Goal: Information Seeking & Learning: Find specific fact

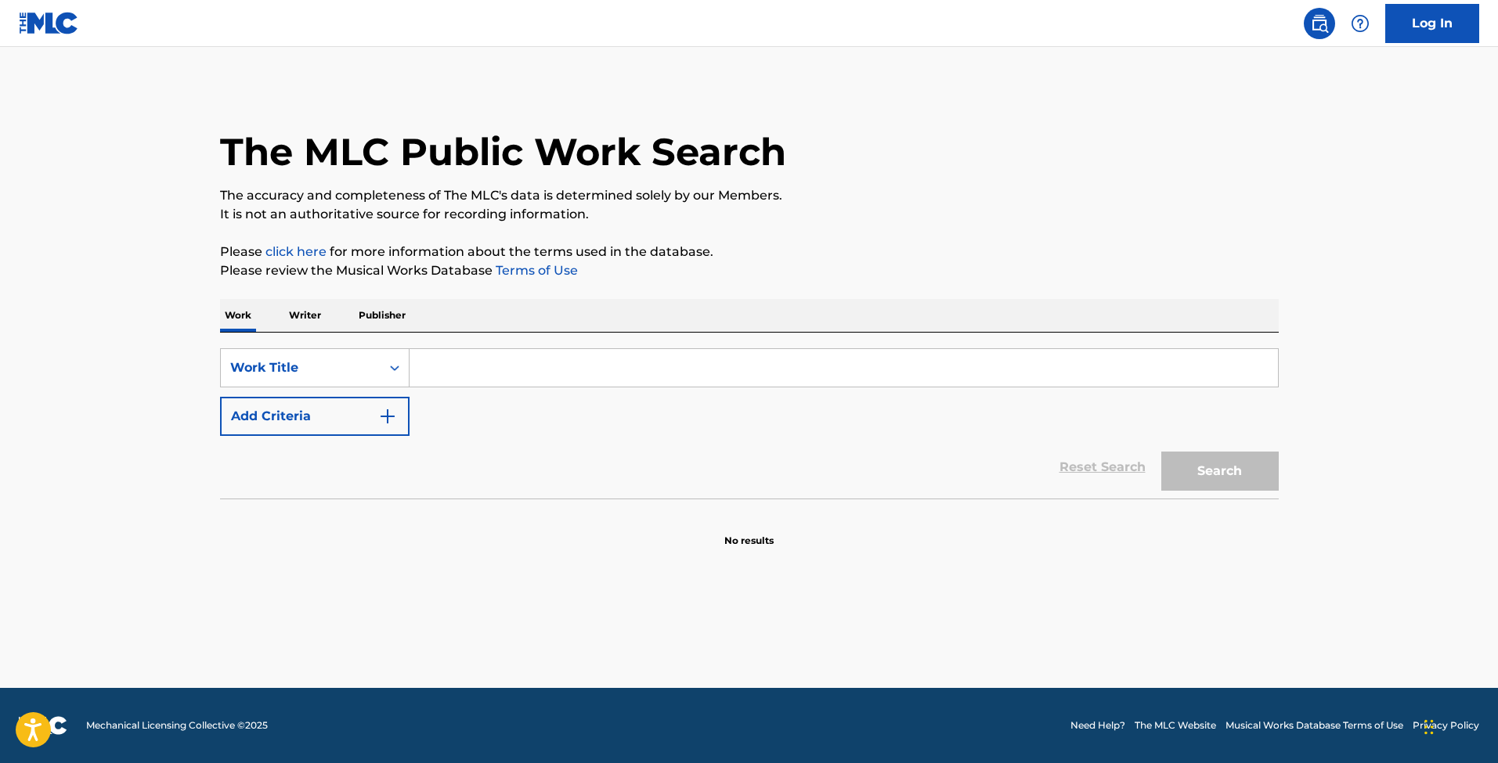
click at [317, 319] on p "Writer" at bounding box center [305, 315] width 42 height 33
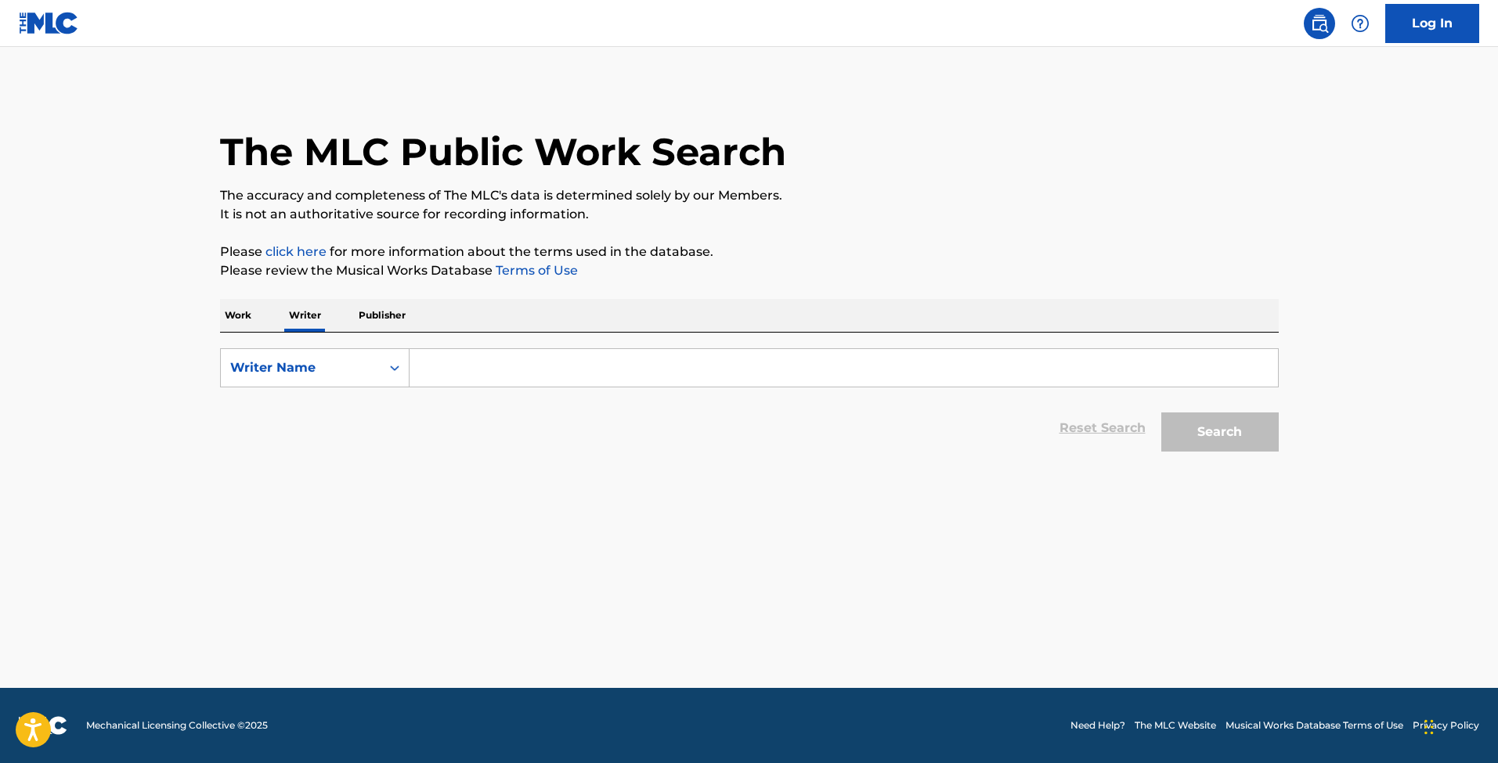
click at [464, 373] on input "Search Form" at bounding box center [844, 368] width 868 height 38
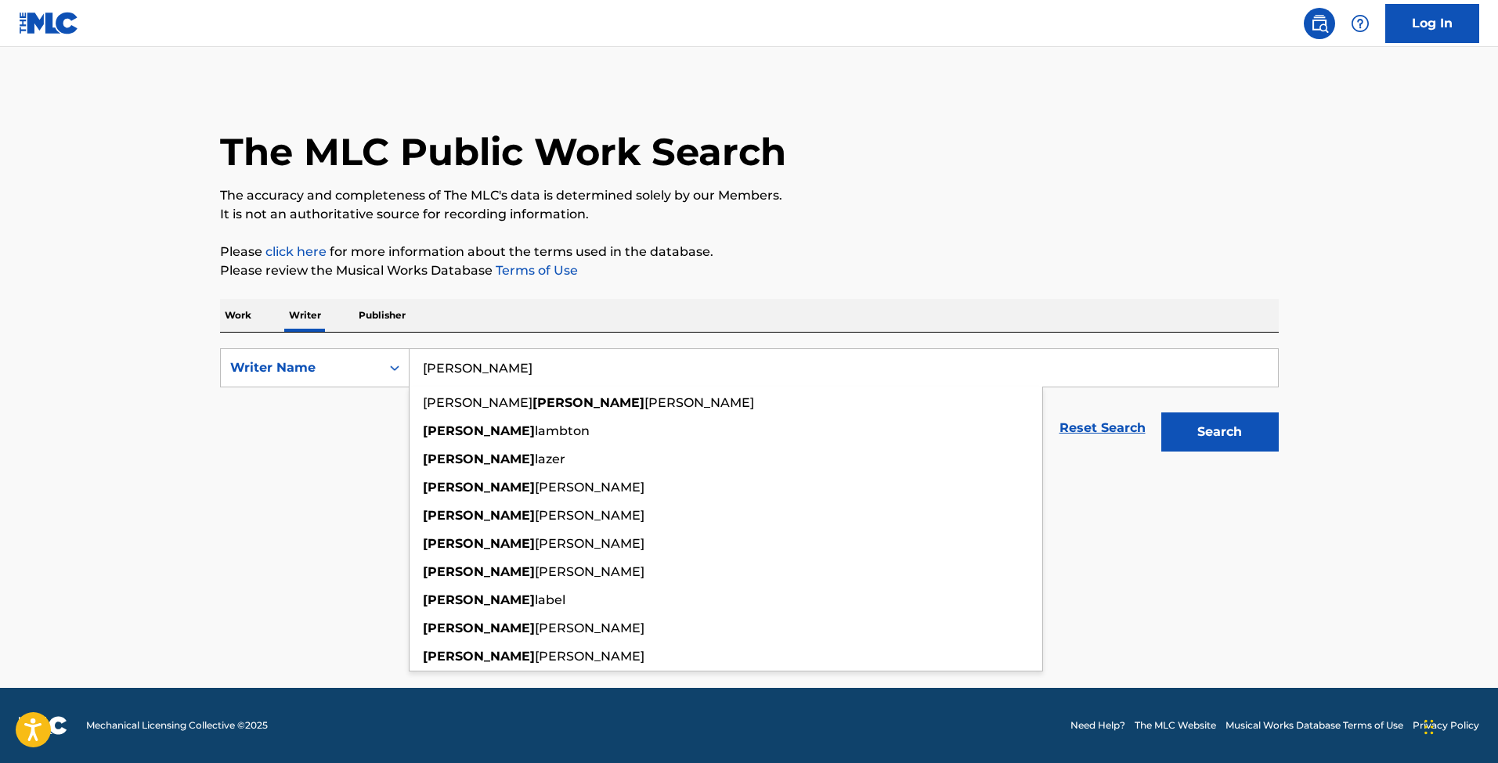
type input "[PERSON_NAME]"
click at [1219, 432] on button "Search" at bounding box center [1219, 432] width 117 height 39
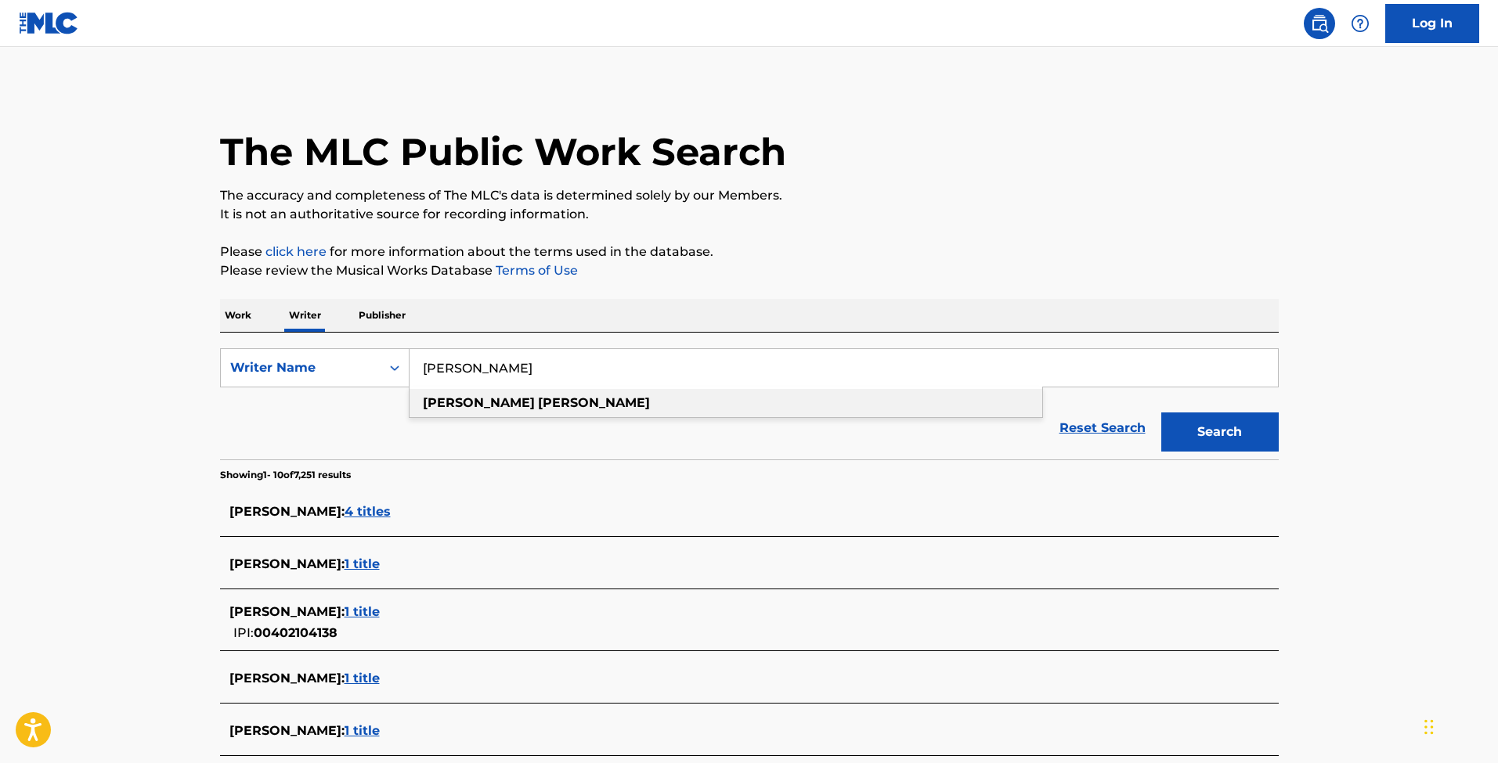
click at [538, 408] on strong "[PERSON_NAME]" at bounding box center [594, 402] width 112 height 15
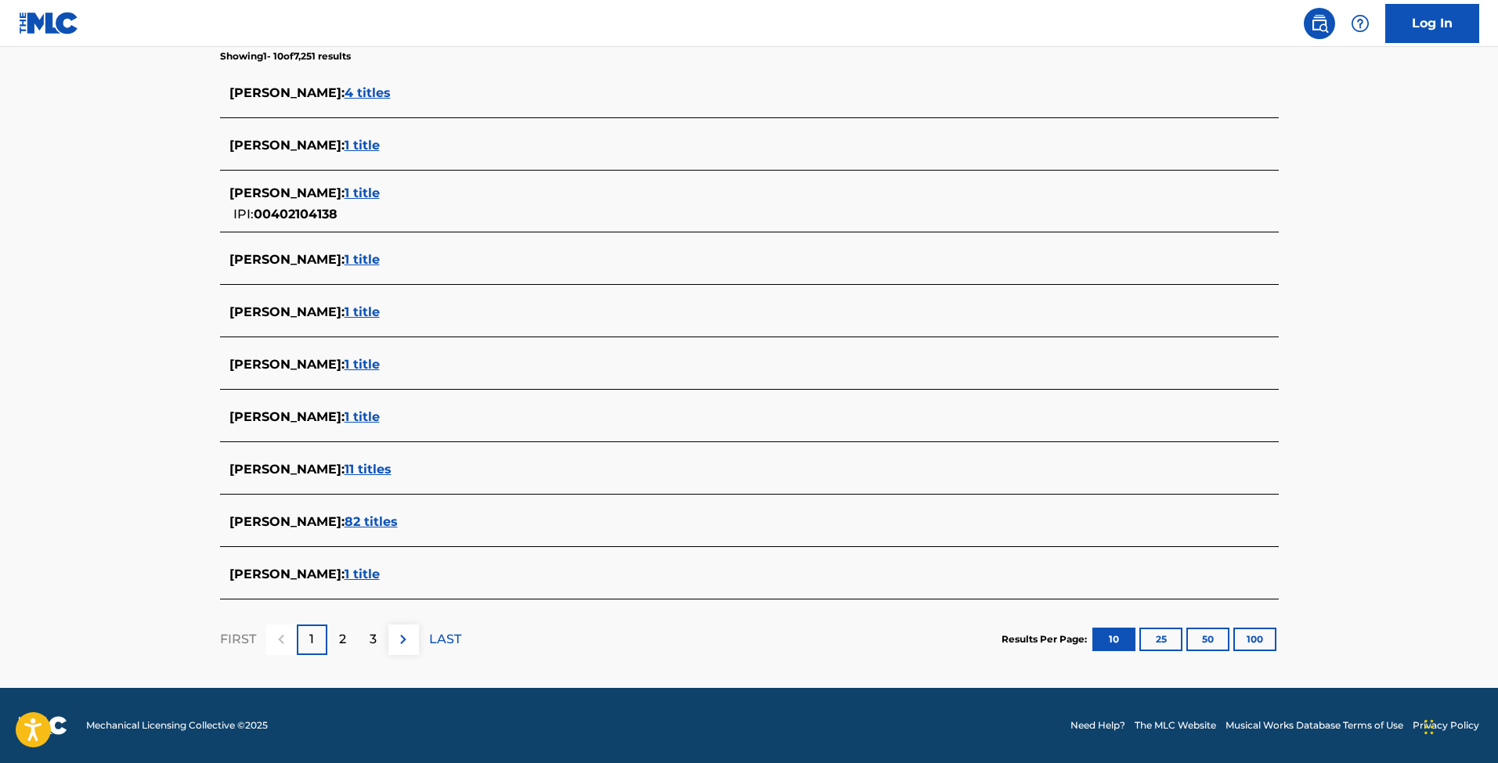
scroll to position [419, 0]
click at [346, 520] on span "82 titles" at bounding box center [371, 521] width 53 height 15
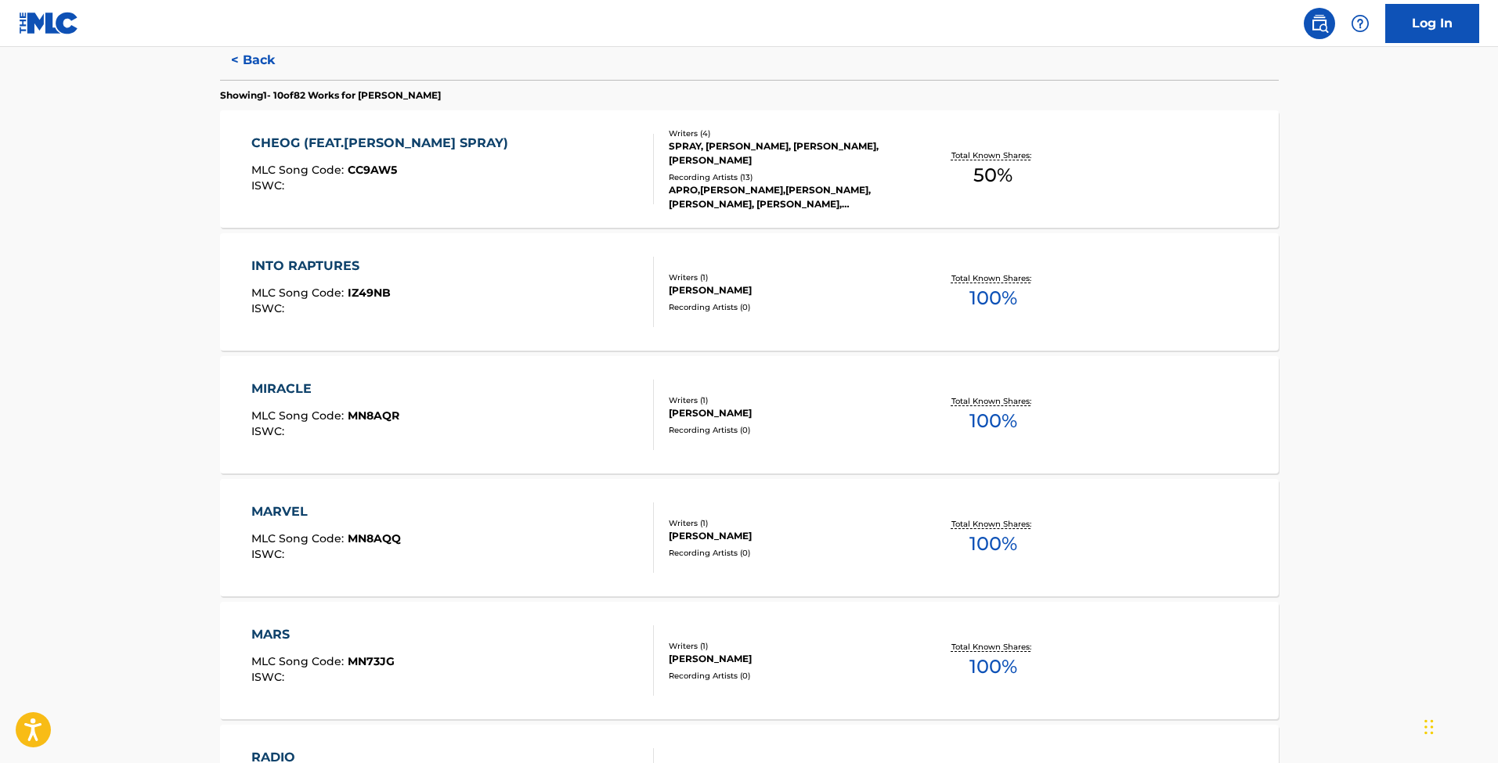
click at [422, 139] on div "CHEOG (FEAT.JOE LAYNE LEELLAMARZ SPRAY)" at bounding box center [383, 143] width 265 height 19
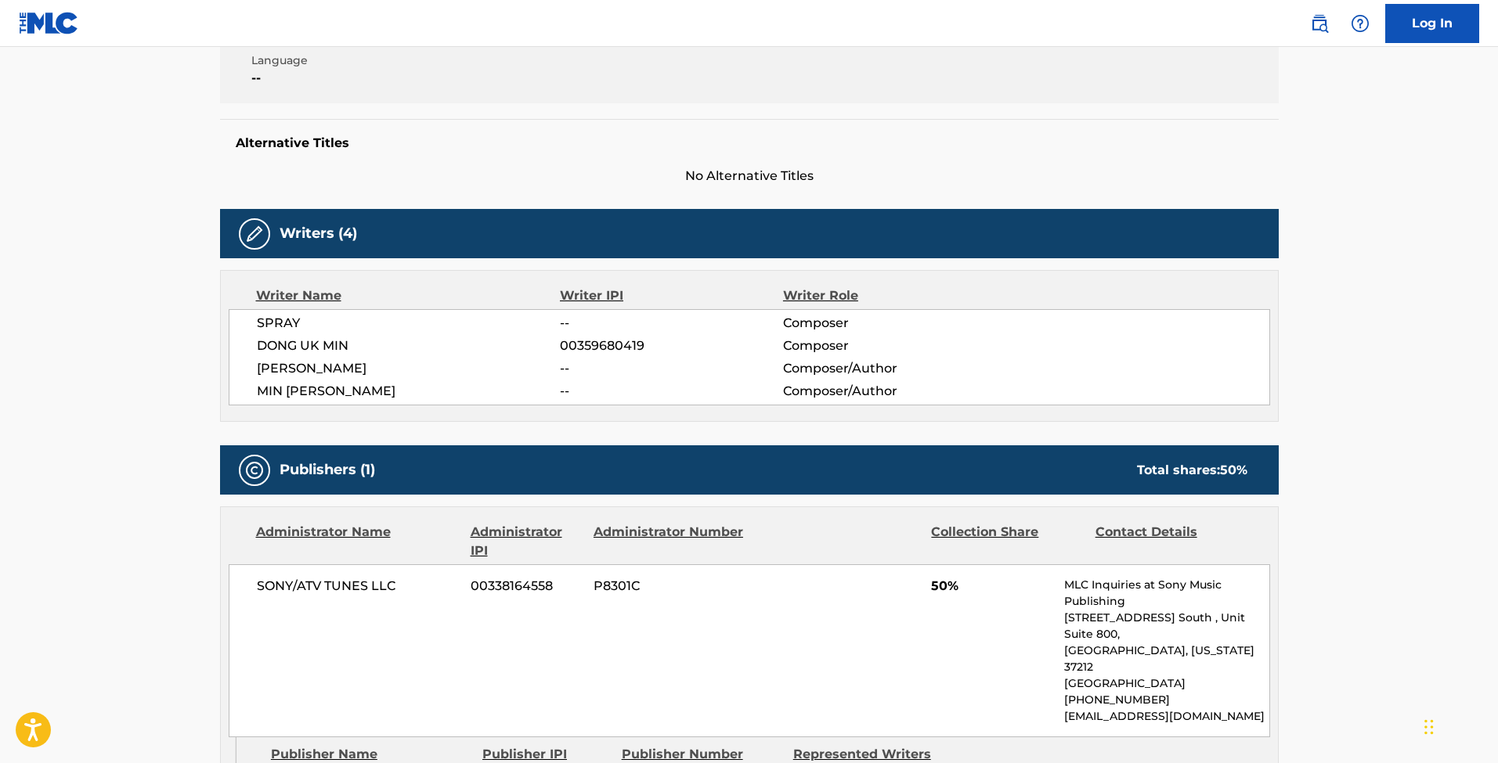
scroll to position [395, 0]
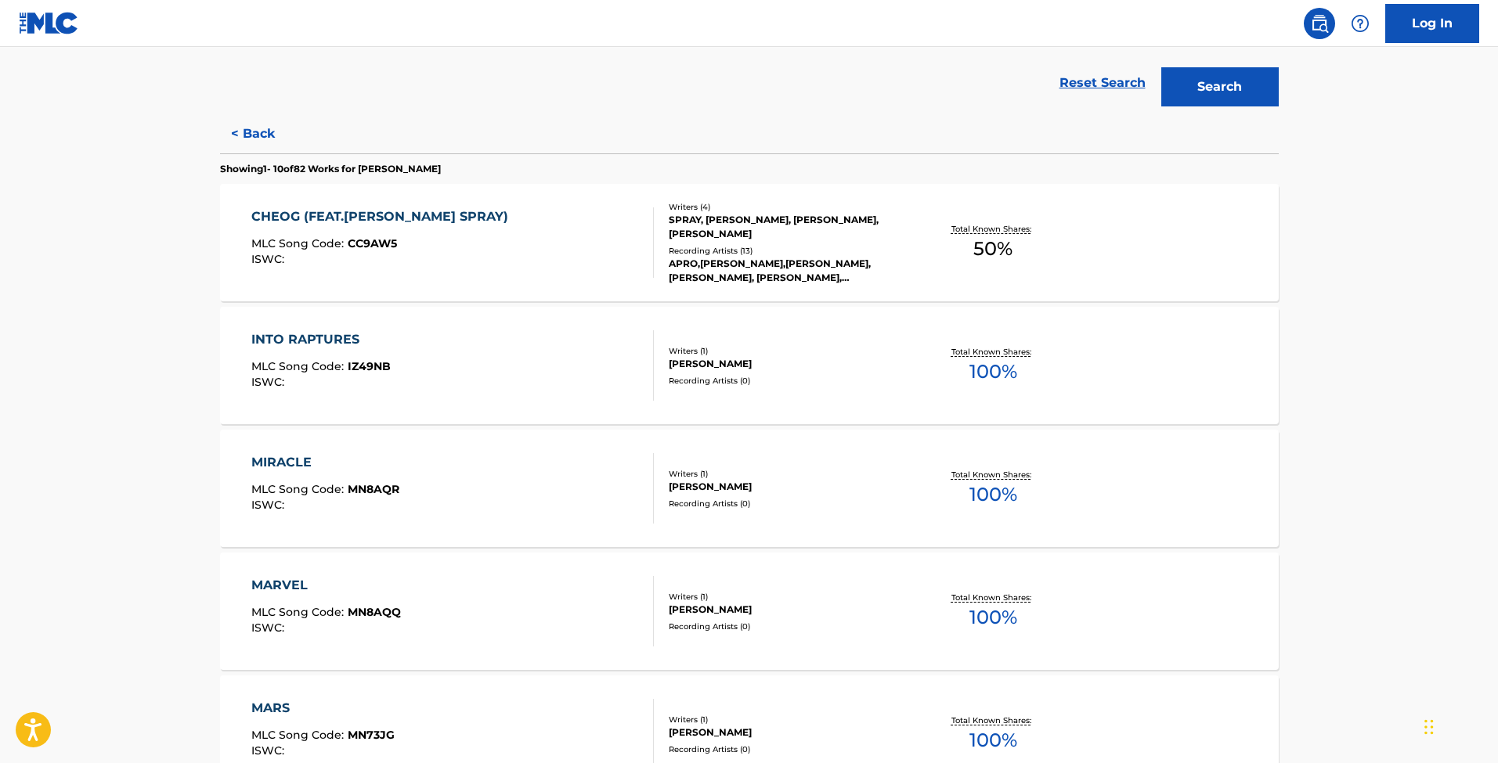
scroll to position [371, 0]
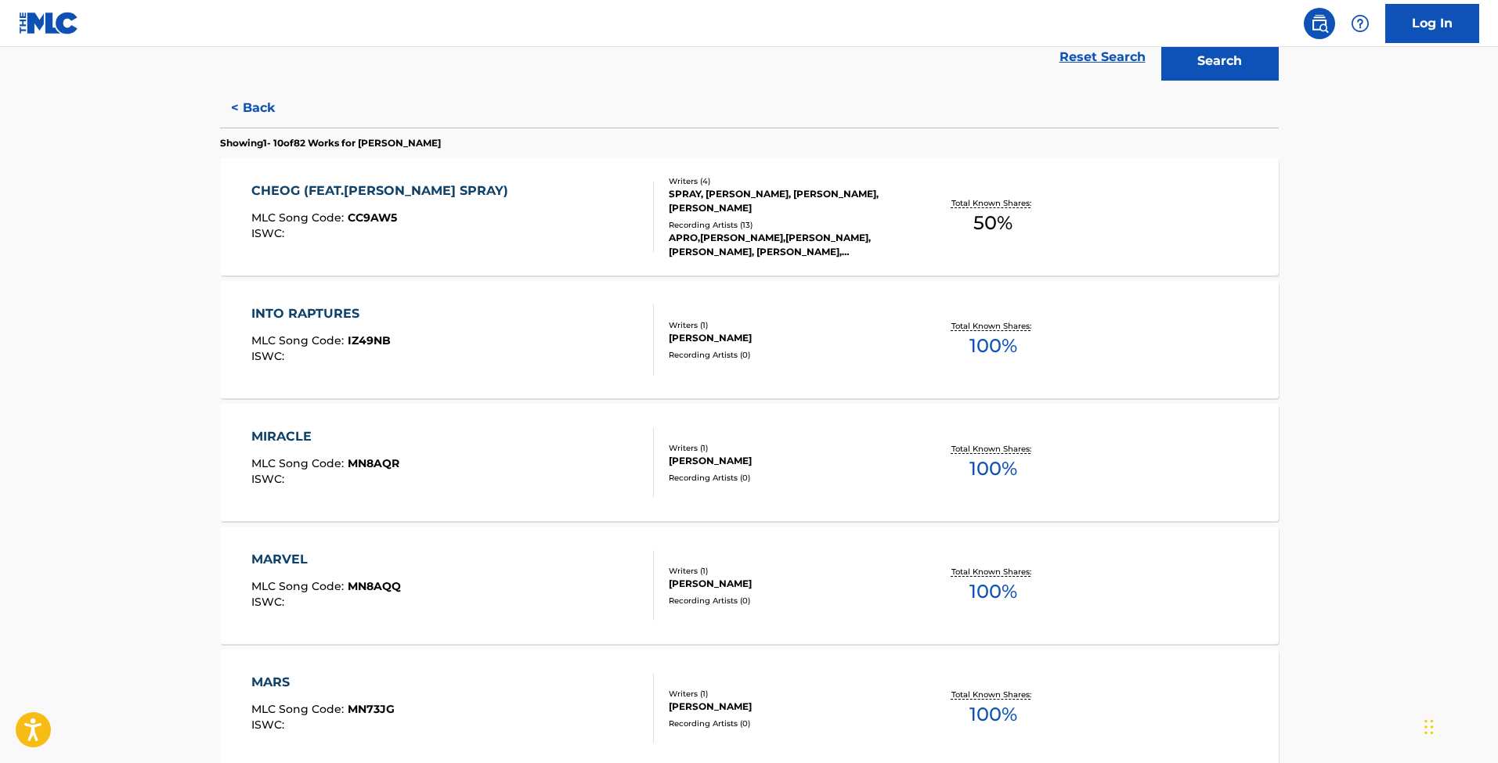
click at [323, 311] on div "INTO RAPTURES" at bounding box center [320, 314] width 139 height 19
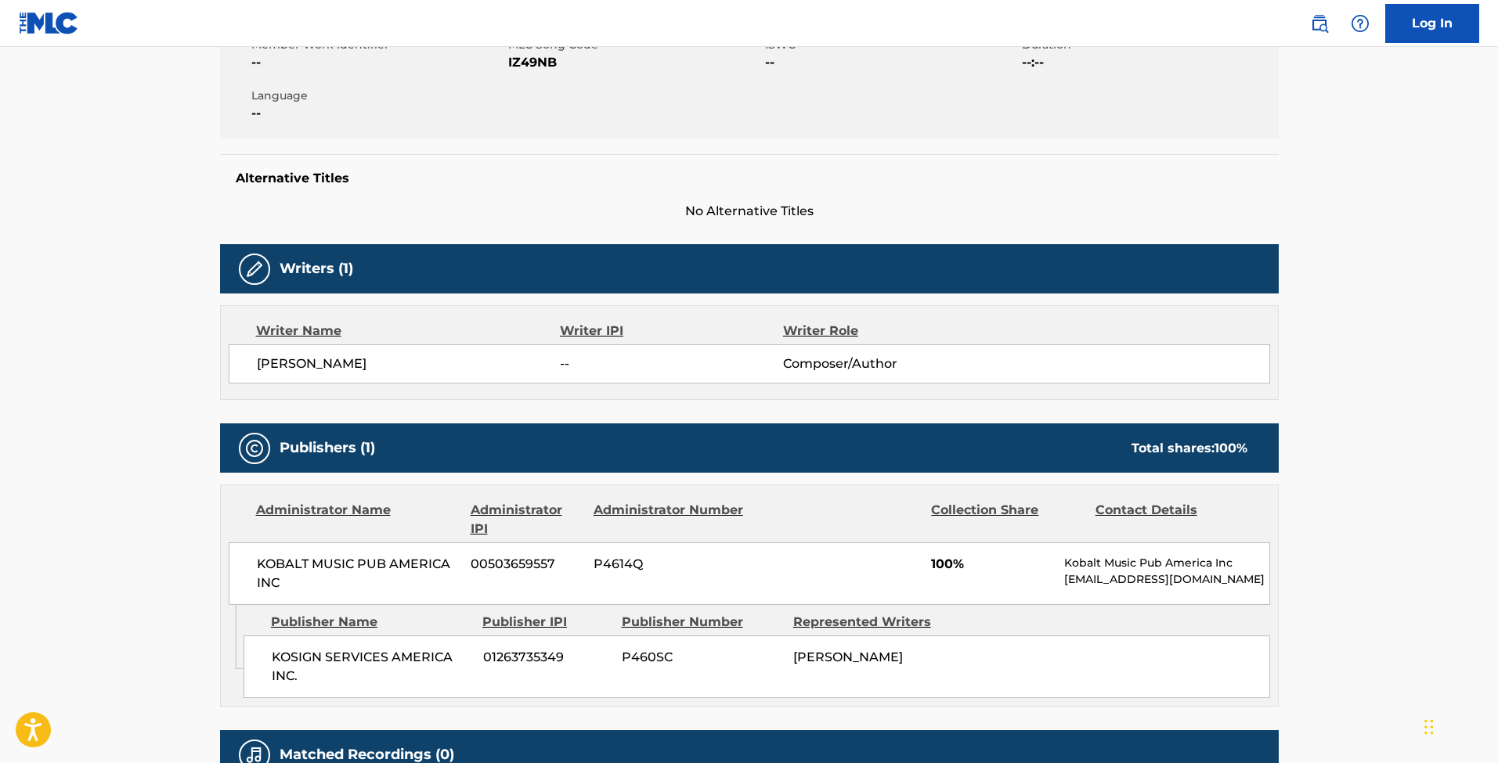
scroll to position [382, 0]
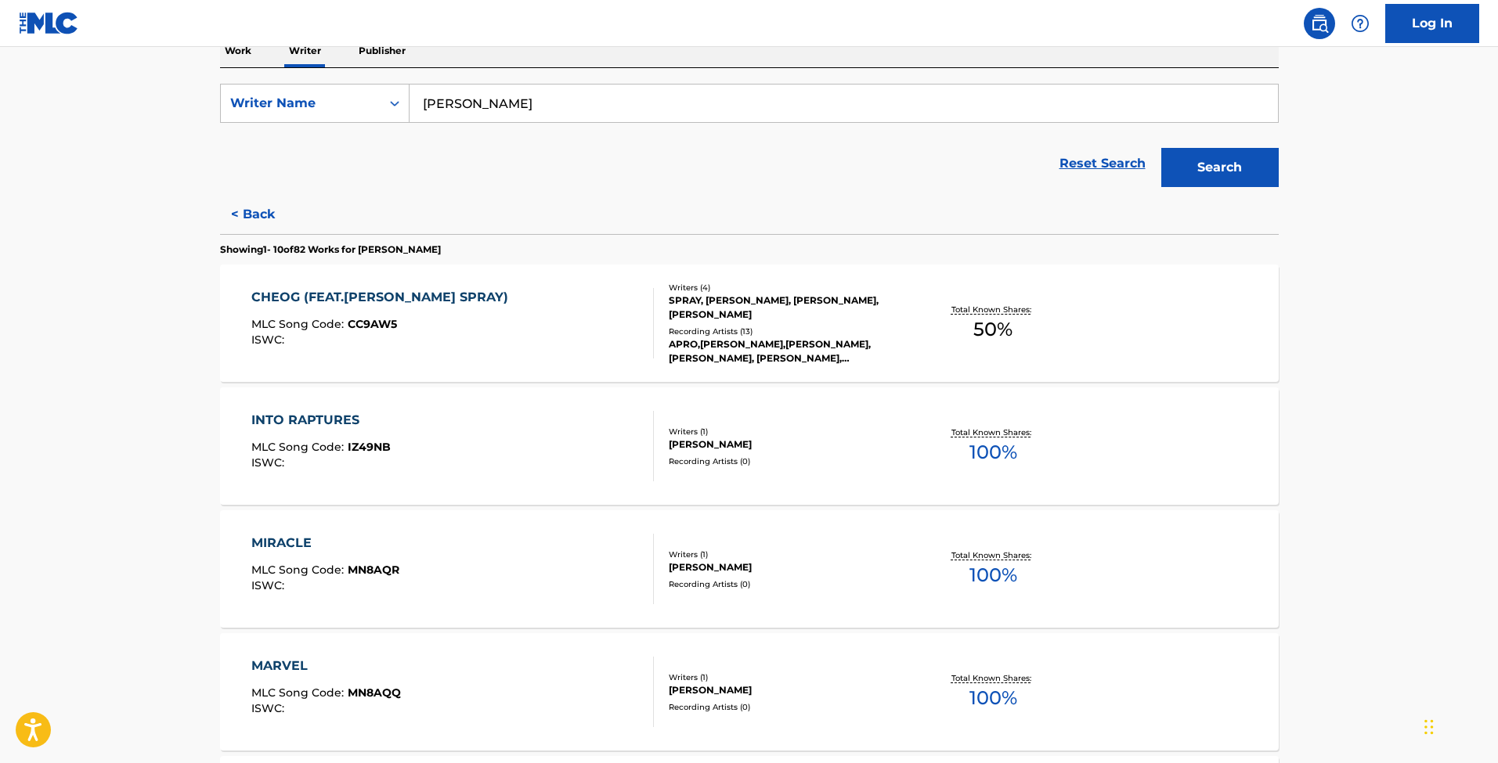
scroll to position [546, 0]
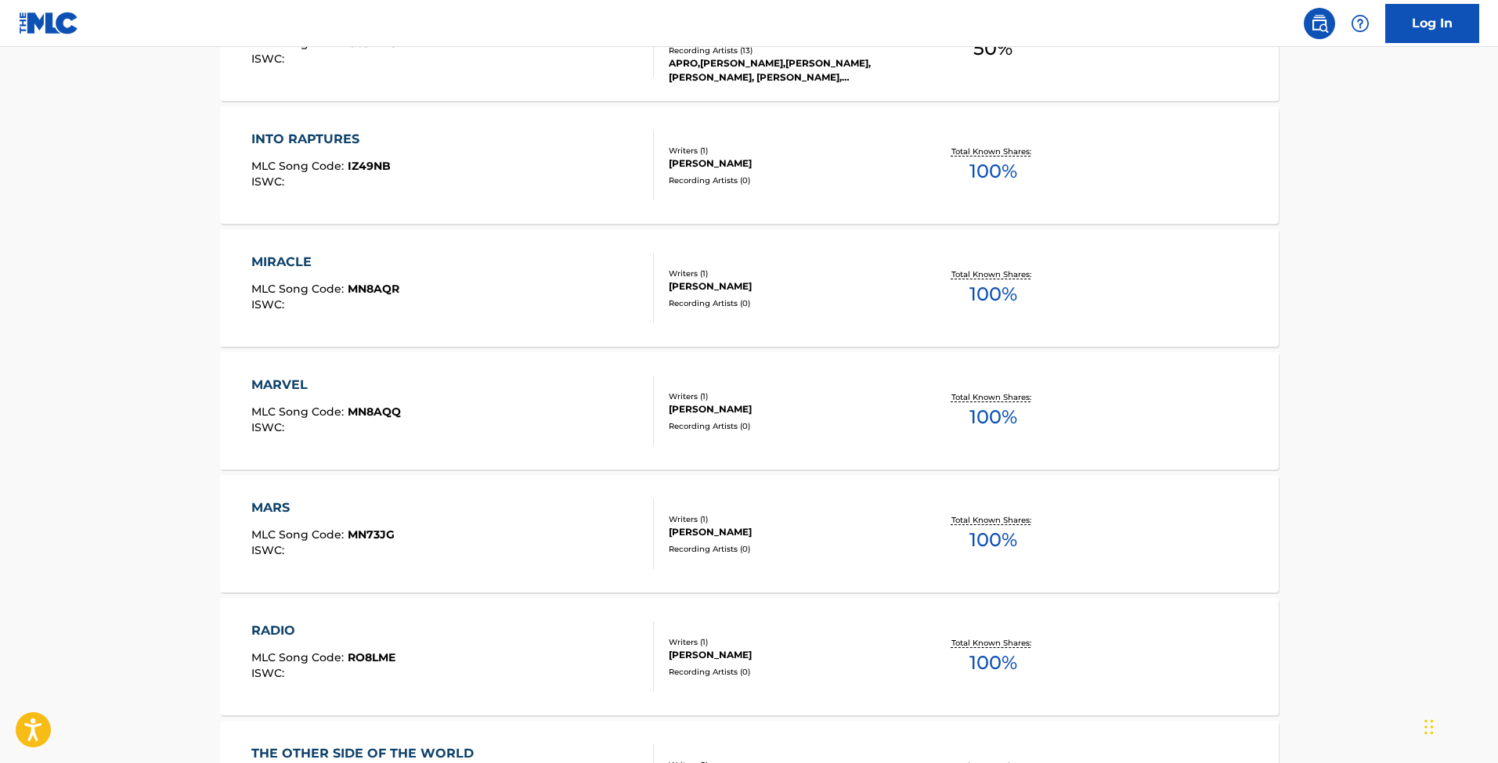
click at [278, 520] on div "MARS MLC Song Code : MN73JG ISWC :" at bounding box center [322, 534] width 143 height 70
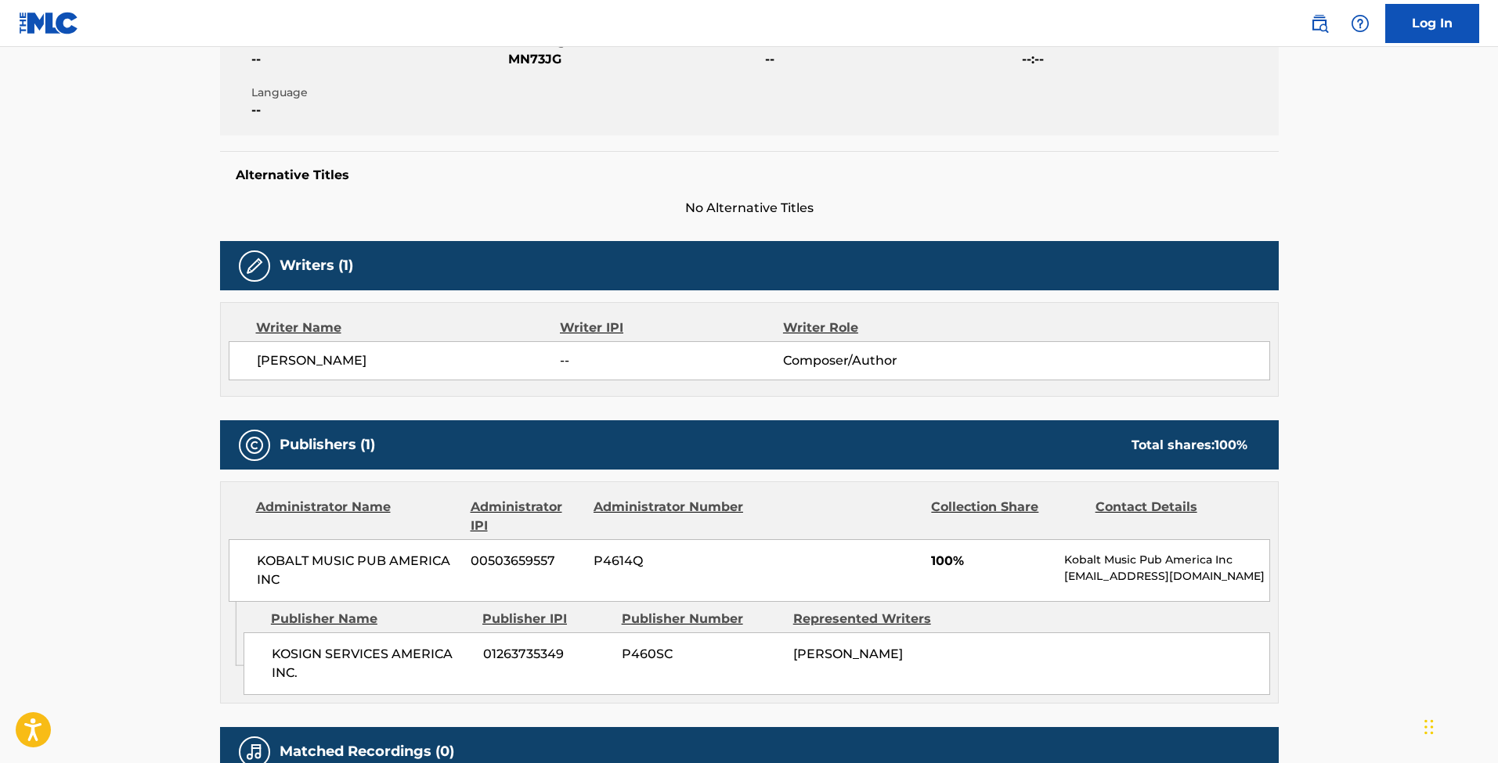
scroll to position [415, 0]
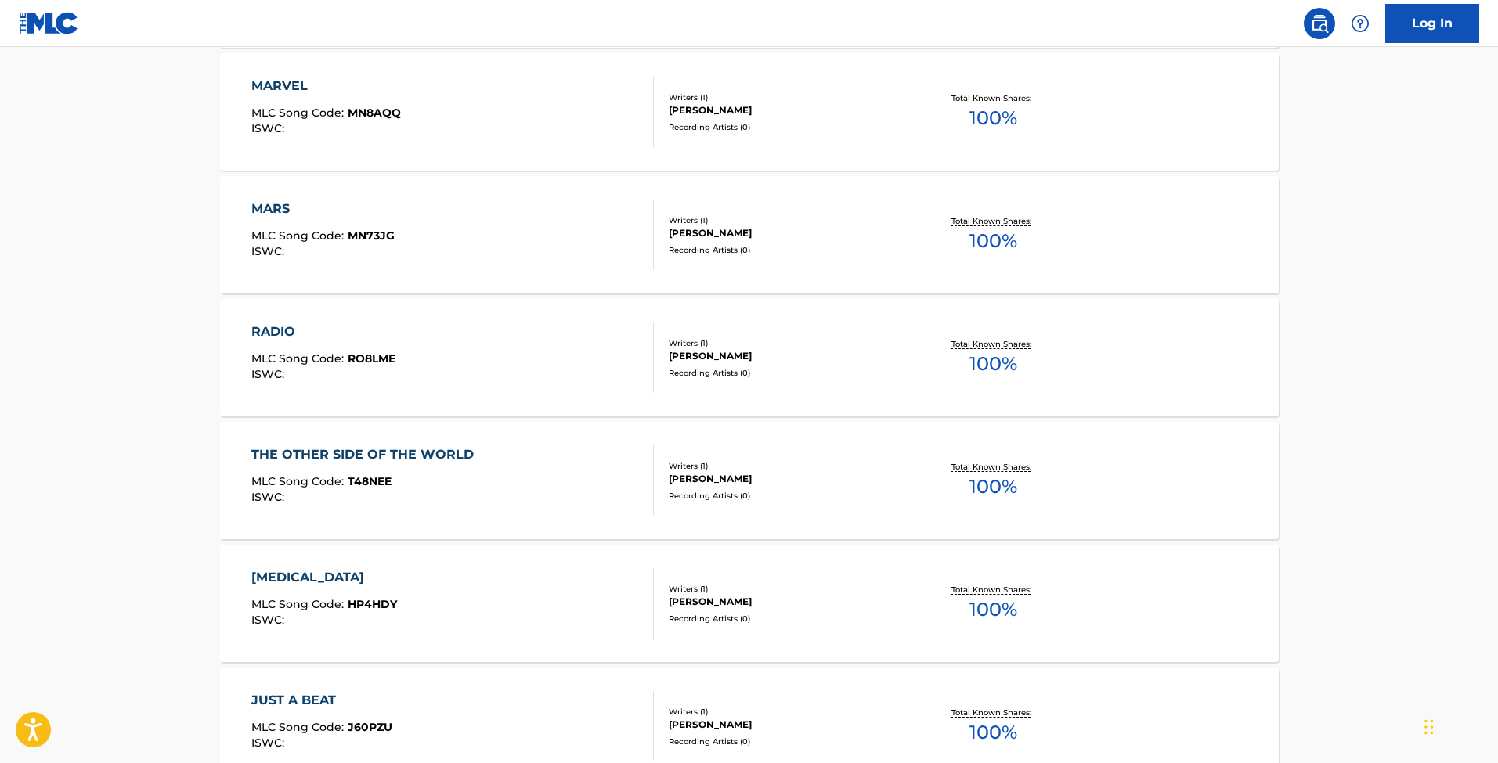
scroll to position [1122, 0]
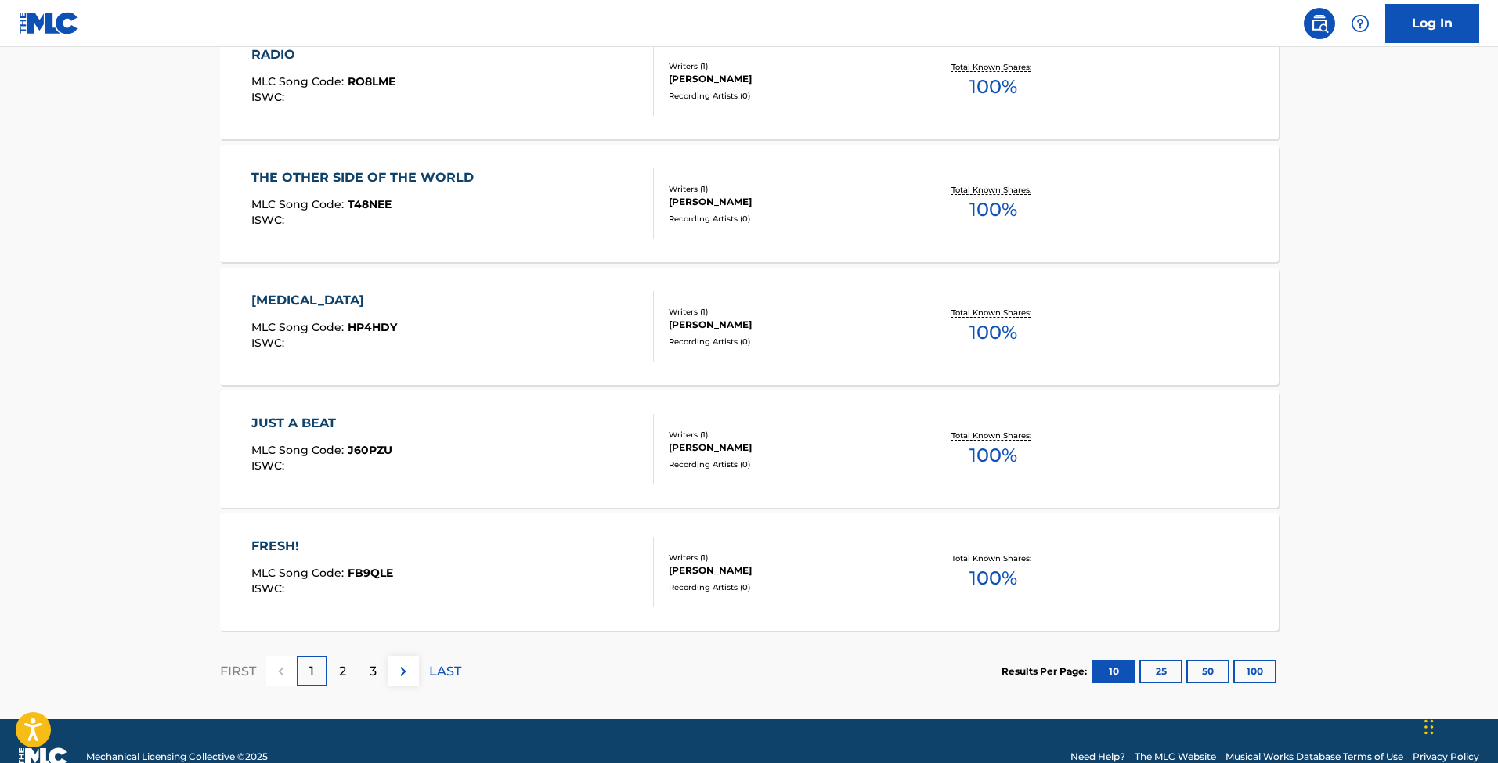
click at [314, 304] on div "HYPERMNESIA" at bounding box center [324, 300] width 146 height 19
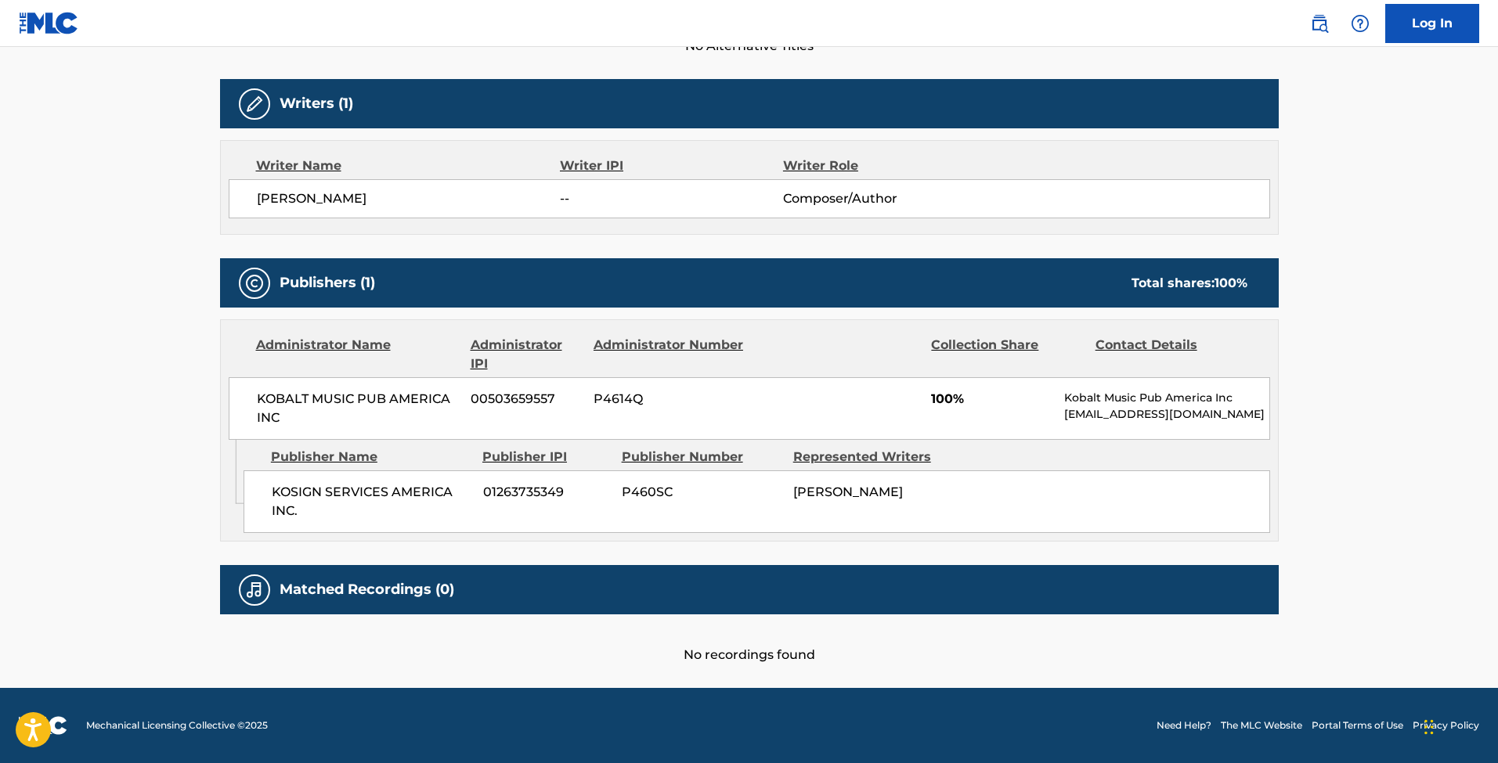
scroll to position [471, 0]
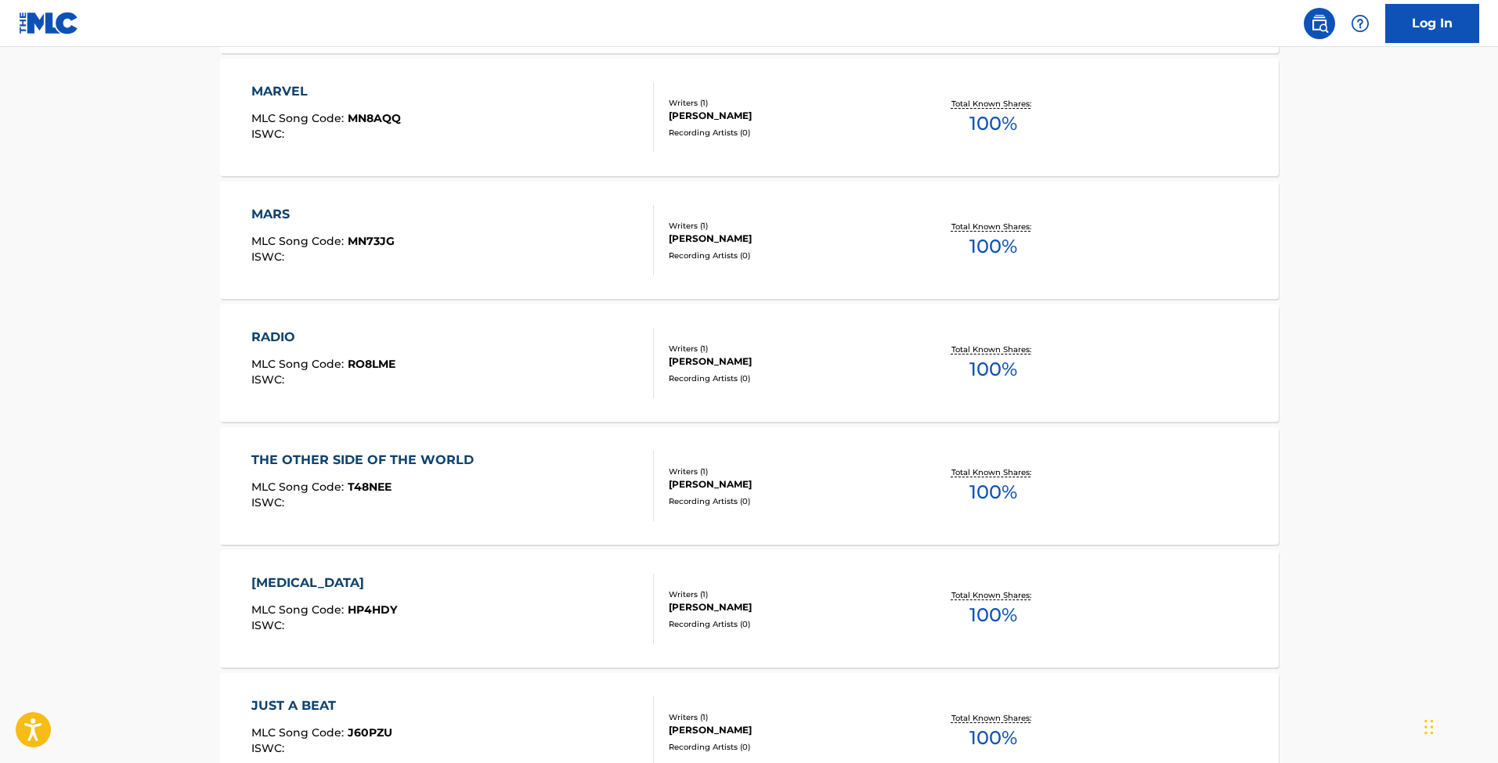
scroll to position [957, 0]
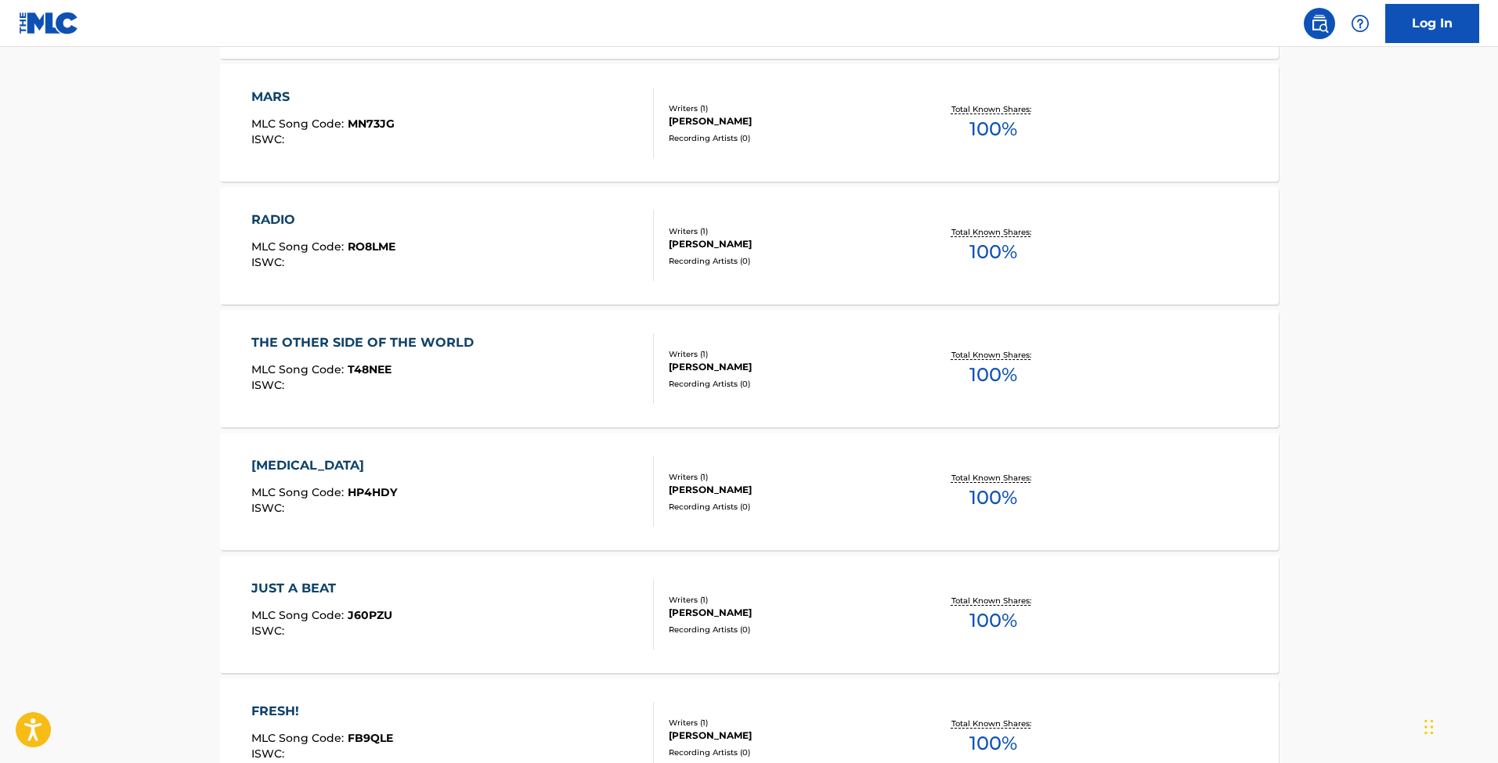
click at [275, 233] on div "RADIO MLC Song Code : RO8LME ISWC :" at bounding box center [323, 246] width 144 height 70
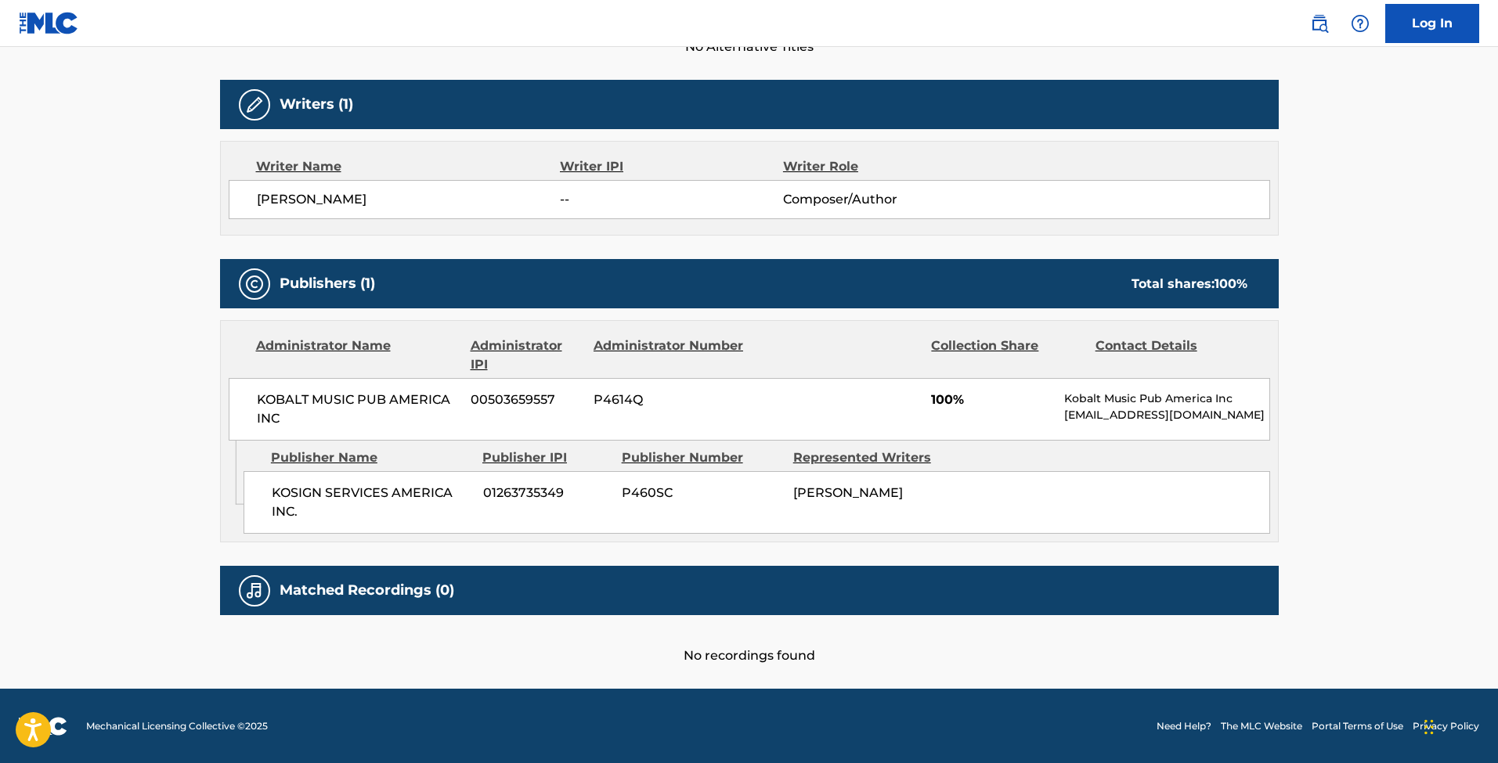
scroll to position [471, 0]
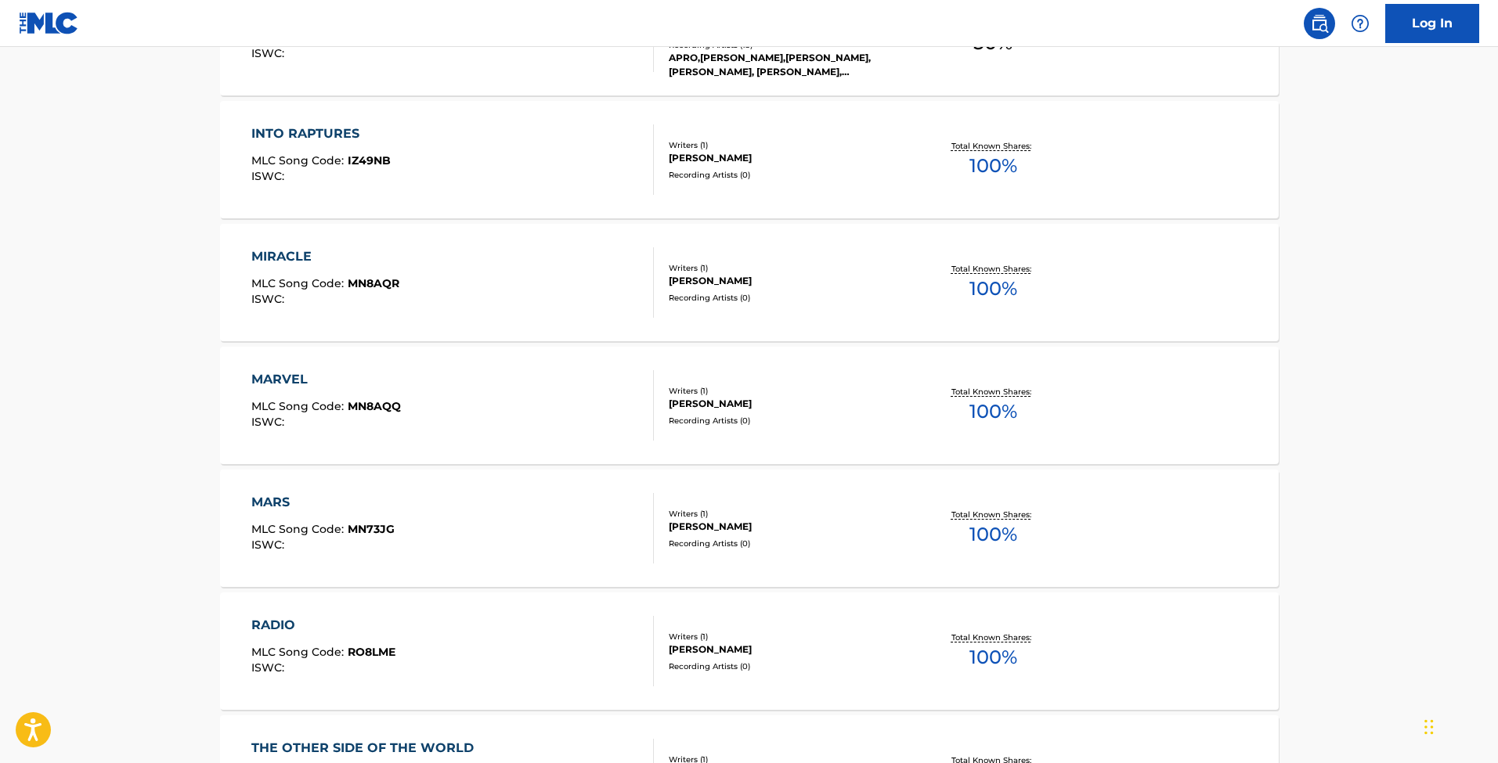
scroll to position [1073, 0]
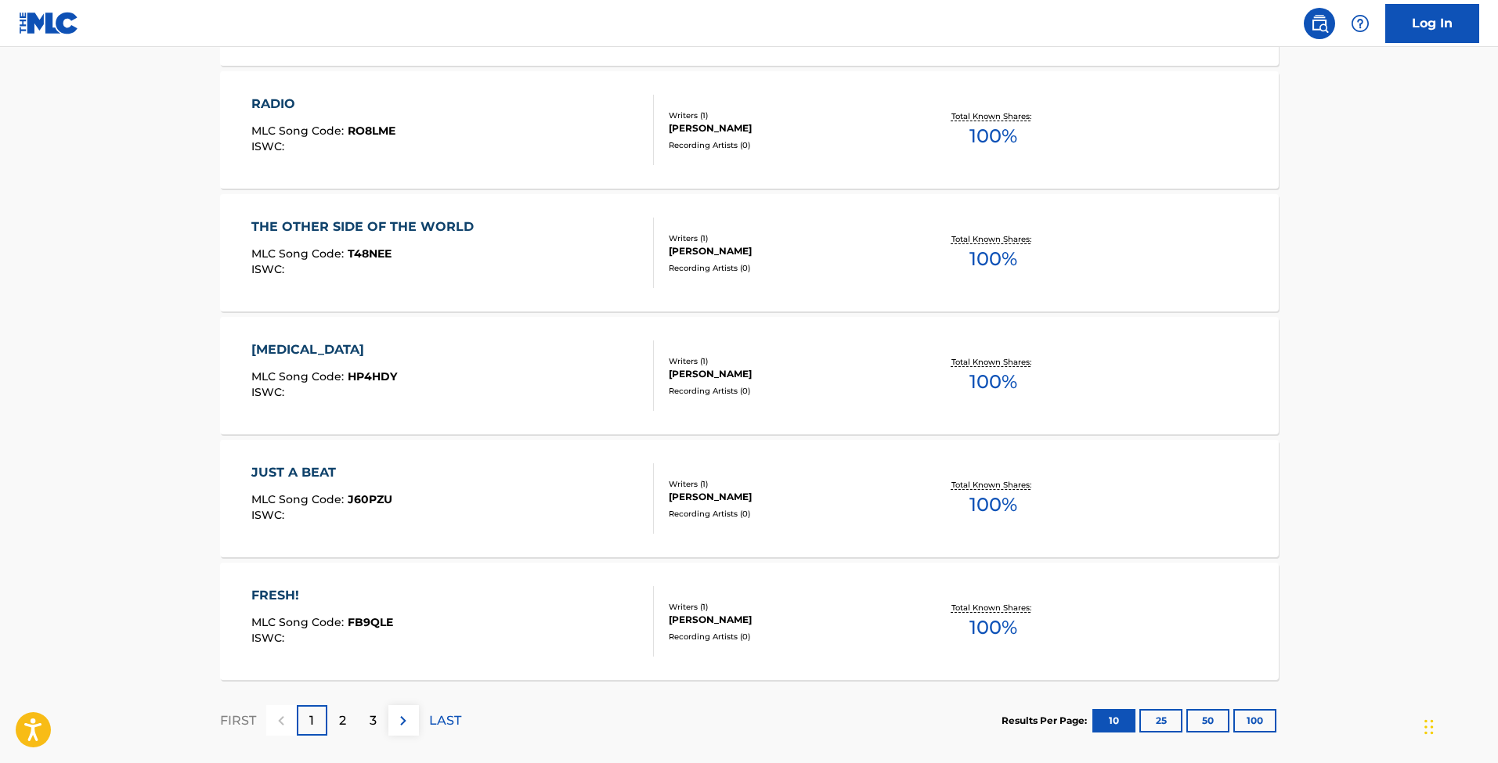
click at [349, 727] on div "2" at bounding box center [342, 721] width 31 height 31
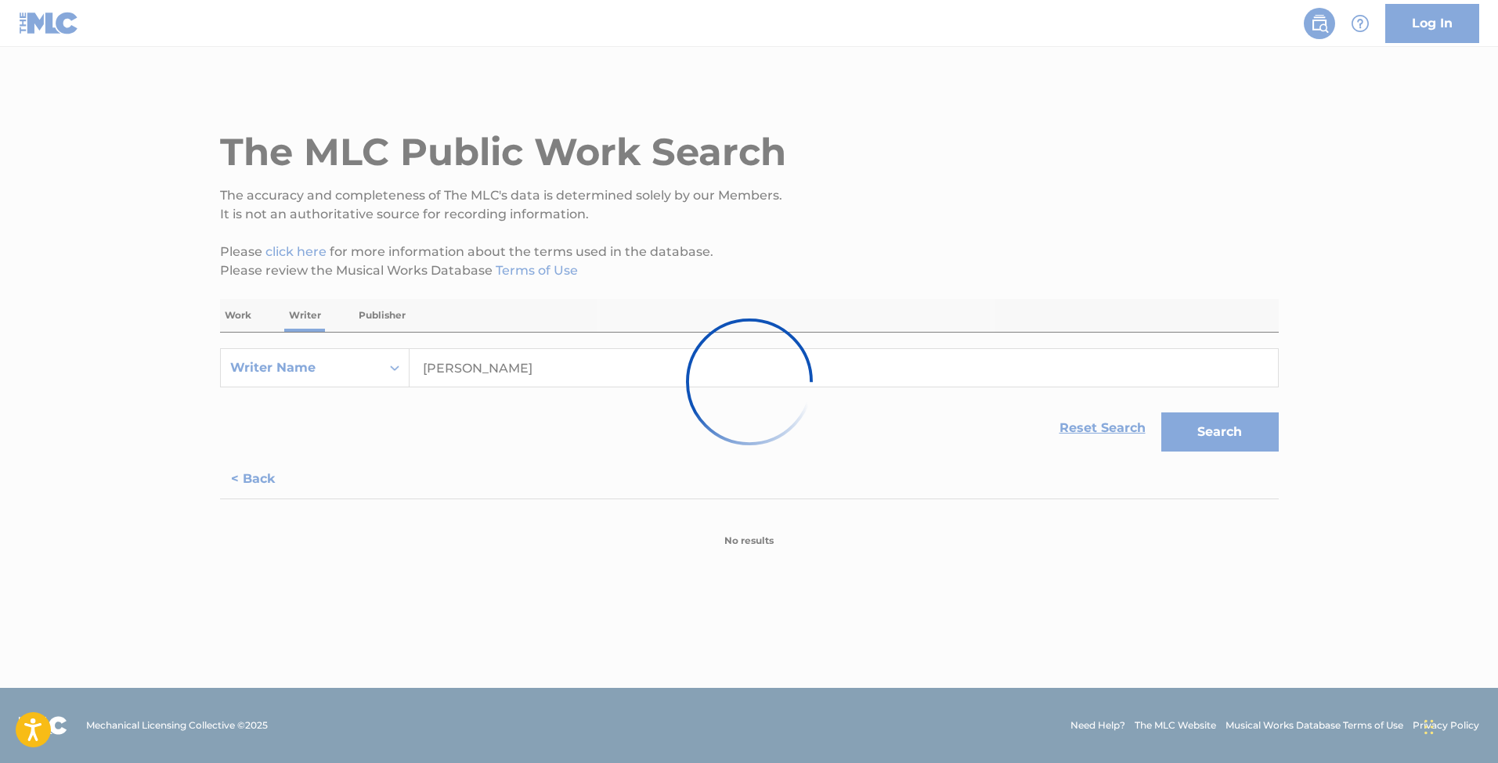
scroll to position [0, 0]
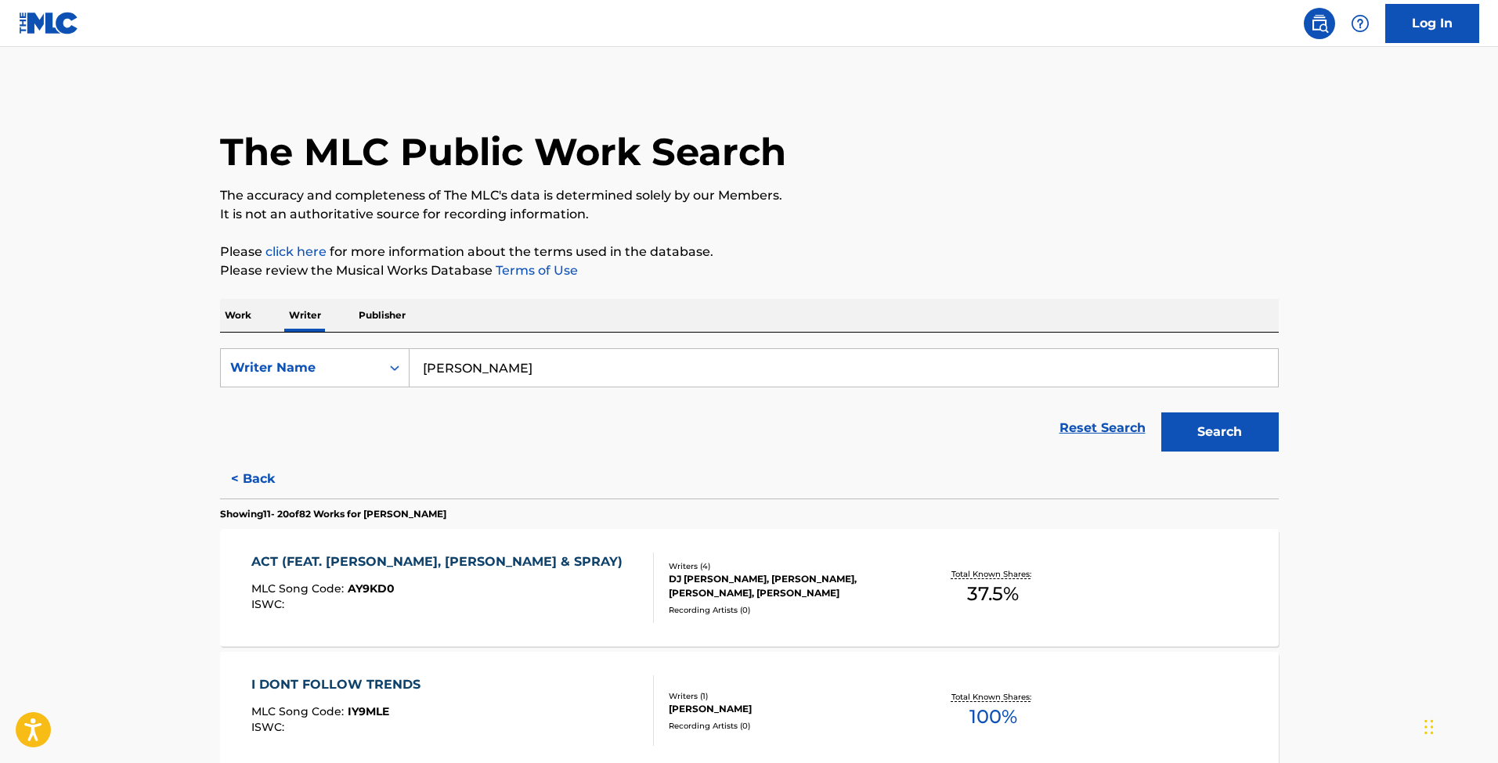
click at [277, 559] on div "ACT (FEAT. JOE LAYNE, LEELLAMARZ & SPRAY)" at bounding box center [440, 562] width 379 height 19
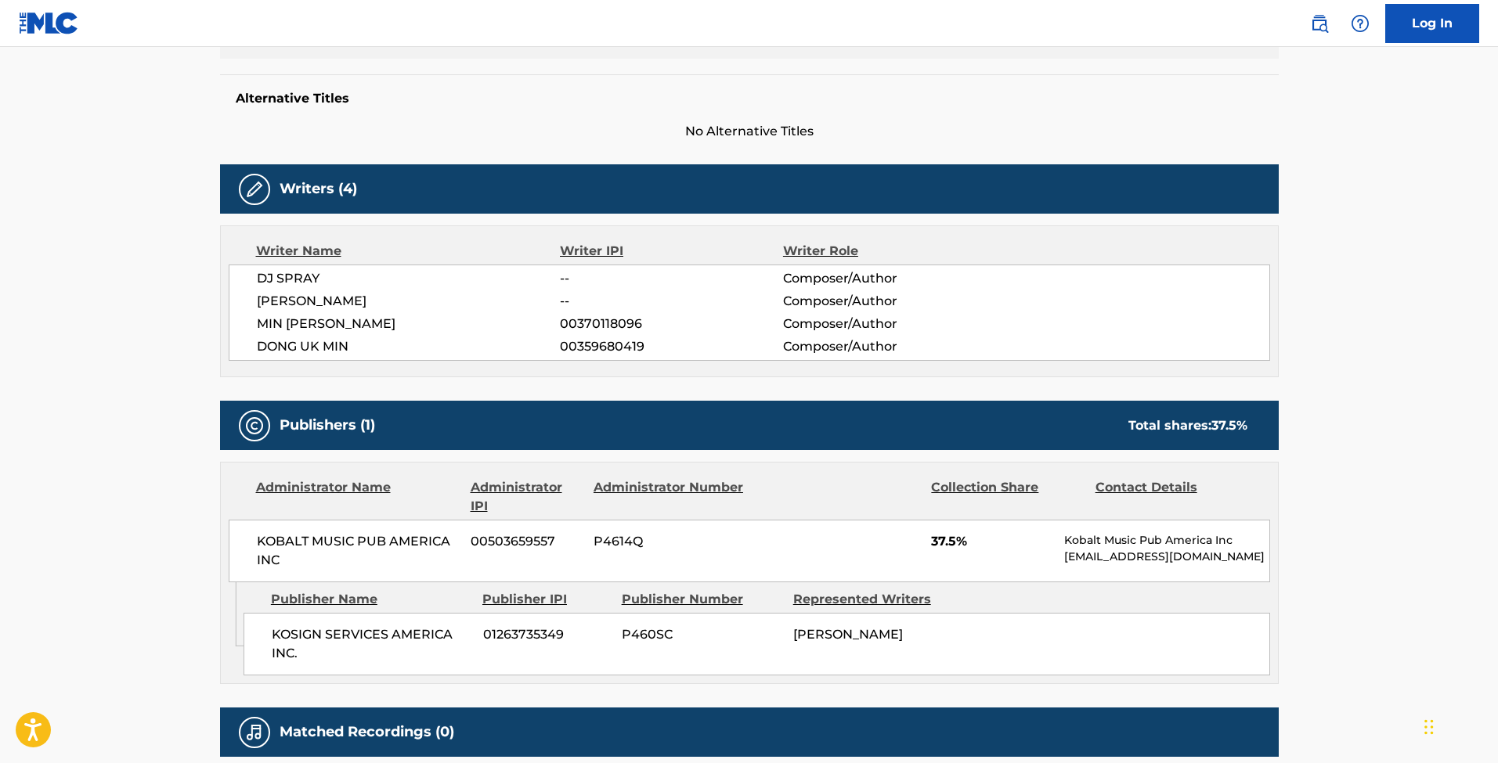
scroll to position [323, 0]
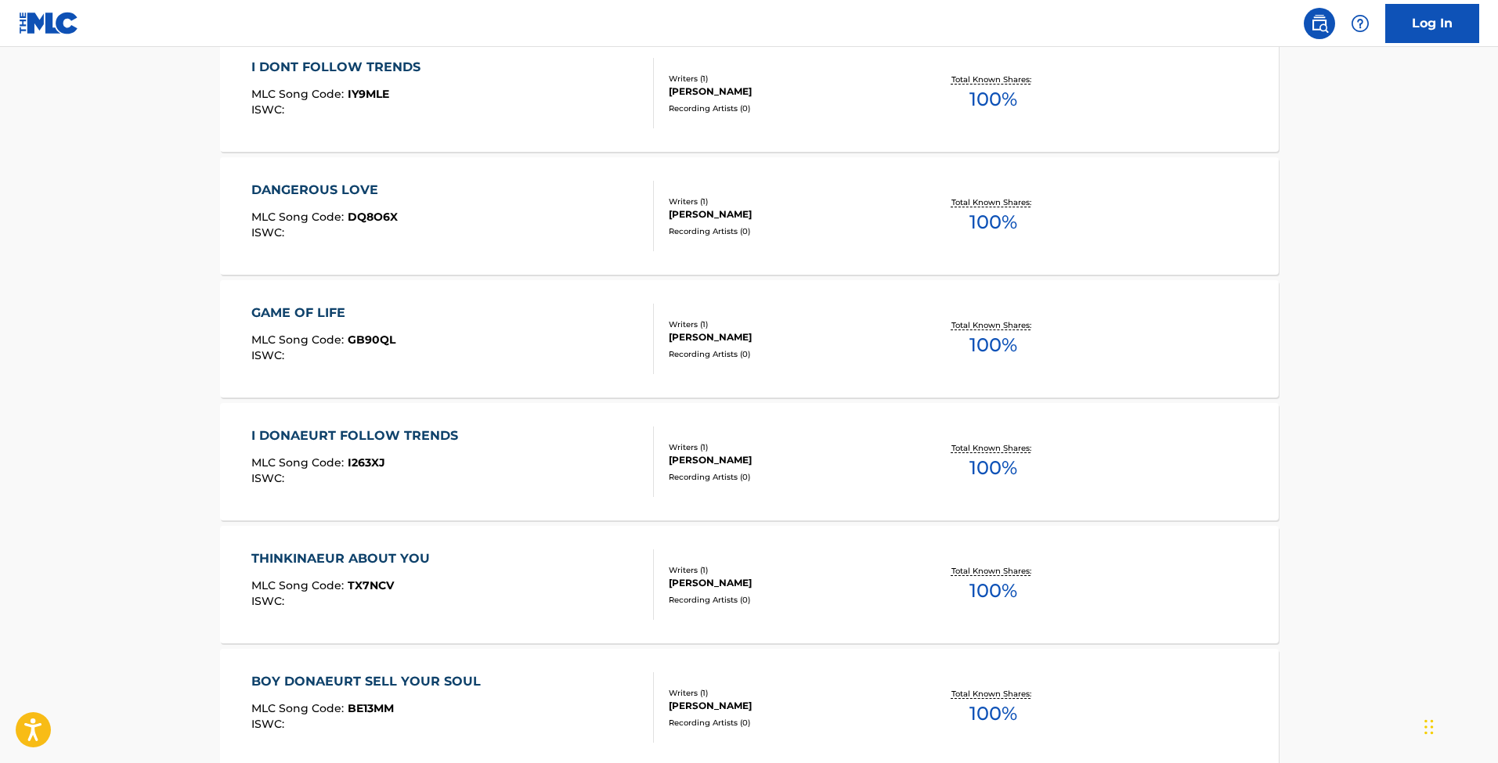
scroll to position [454, 0]
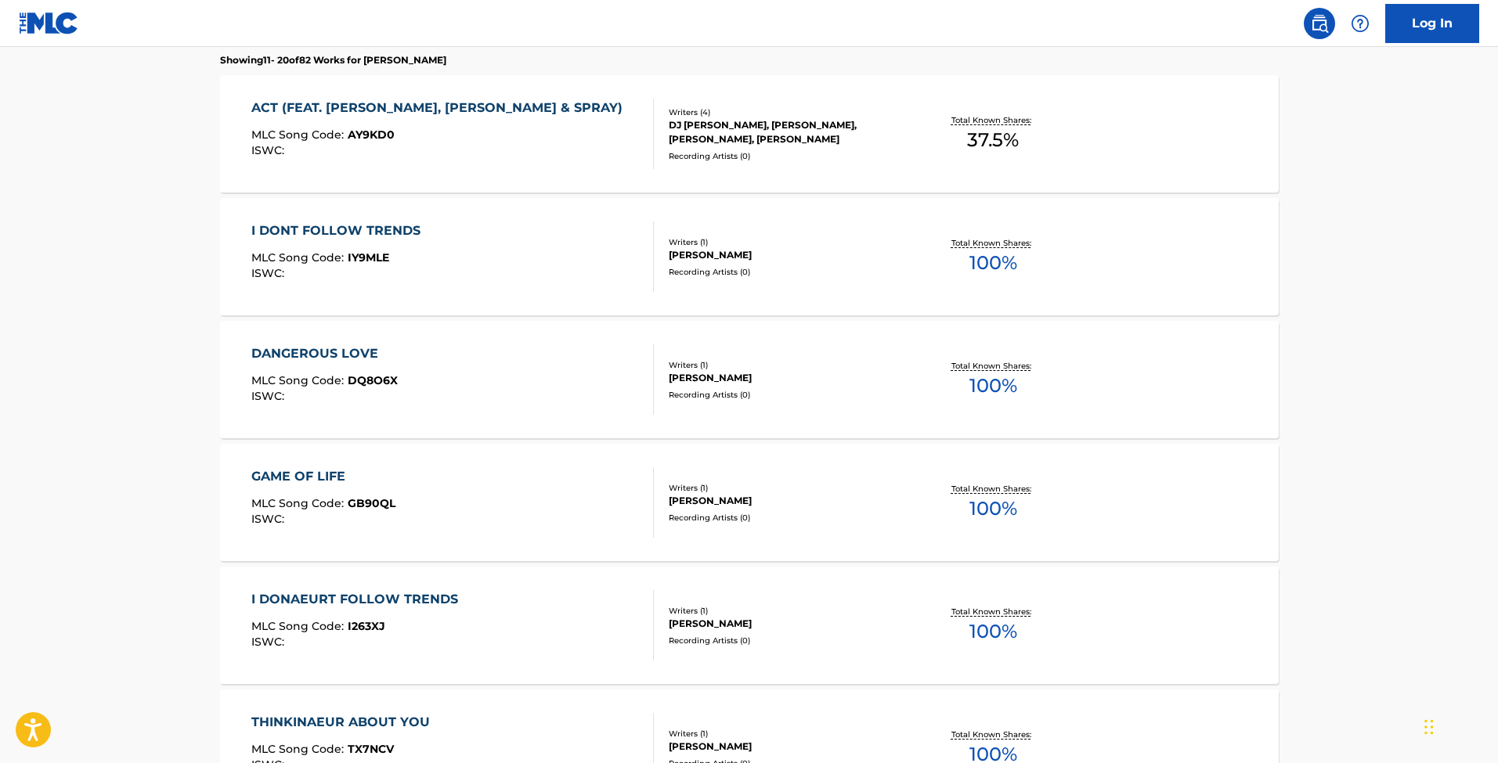
click at [307, 272] on div "ISWC :" at bounding box center [339, 274] width 177 height 12
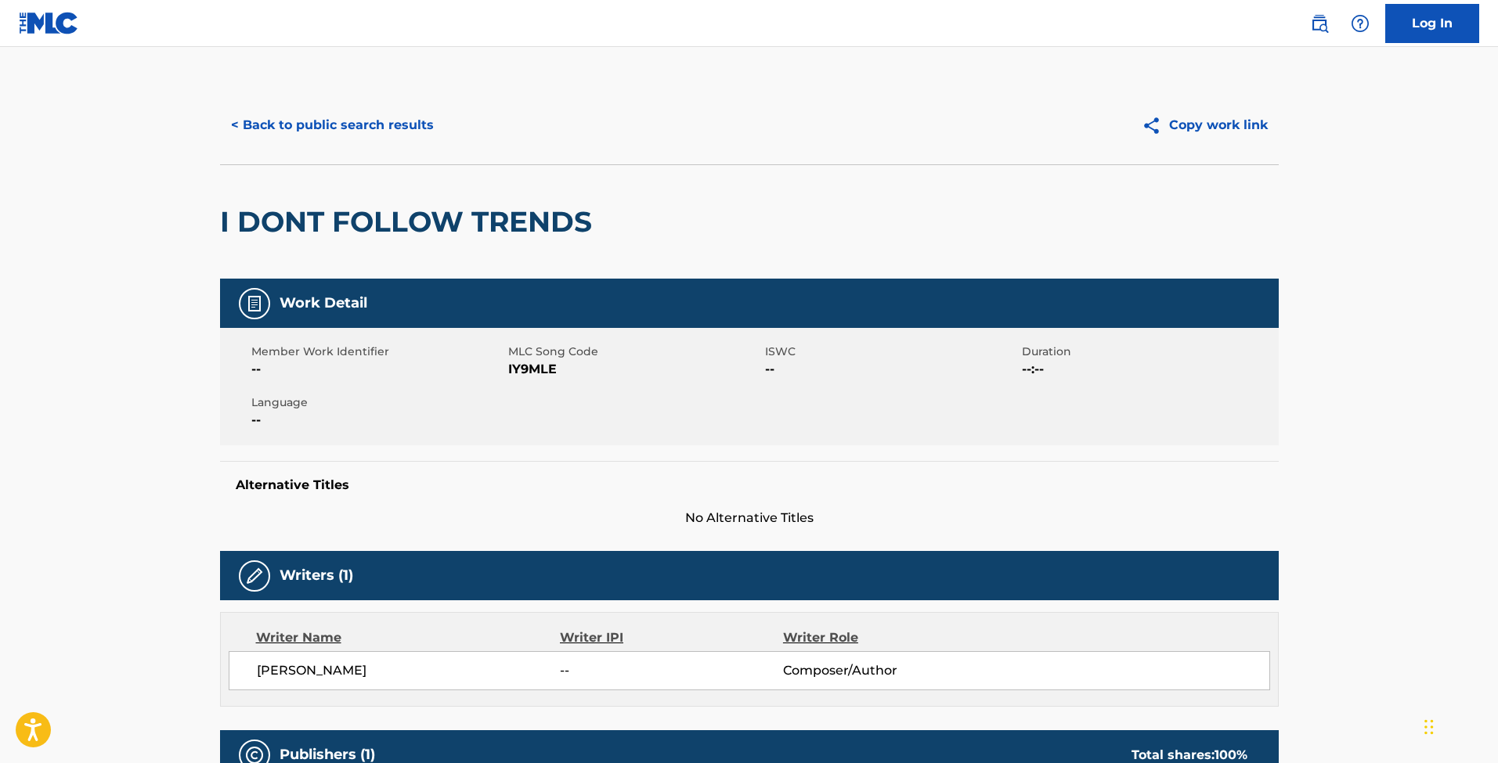
scroll to position [254, 0]
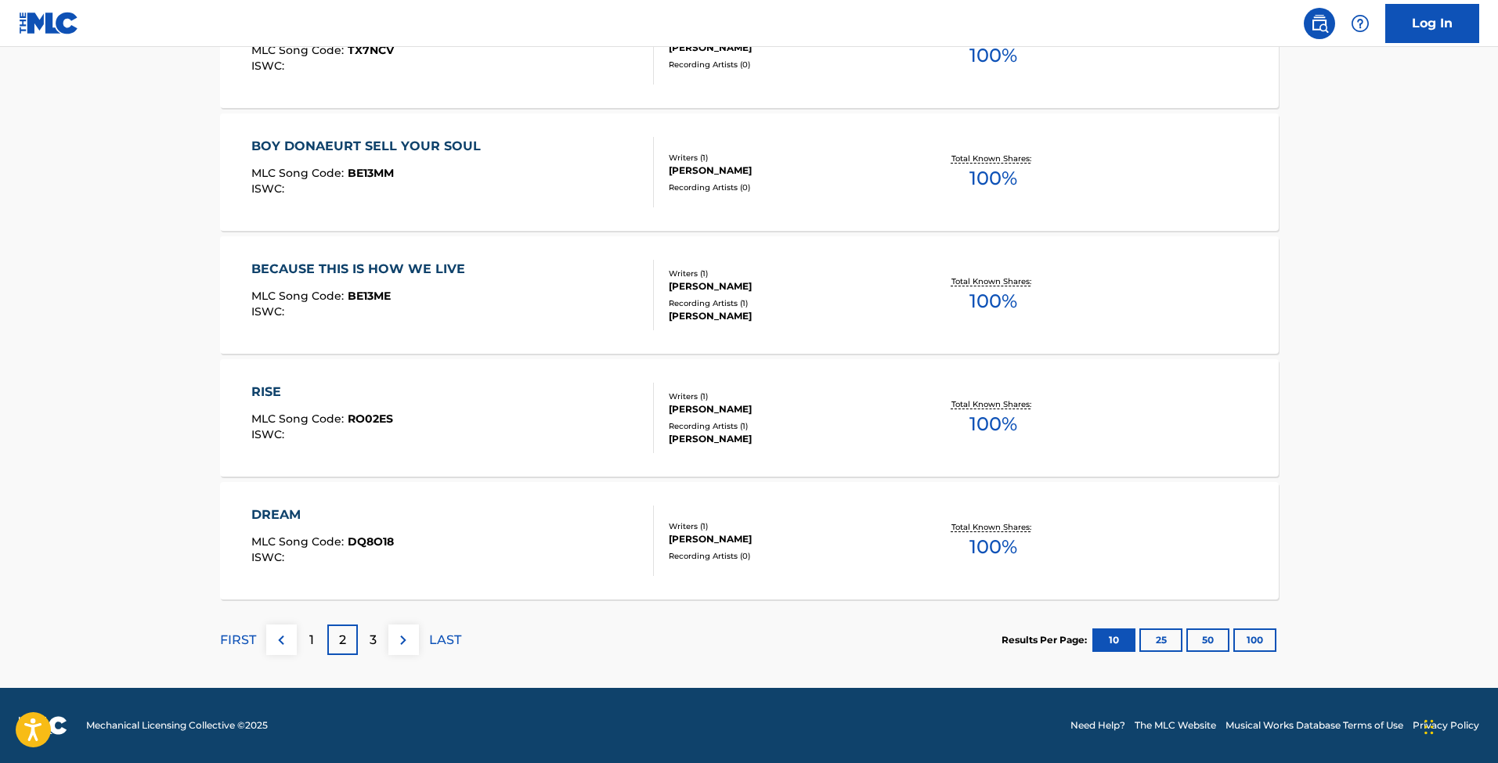
scroll to position [1153, 0]
click at [374, 636] on p "3" at bounding box center [373, 640] width 7 height 19
click at [400, 551] on div "SWEETENER MLC Song Code : S64QY4 ISWC :" at bounding box center [452, 541] width 402 height 70
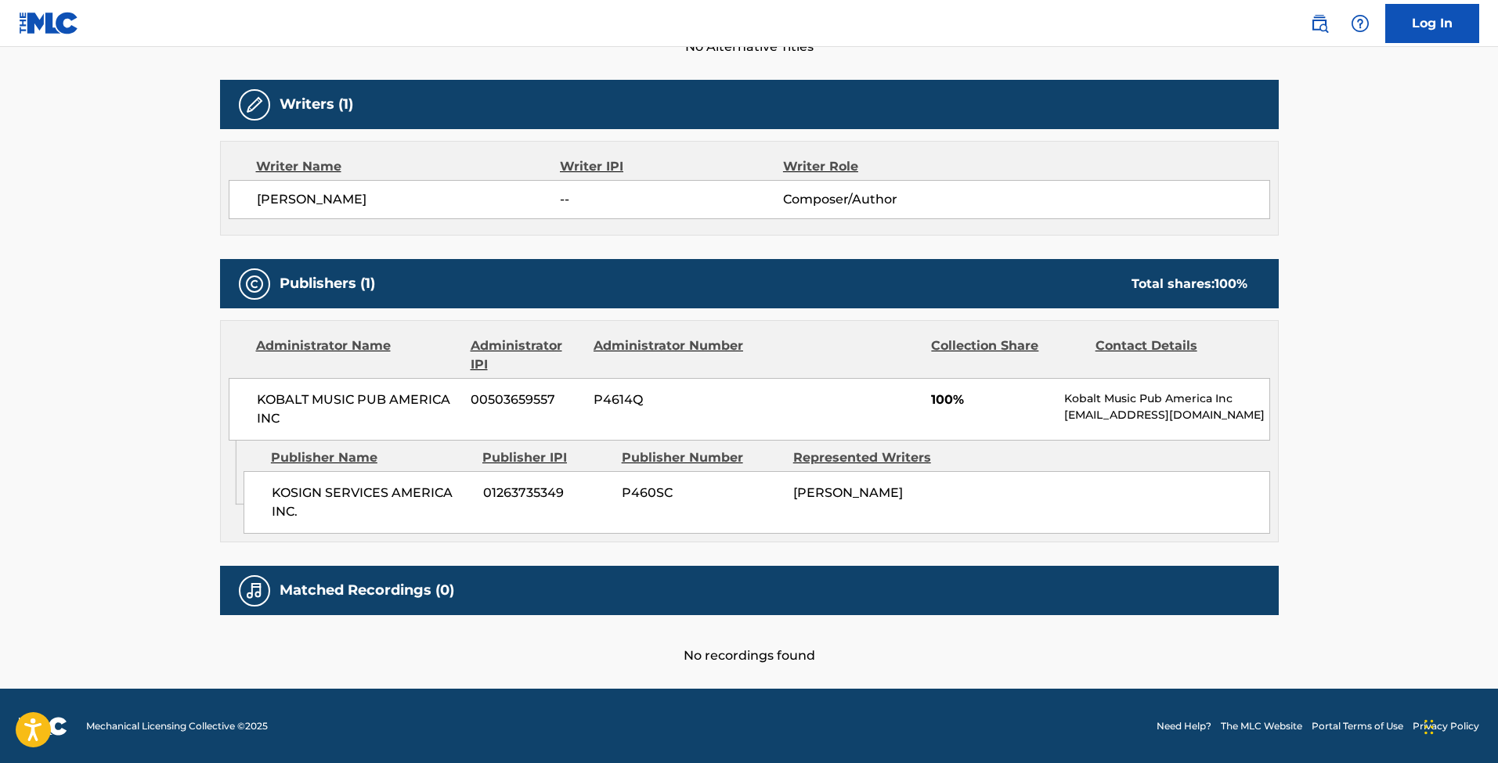
scroll to position [471, 0]
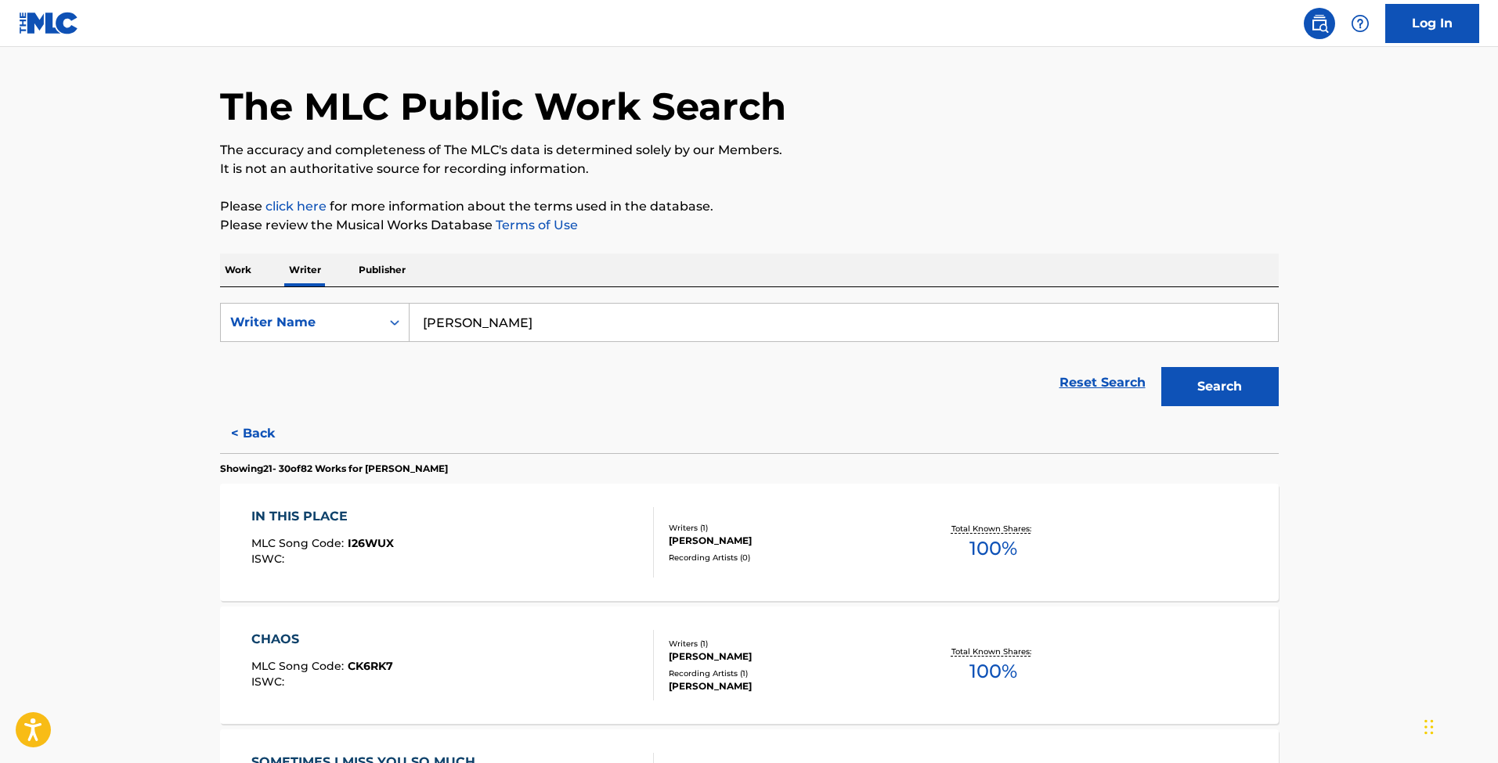
scroll to position [316, 0]
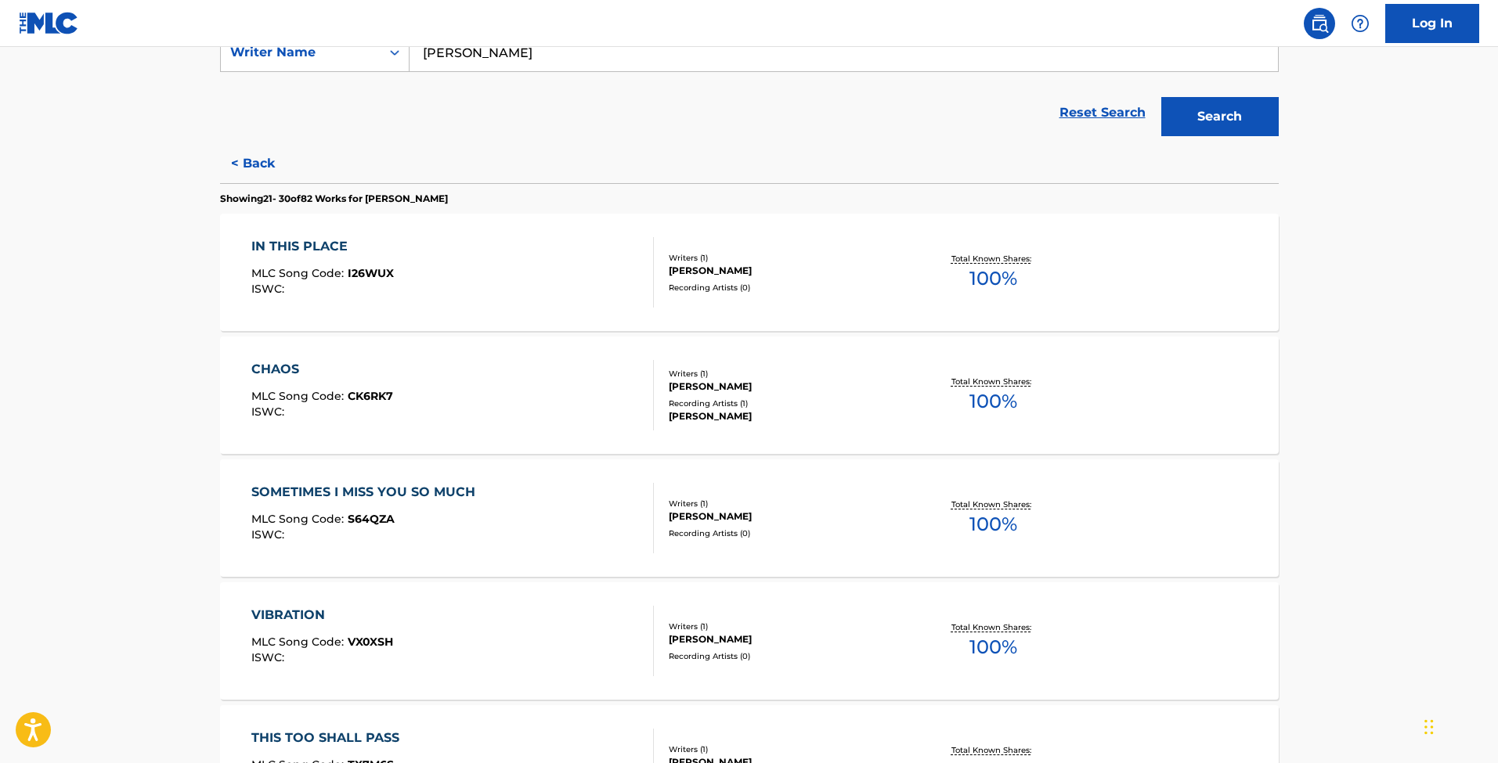
click at [285, 352] on div "CHAOS MLC Song Code : CK6RK7 ISWC : Writers ( 1 ) JOE LAYNE Recording Artists (…" at bounding box center [749, 395] width 1059 height 117
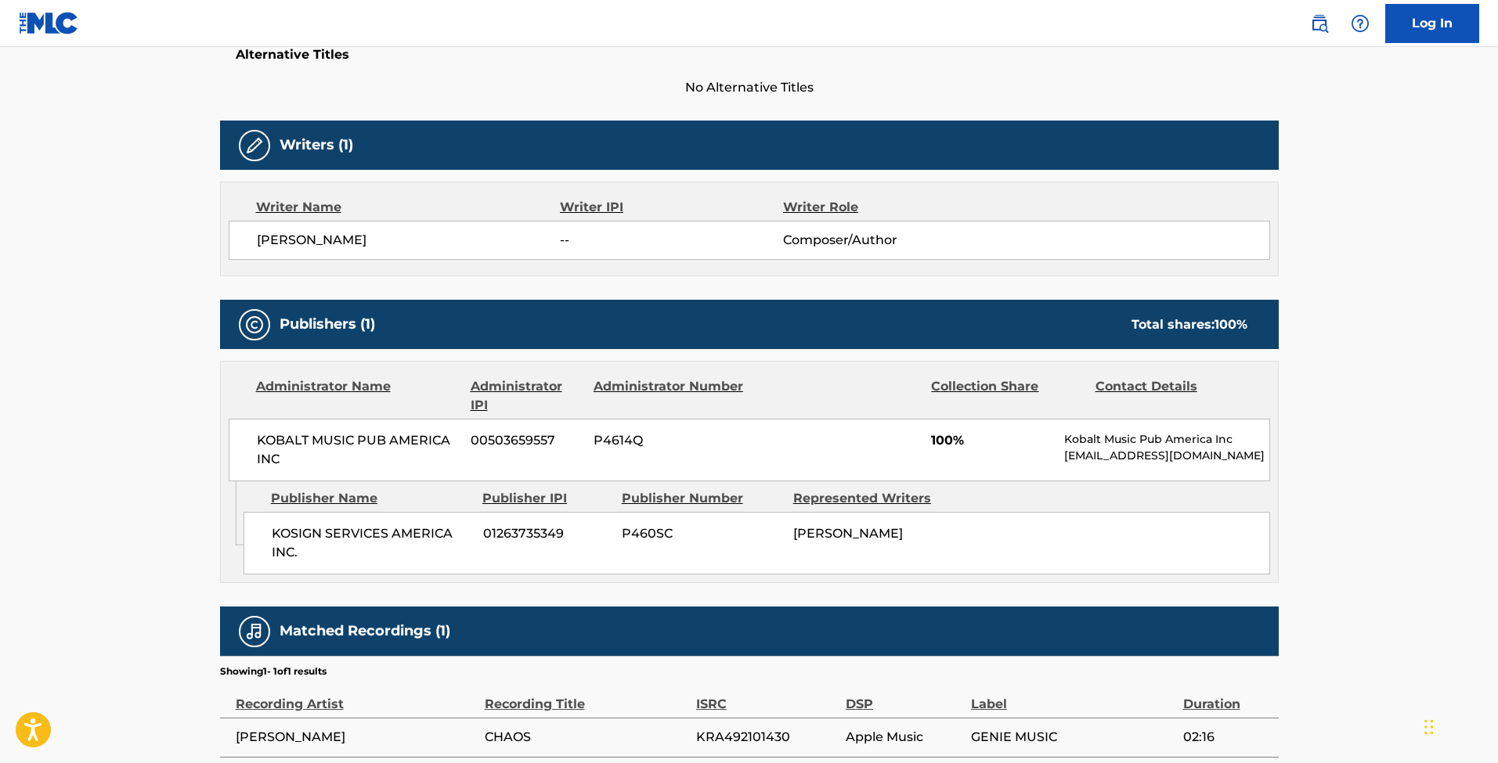
scroll to position [522, 0]
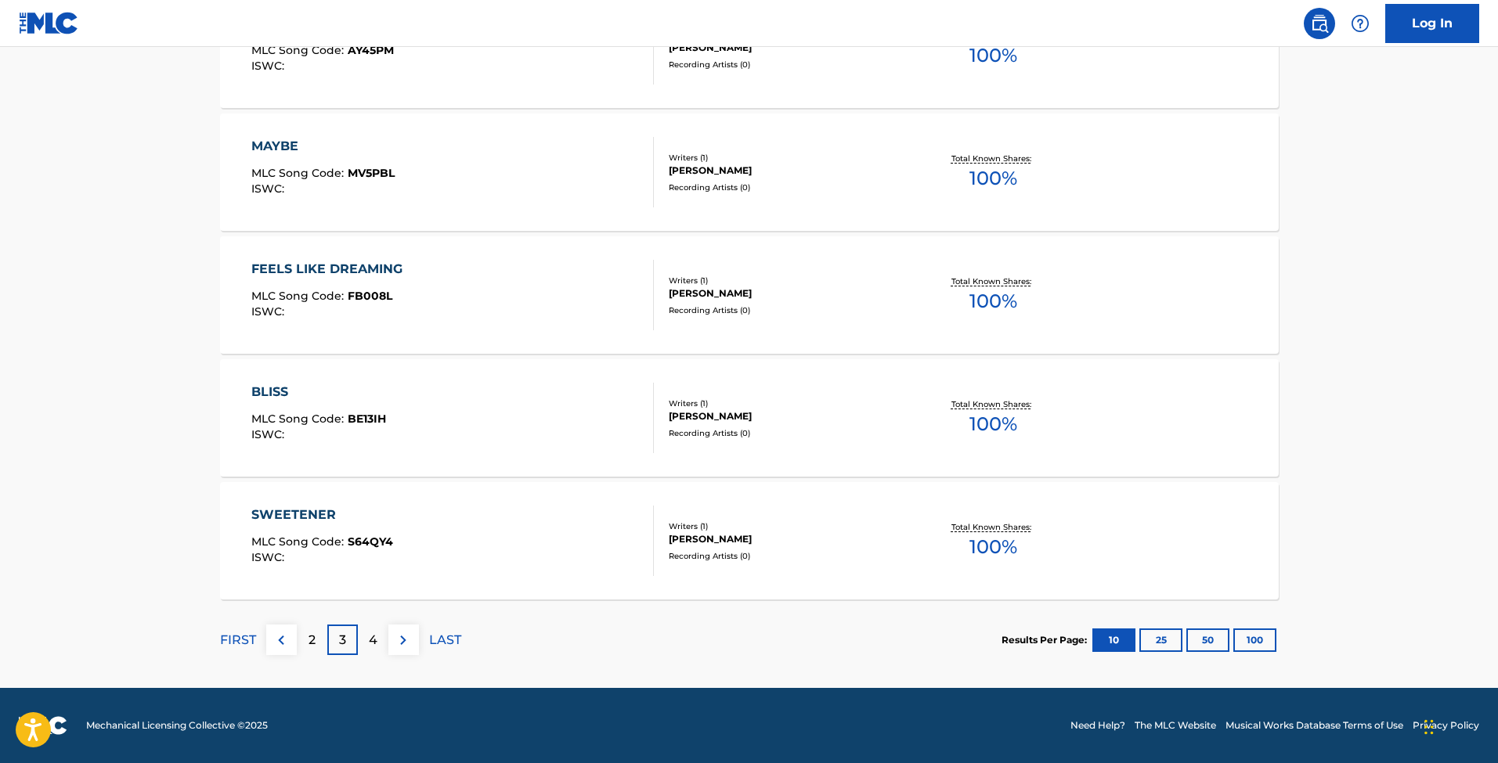
scroll to position [1153, 0]
click at [373, 648] on p "4" at bounding box center [373, 640] width 9 height 19
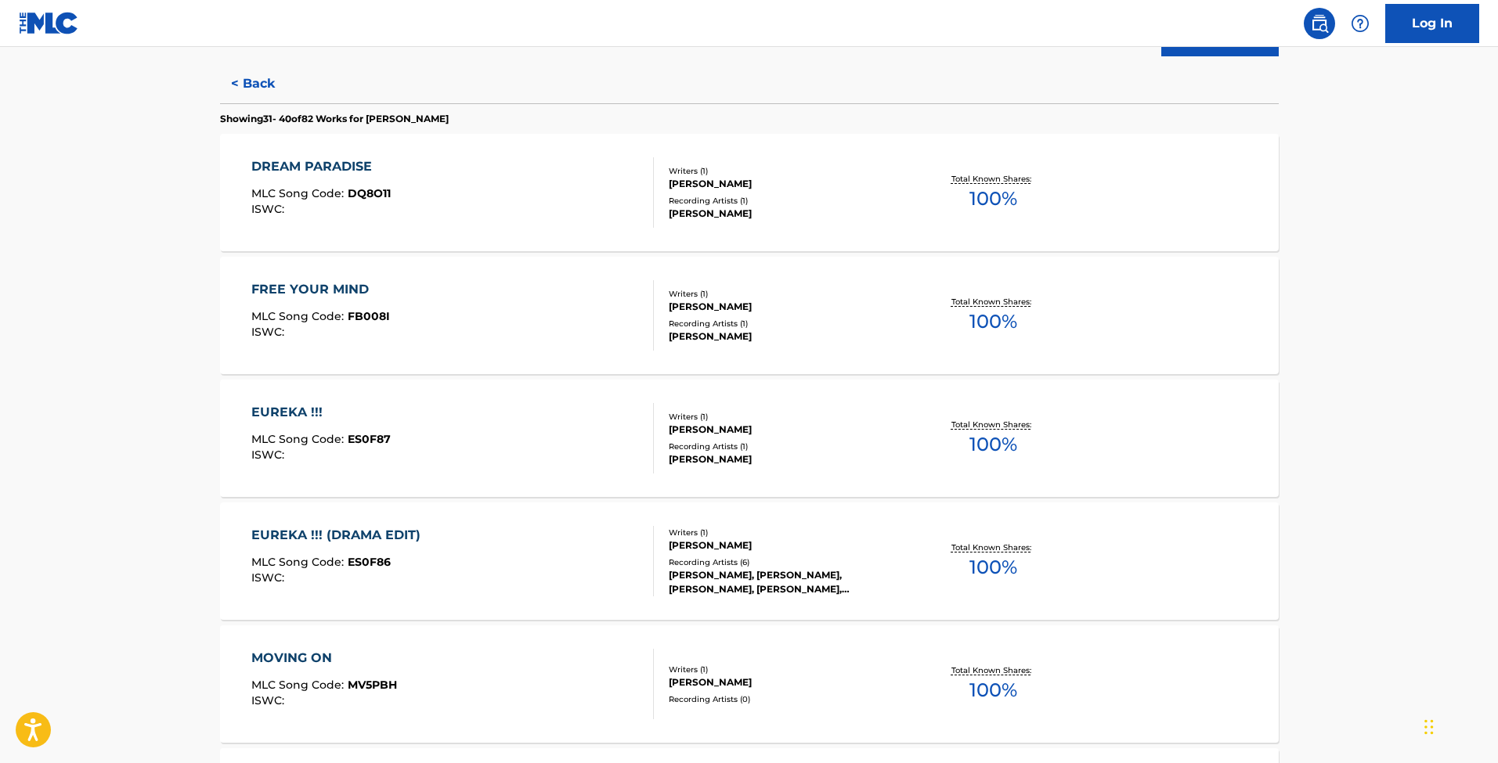
scroll to position [754, 0]
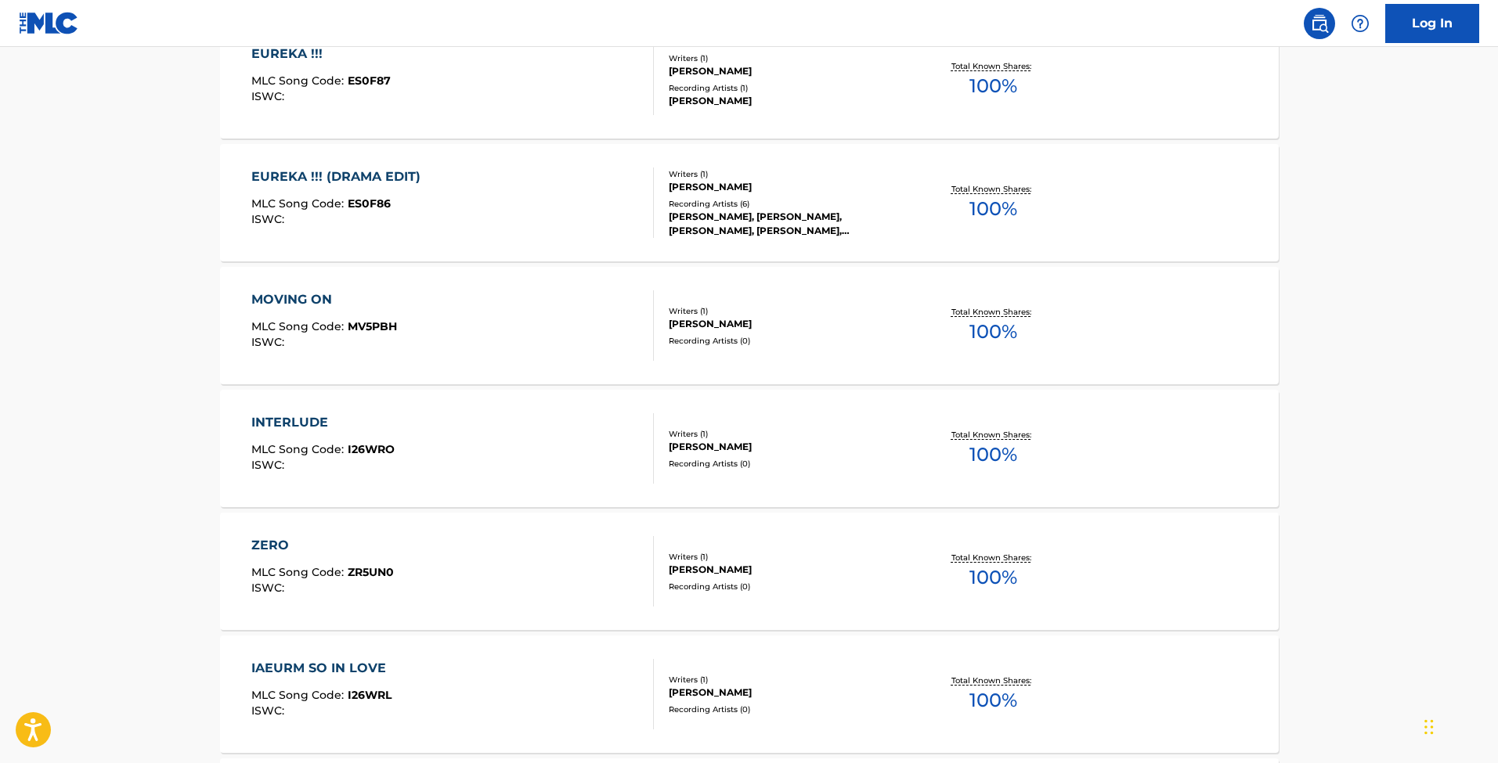
click at [390, 204] on div "MLC Song Code : ES0F86" at bounding box center [339, 206] width 177 height 16
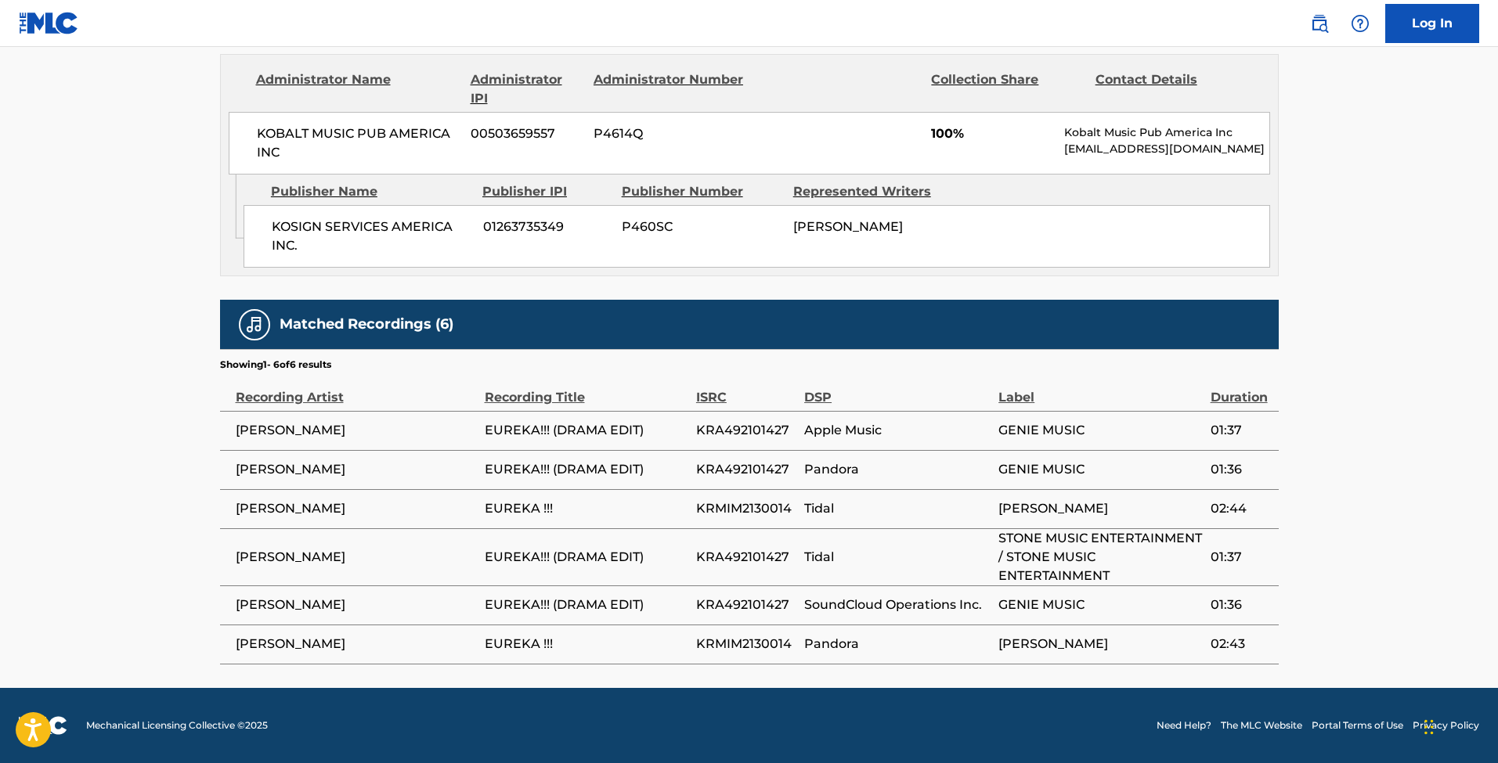
scroll to position [736, 0]
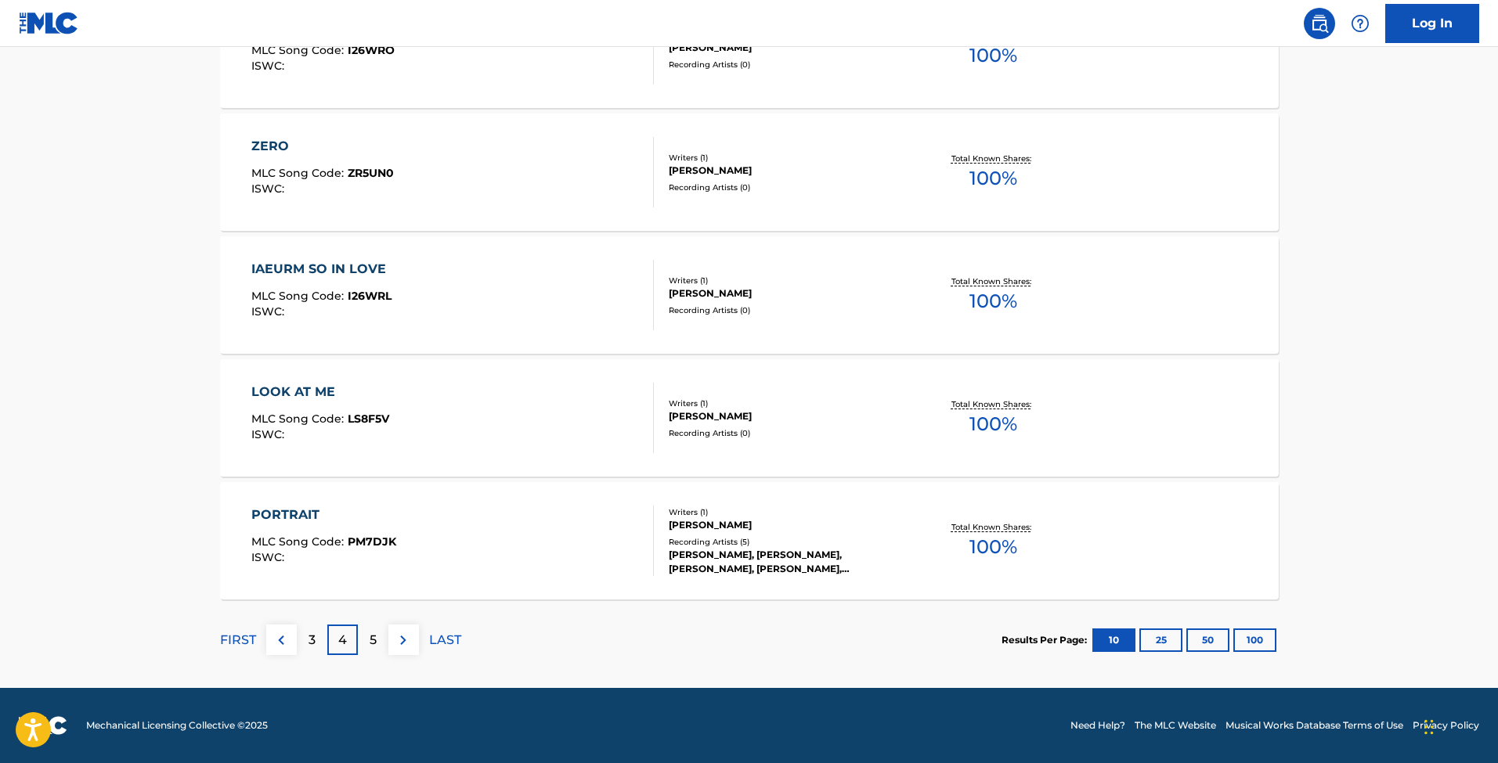
scroll to position [1153, 0]
click at [322, 536] on span "MLC Song Code :" at bounding box center [299, 542] width 96 height 14
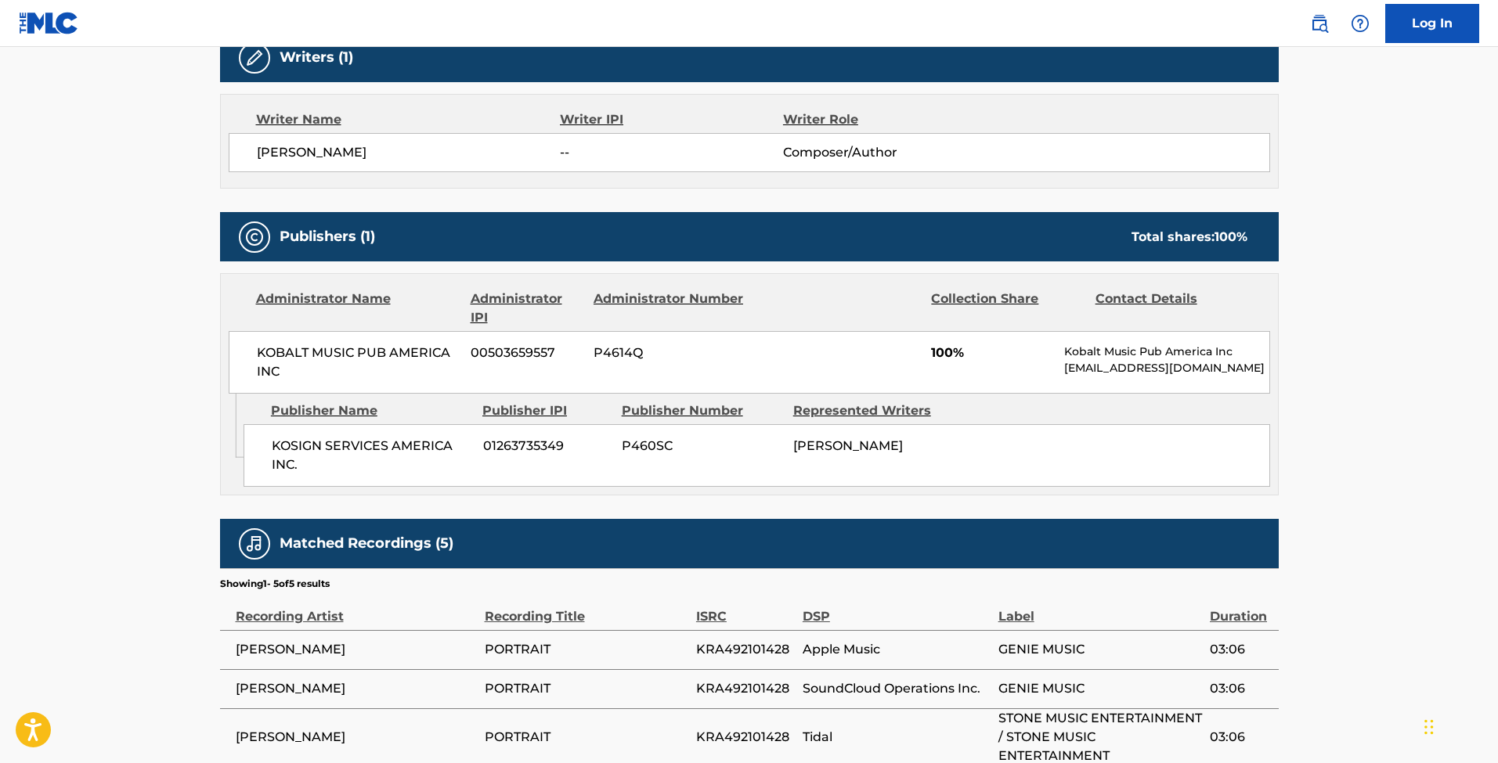
scroll to position [431, 0]
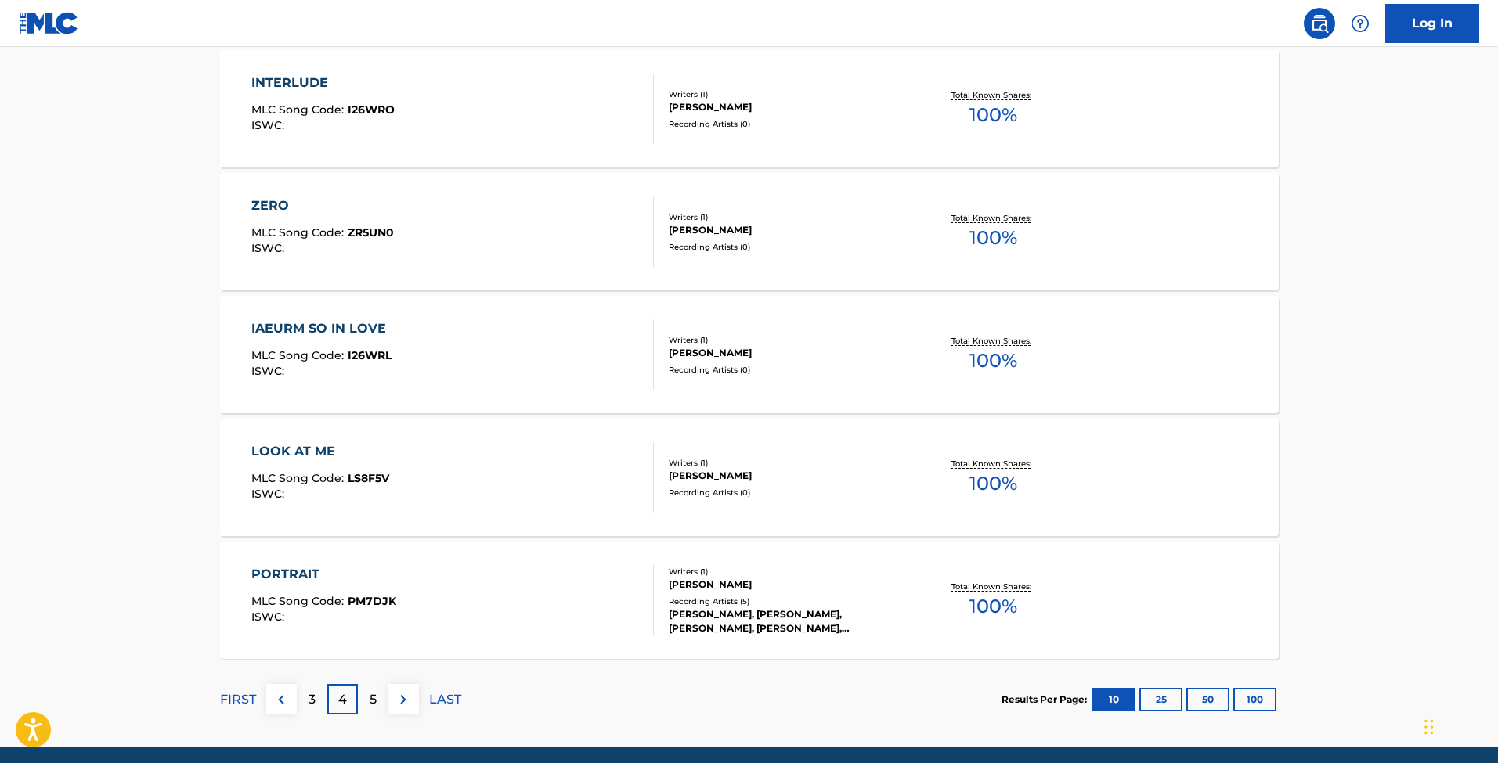
click at [382, 700] on div "5" at bounding box center [373, 699] width 31 height 31
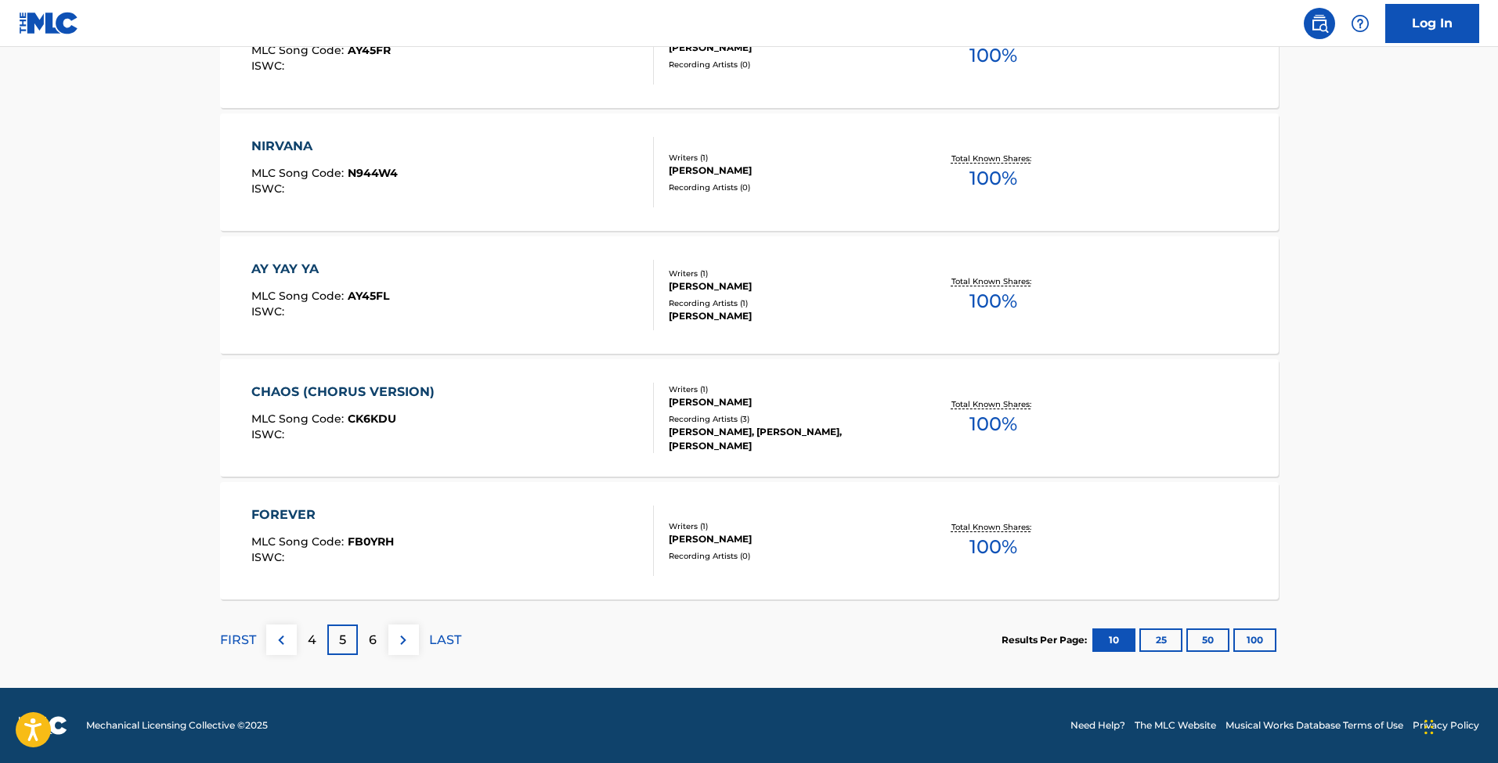
click at [320, 395] on div "CHAOS (CHORUS VERSION)" at bounding box center [346, 392] width 191 height 19
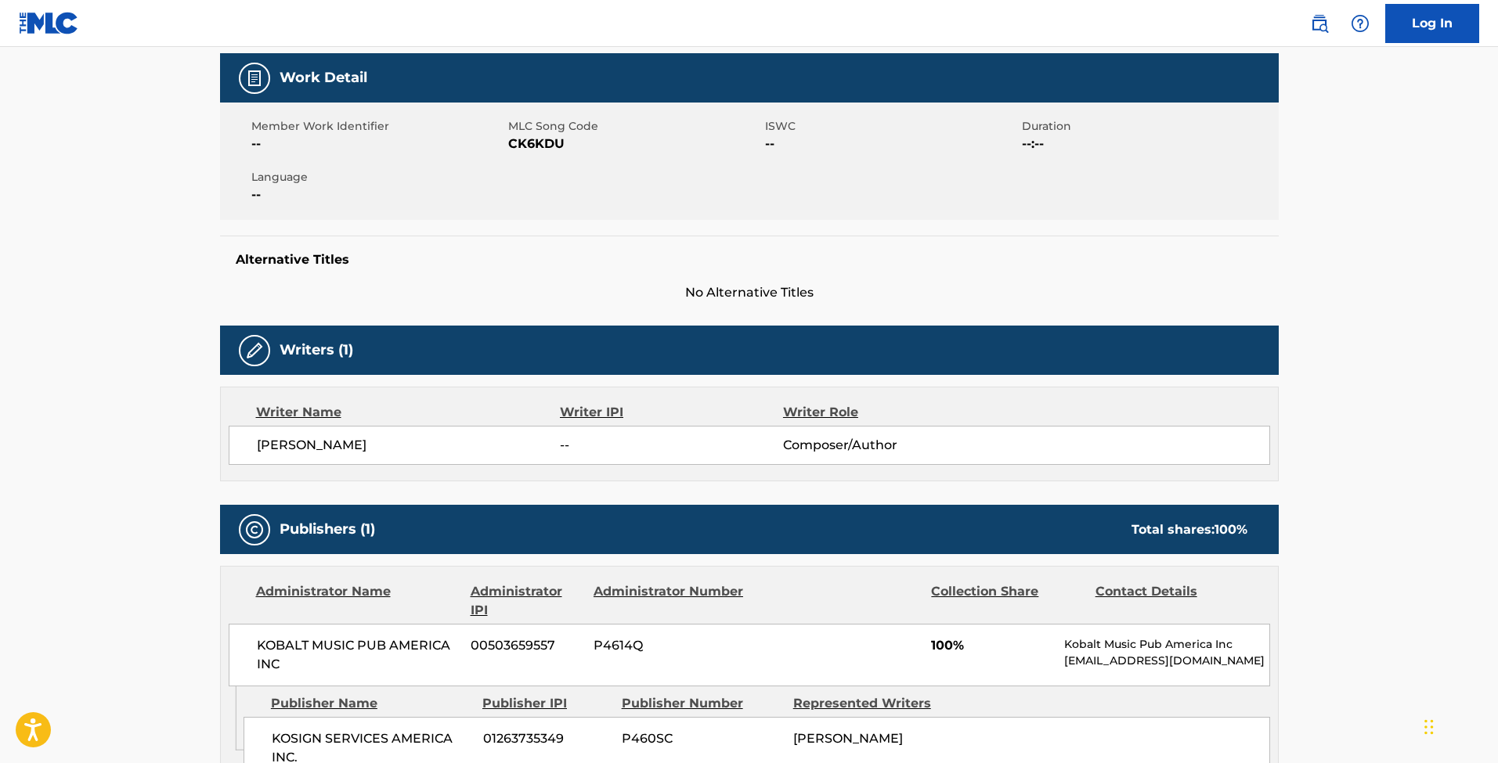
scroll to position [164, 0]
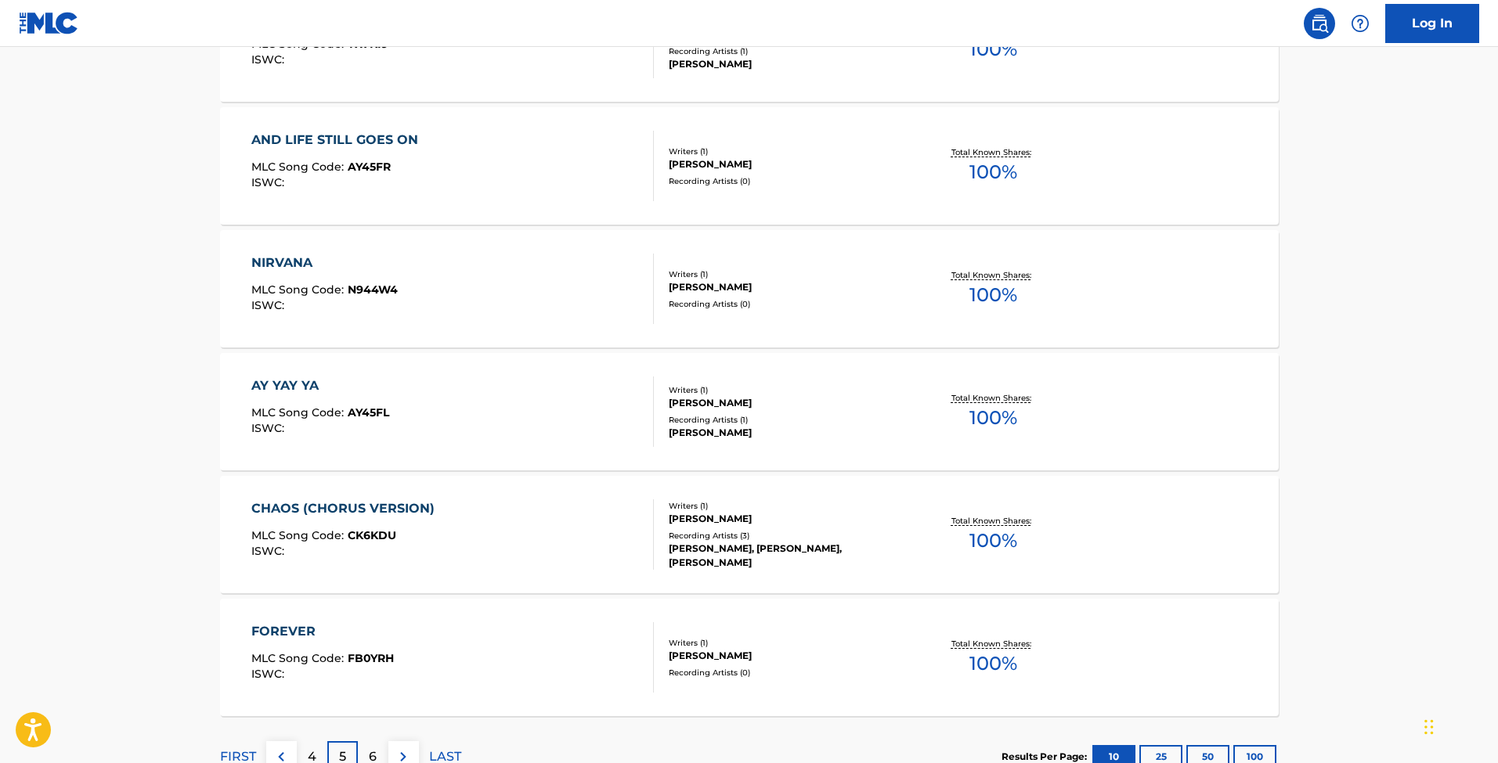
scroll to position [1140, 0]
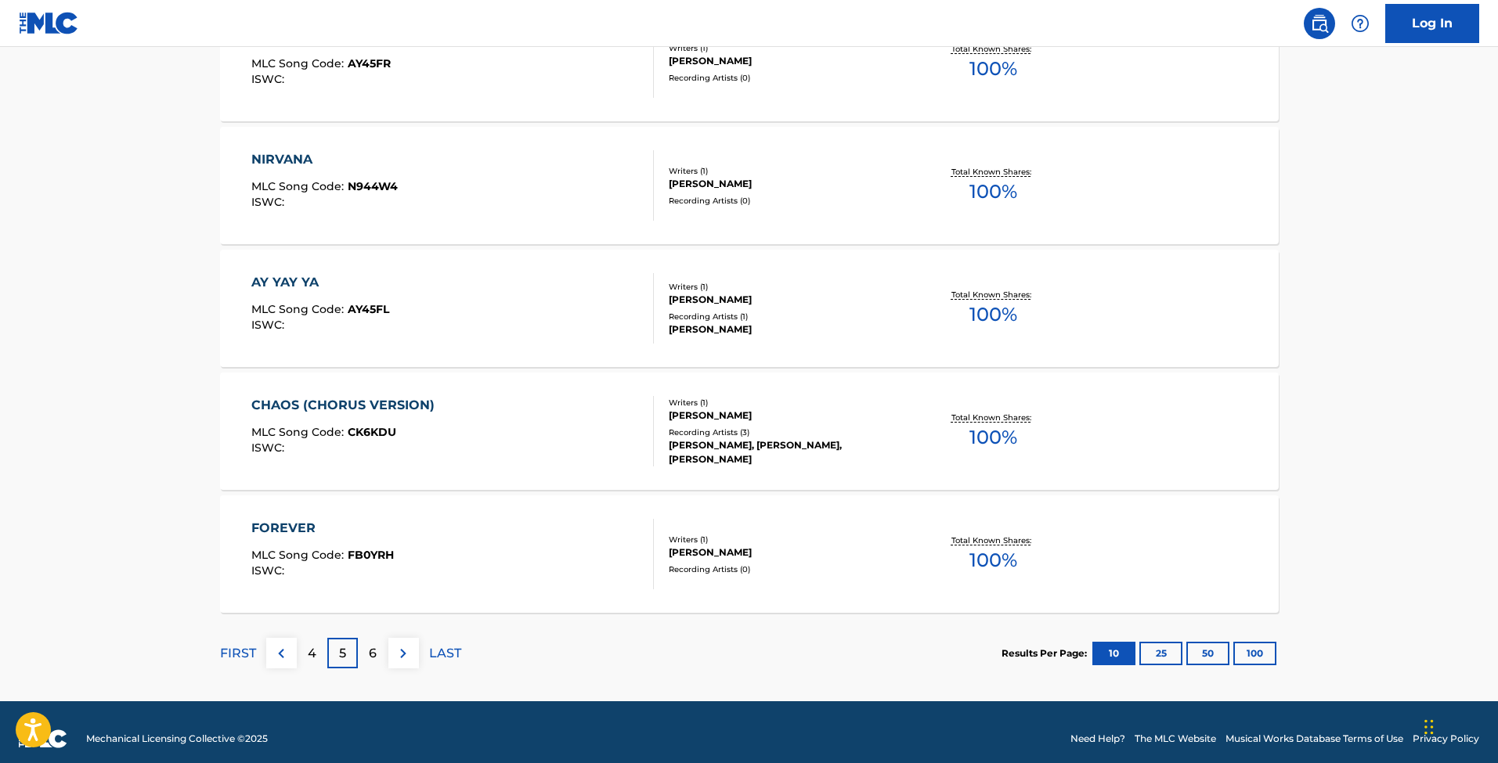
click at [367, 651] on div "6" at bounding box center [373, 653] width 31 height 31
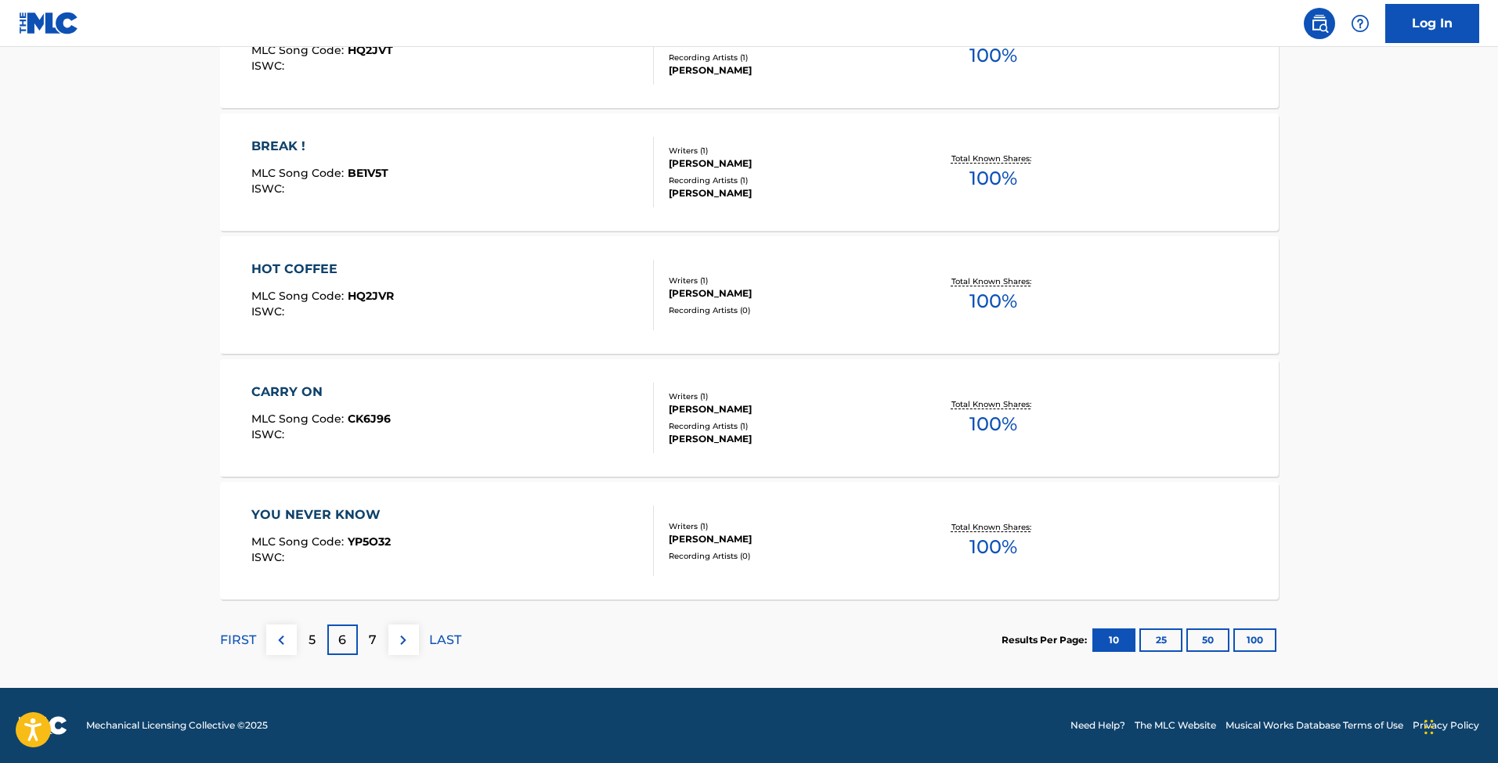
scroll to position [1153, 0]
click at [1249, 624] on div "Results Per Page: 10 25 50 100" at bounding box center [1140, 641] width 277 height 74
click at [1255, 647] on button "100" at bounding box center [1254, 640] width 43 height 23
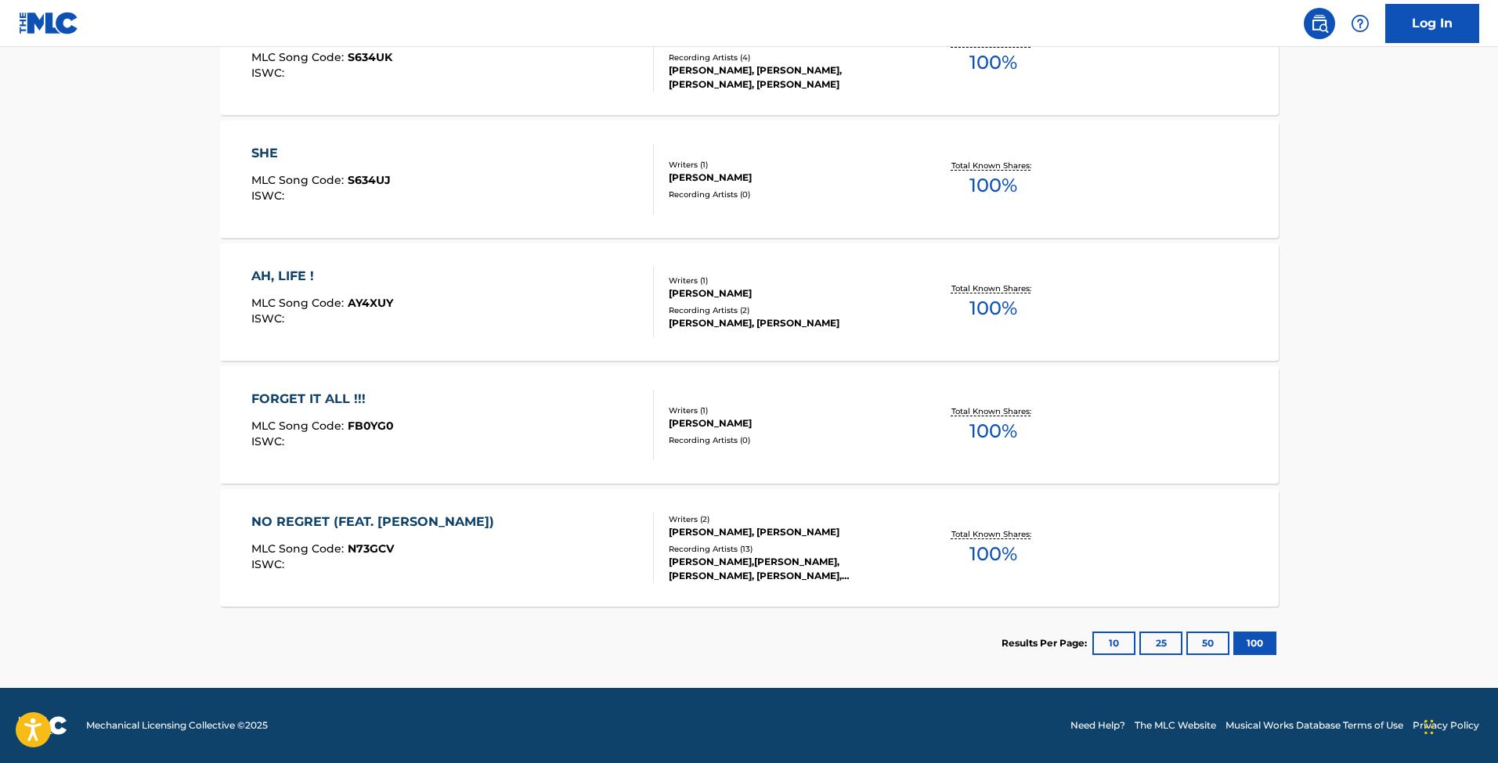
scroll to position [9998, 0]
click at [284, 518] on div "NO REGRET (FEAT. JOE LAYNE)" at bounding box center [376, 522] width 251 height 19
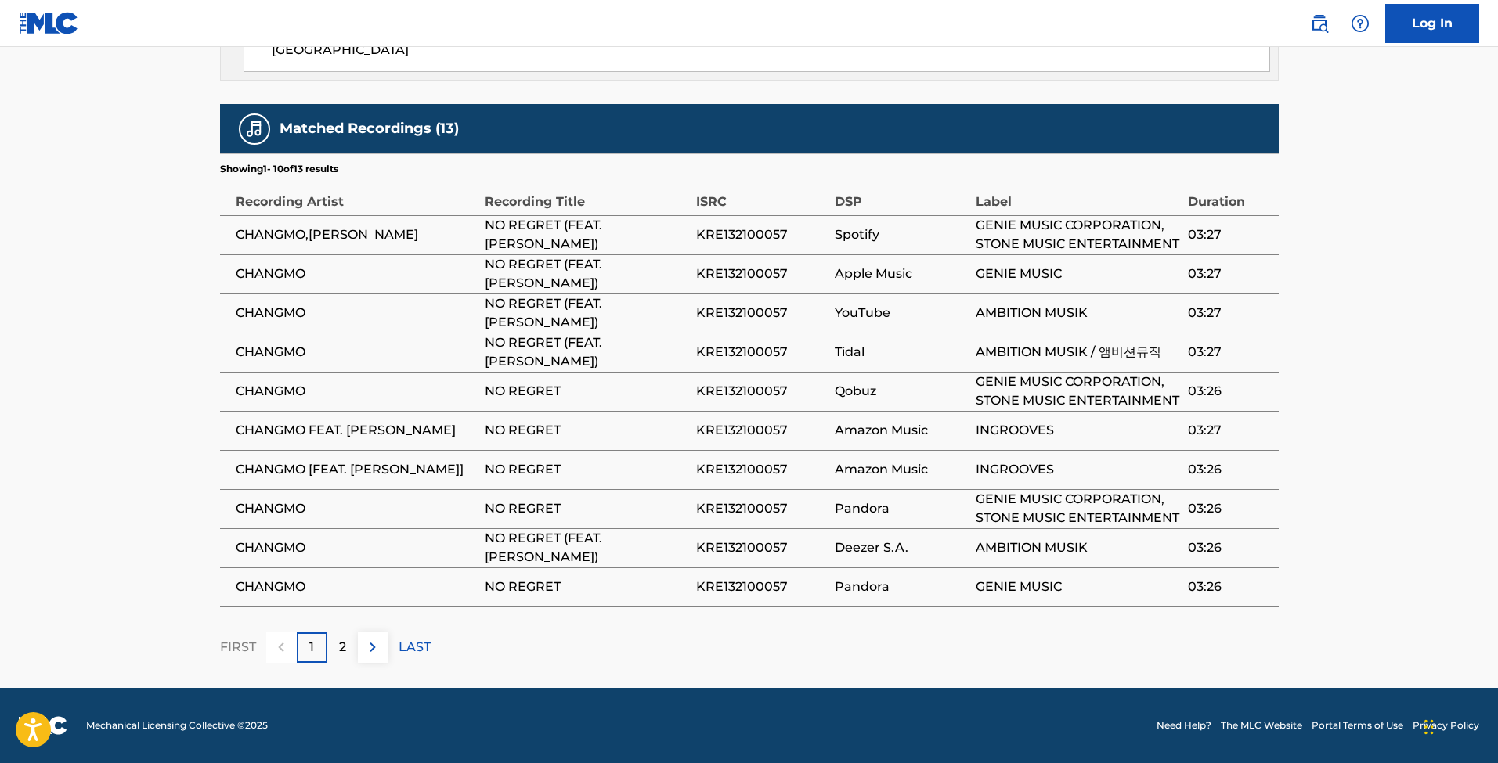
scroll to position [1307, 0]
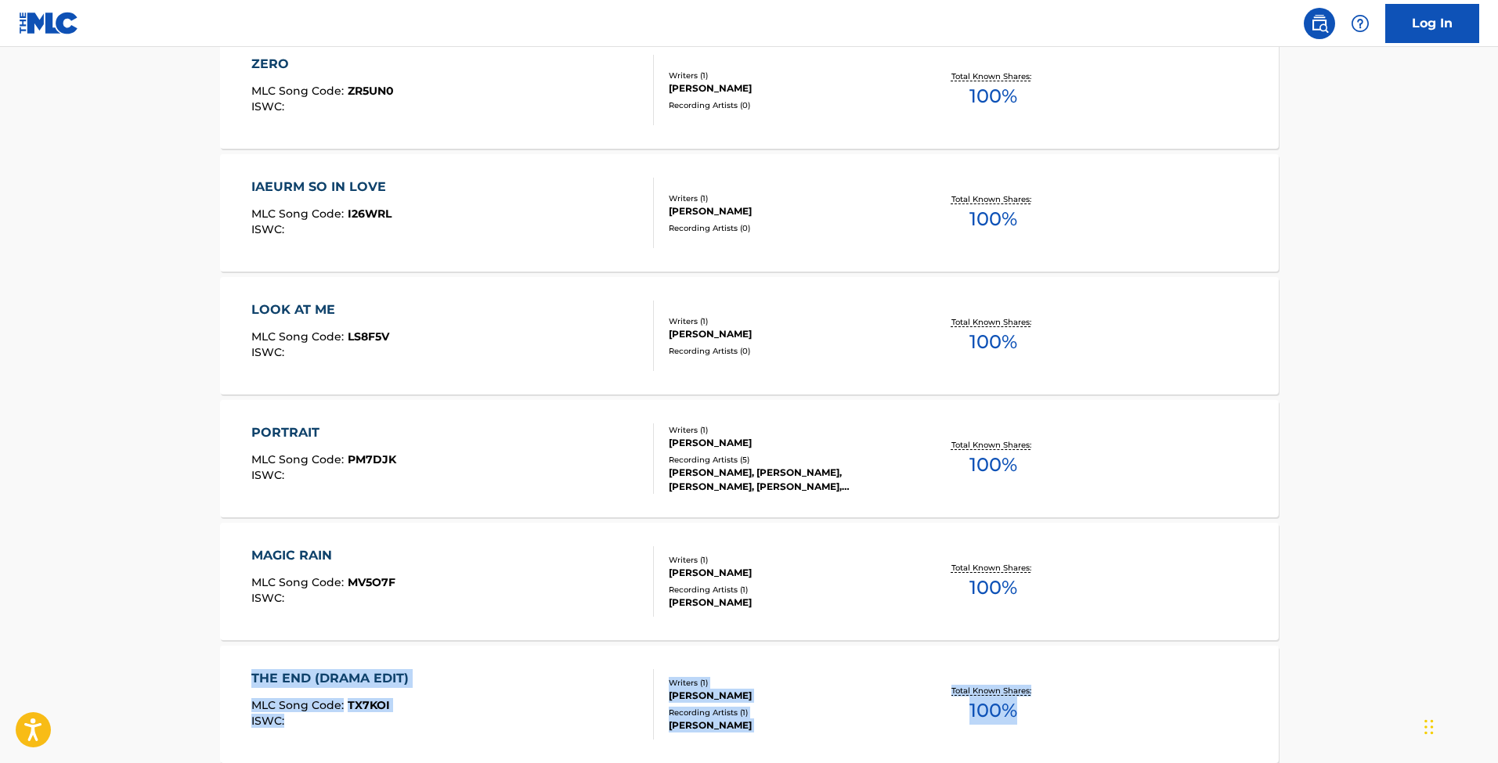
scroll to position [4868, 0]
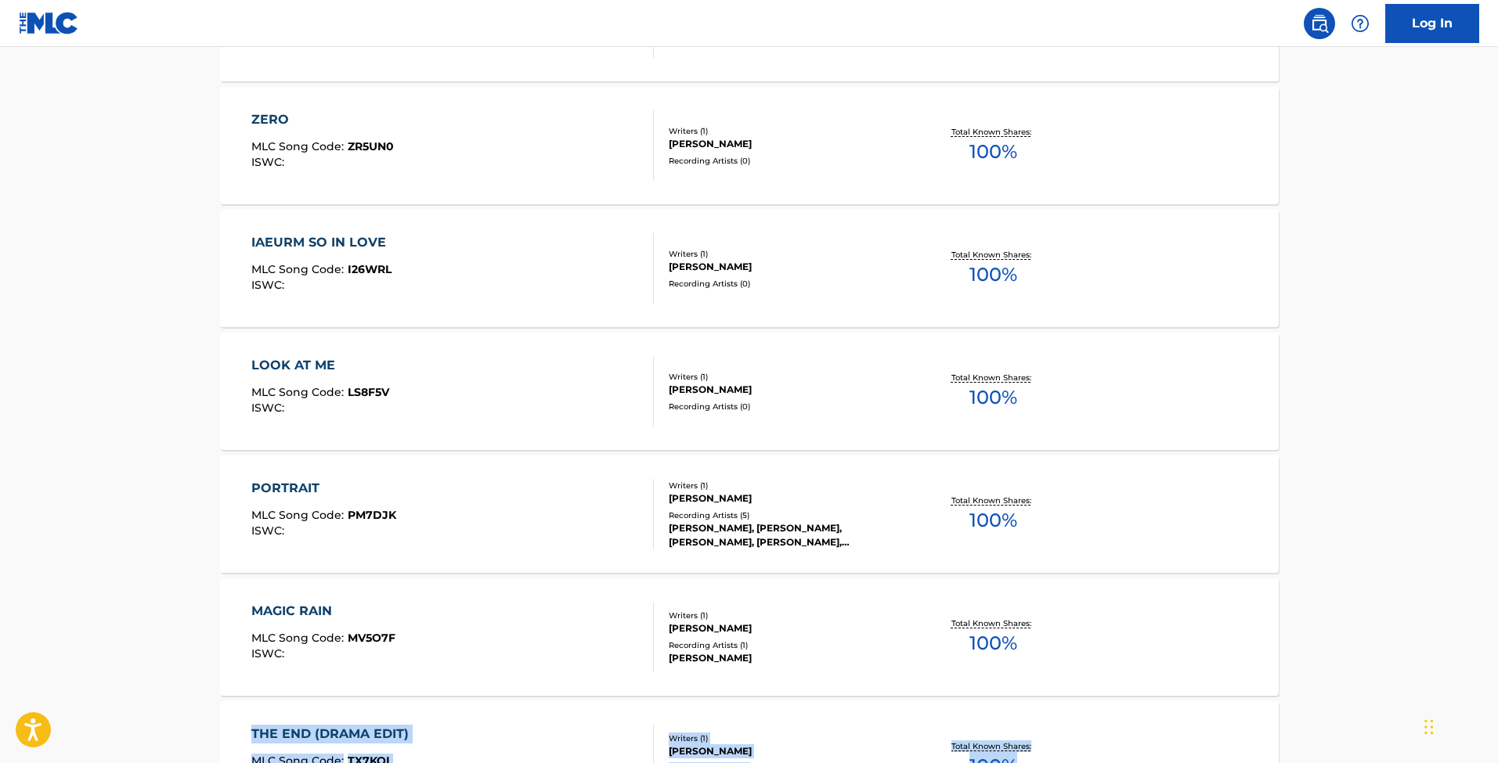
click at [288, 484] on div "PORTRAIT" at bounding box center [323, 488] width 145 height 19
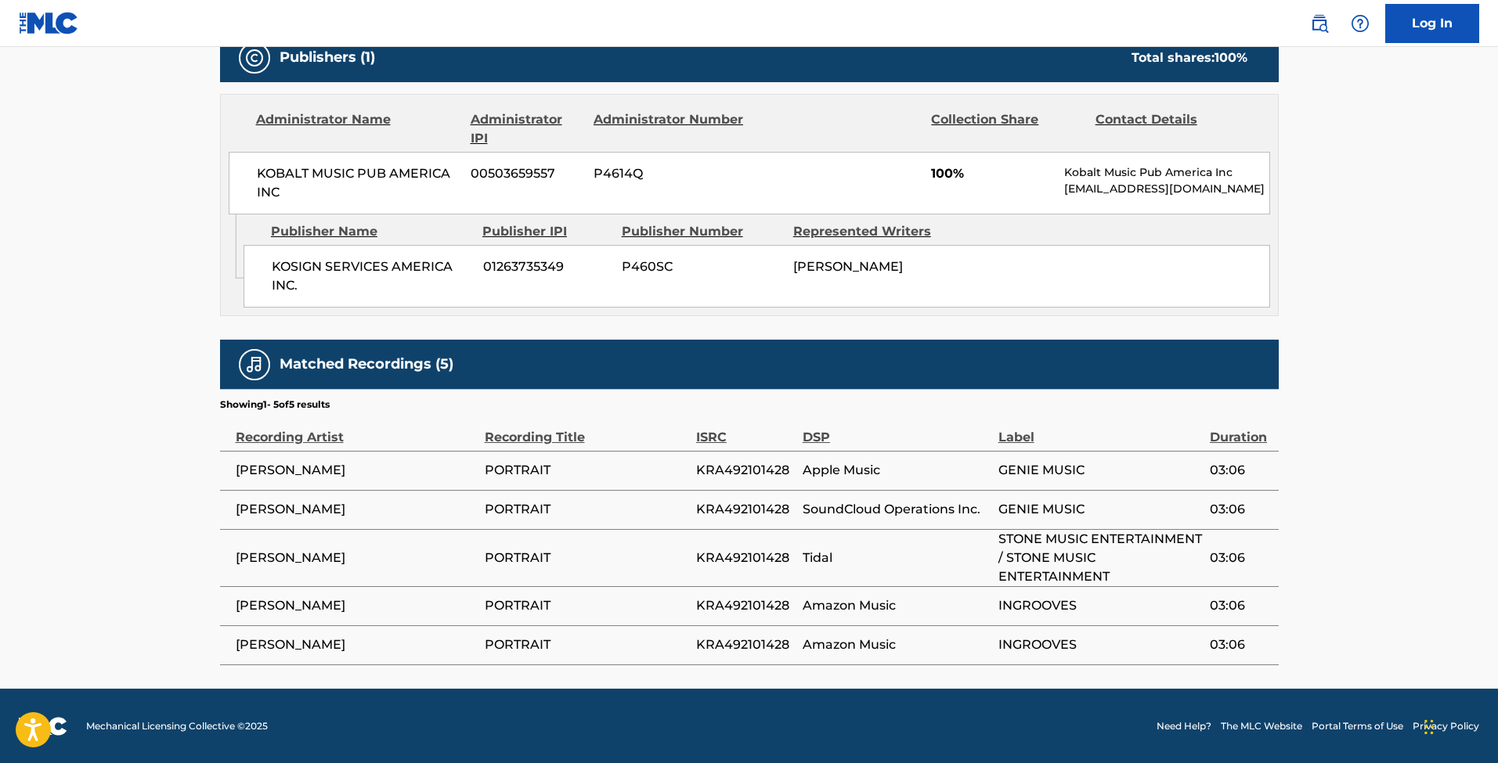
scroll to position [697, 0]
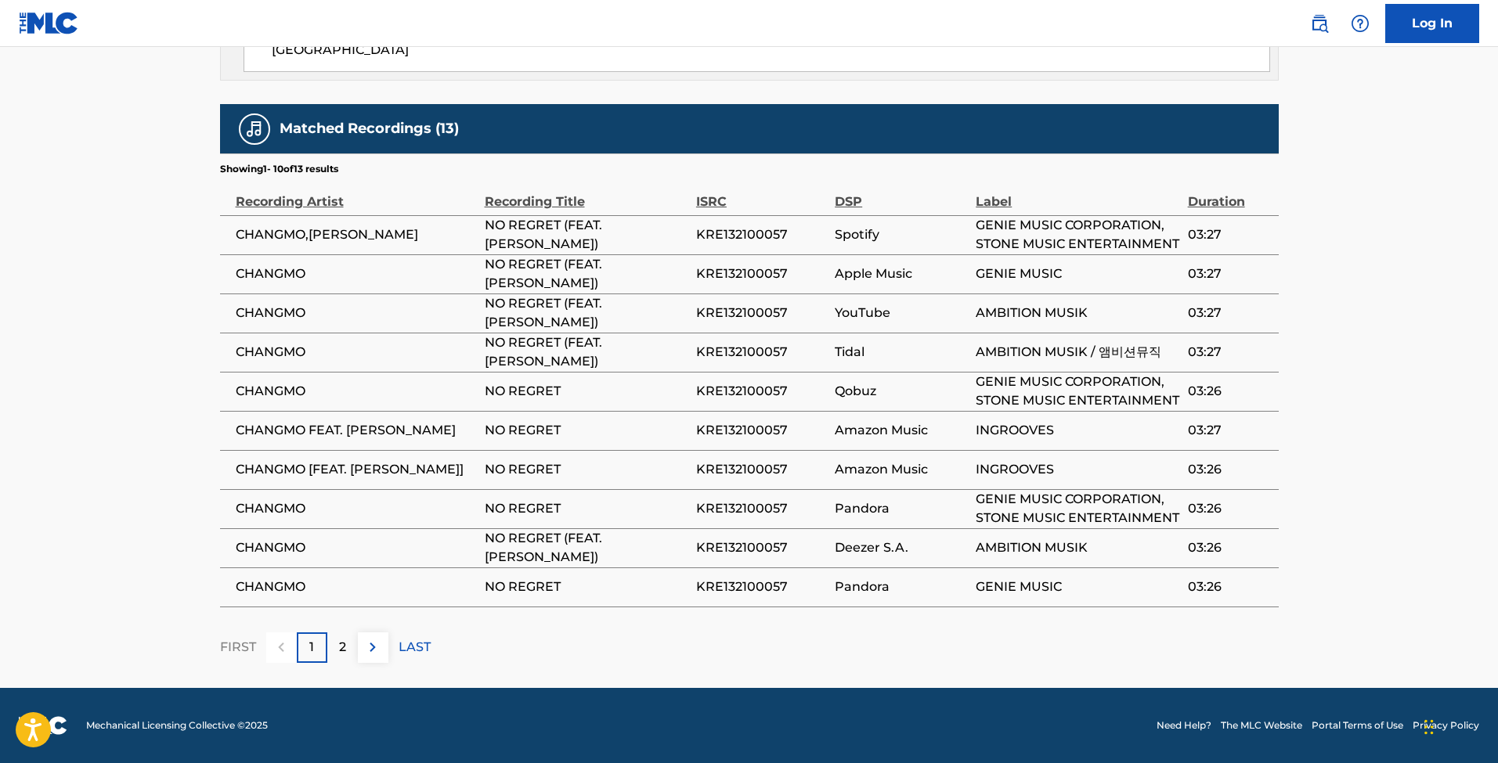
scroll to position [1307, 0]
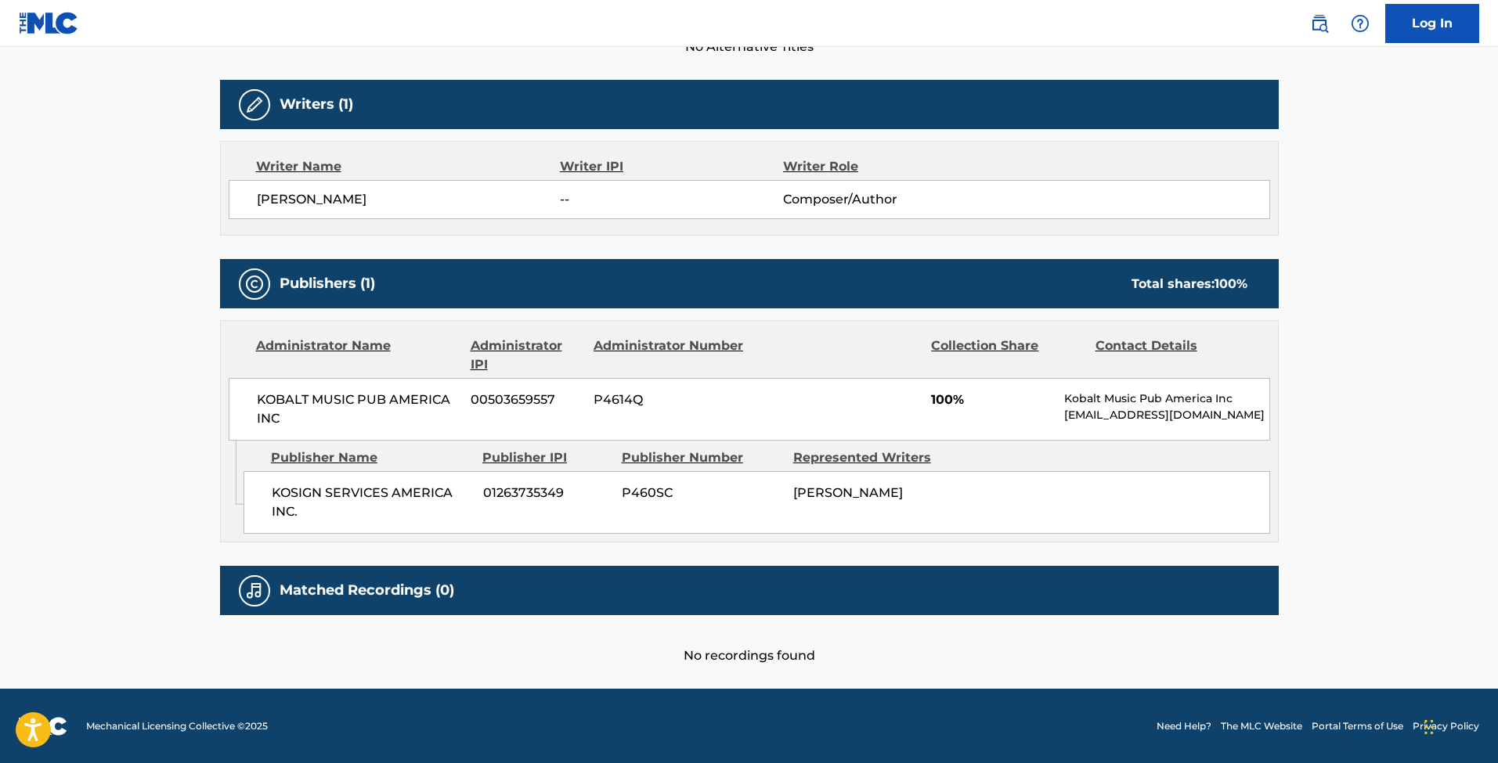
scroll to position [471, 0]
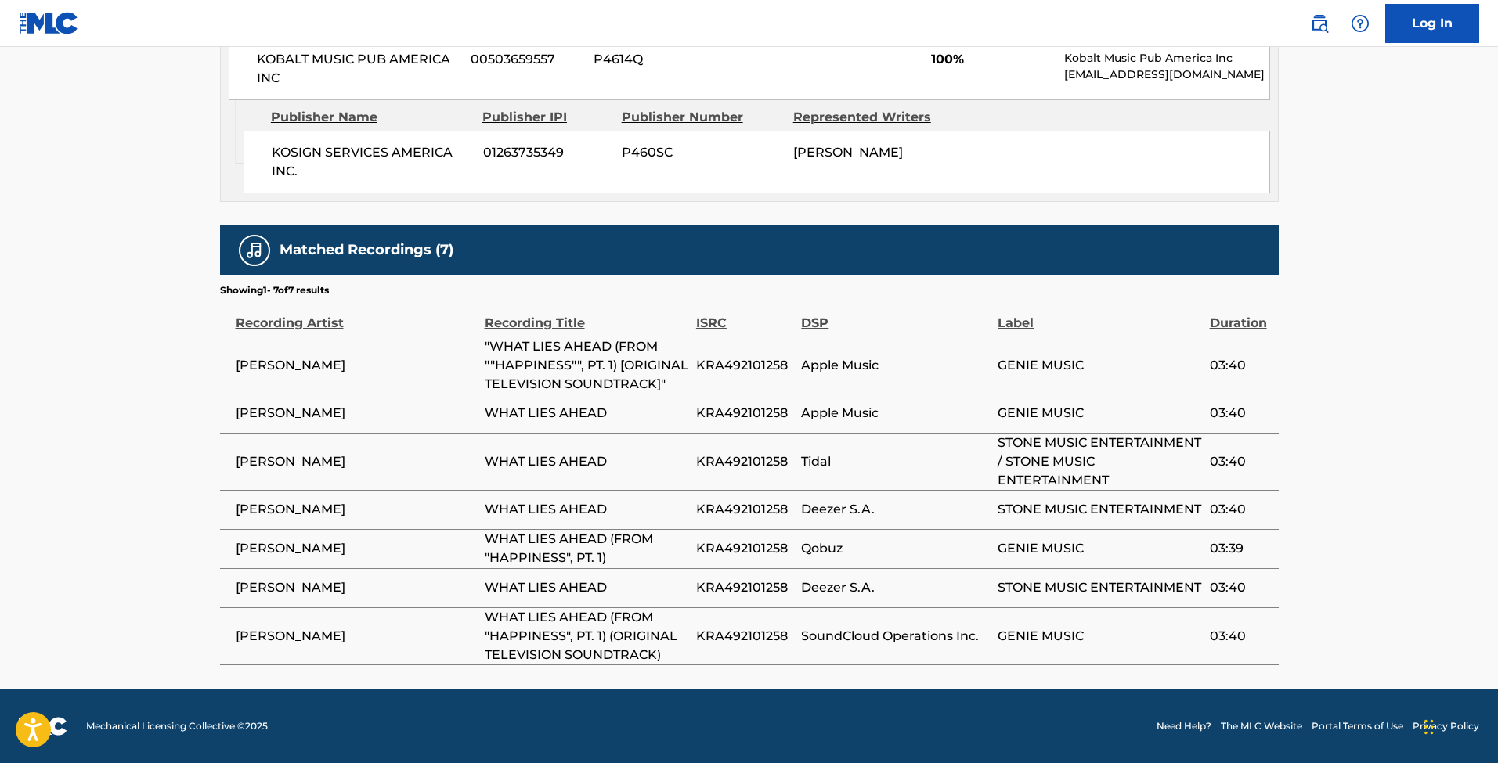
scroll to position [811, 0]
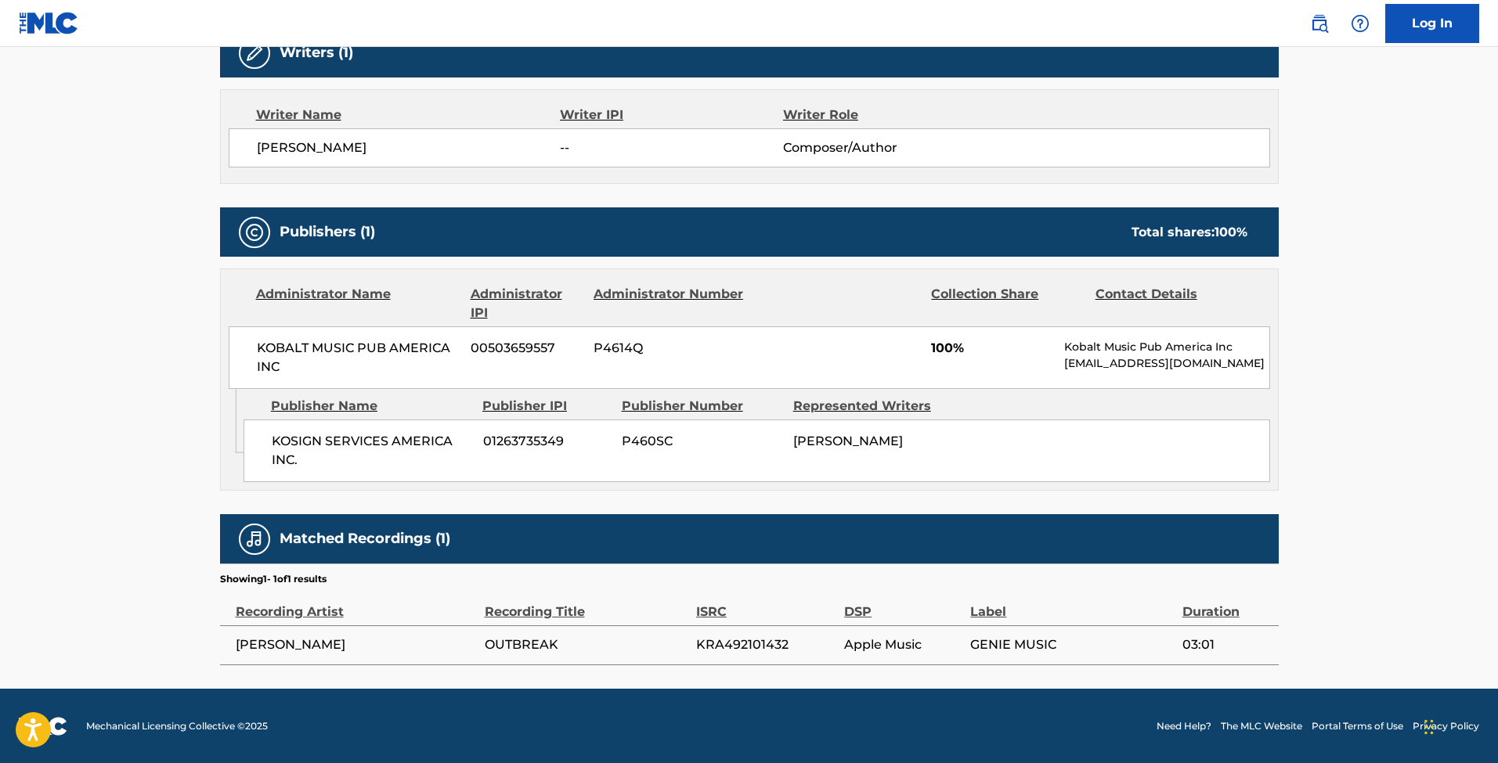
scroll to position [522, 0]
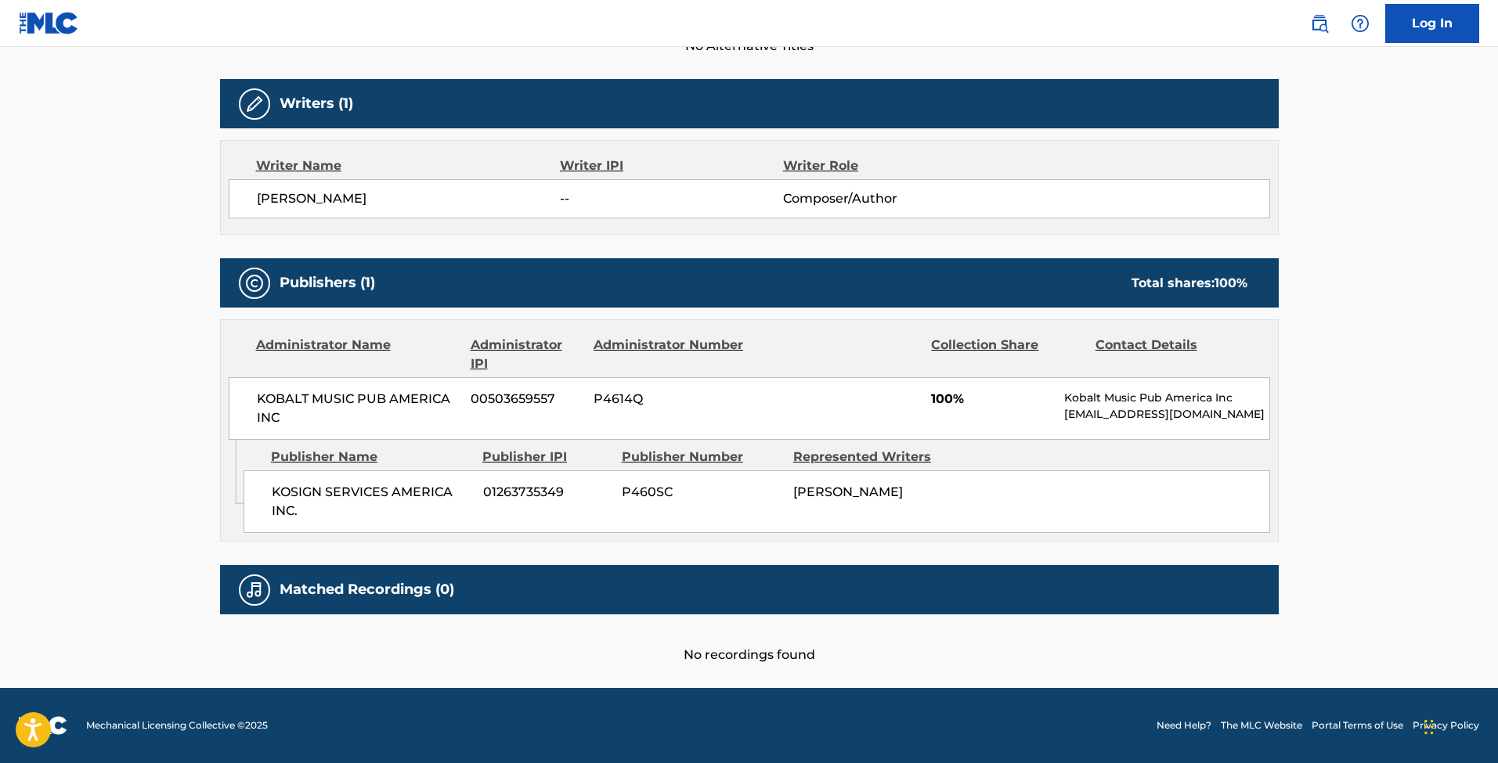
scroll to position [471, 0]
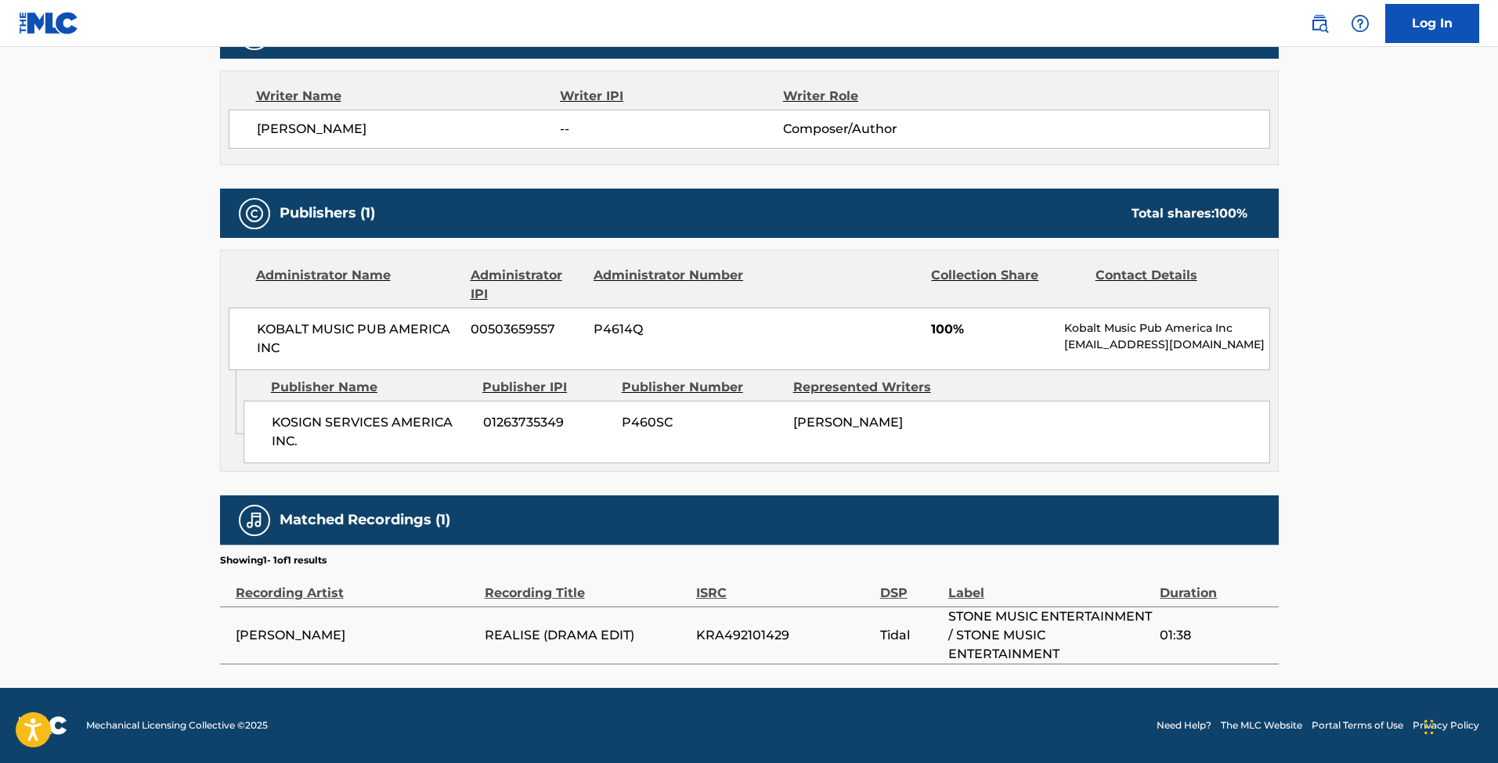
scroll to position [540, 0]
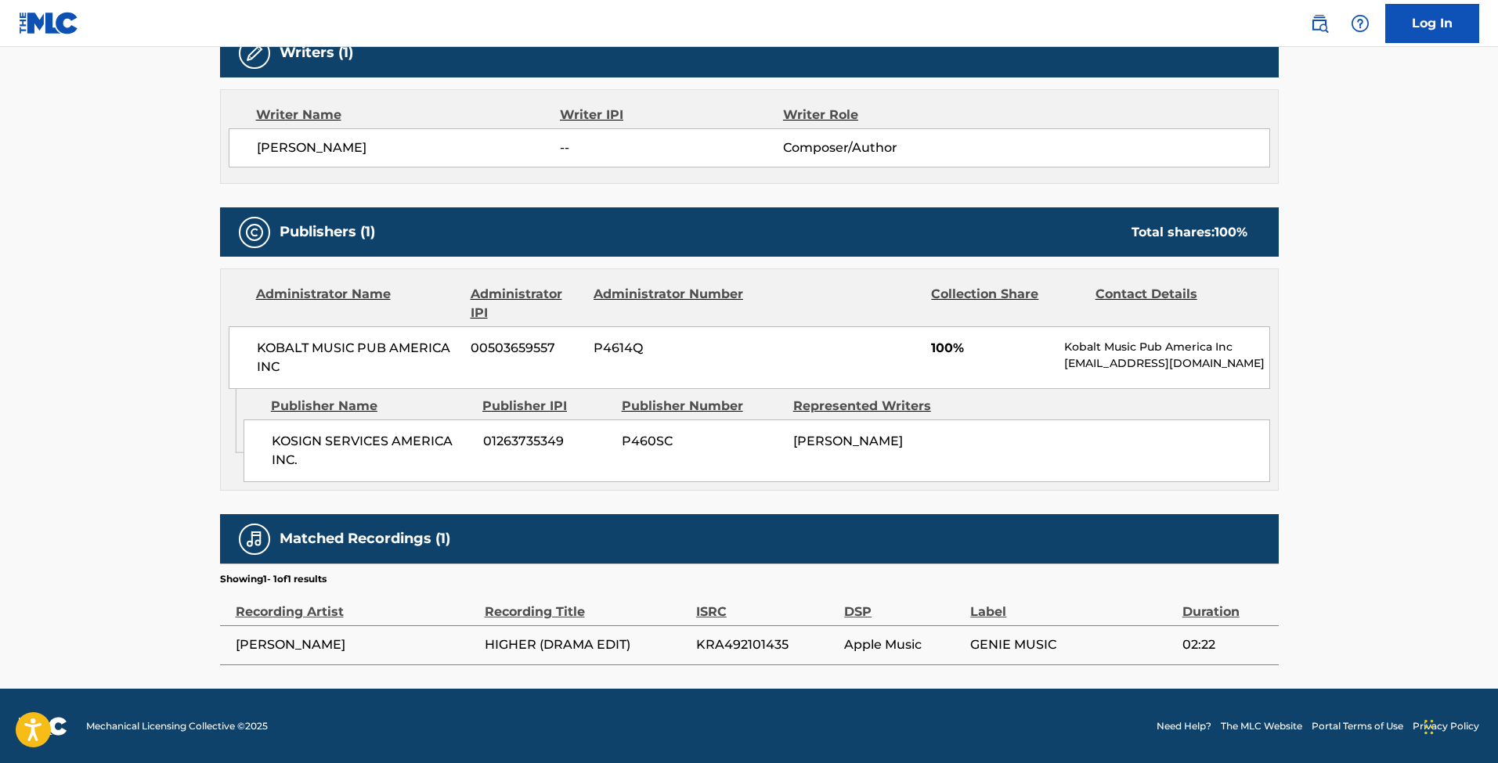
scroll to position [522, 0]
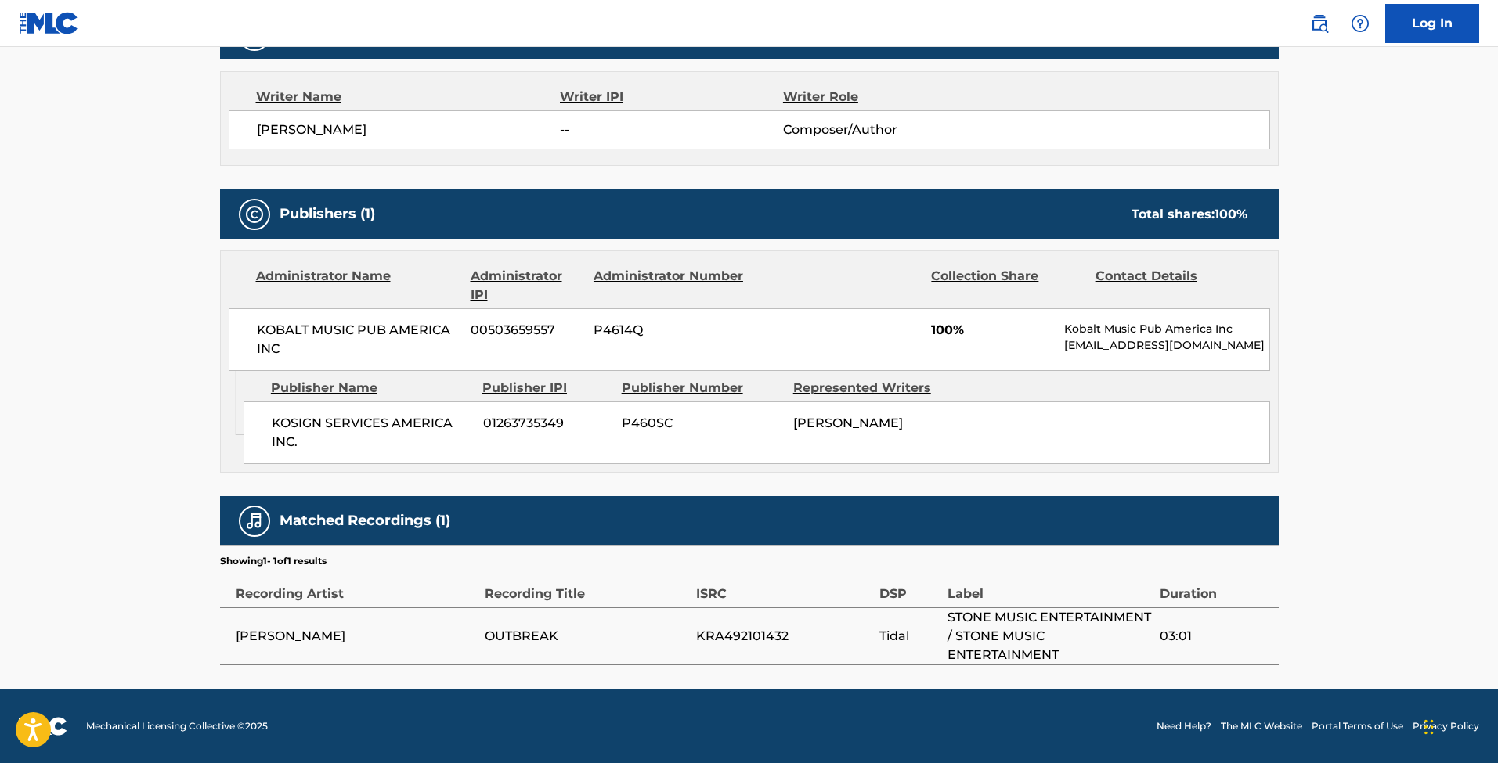
scroll to position [540, 0]
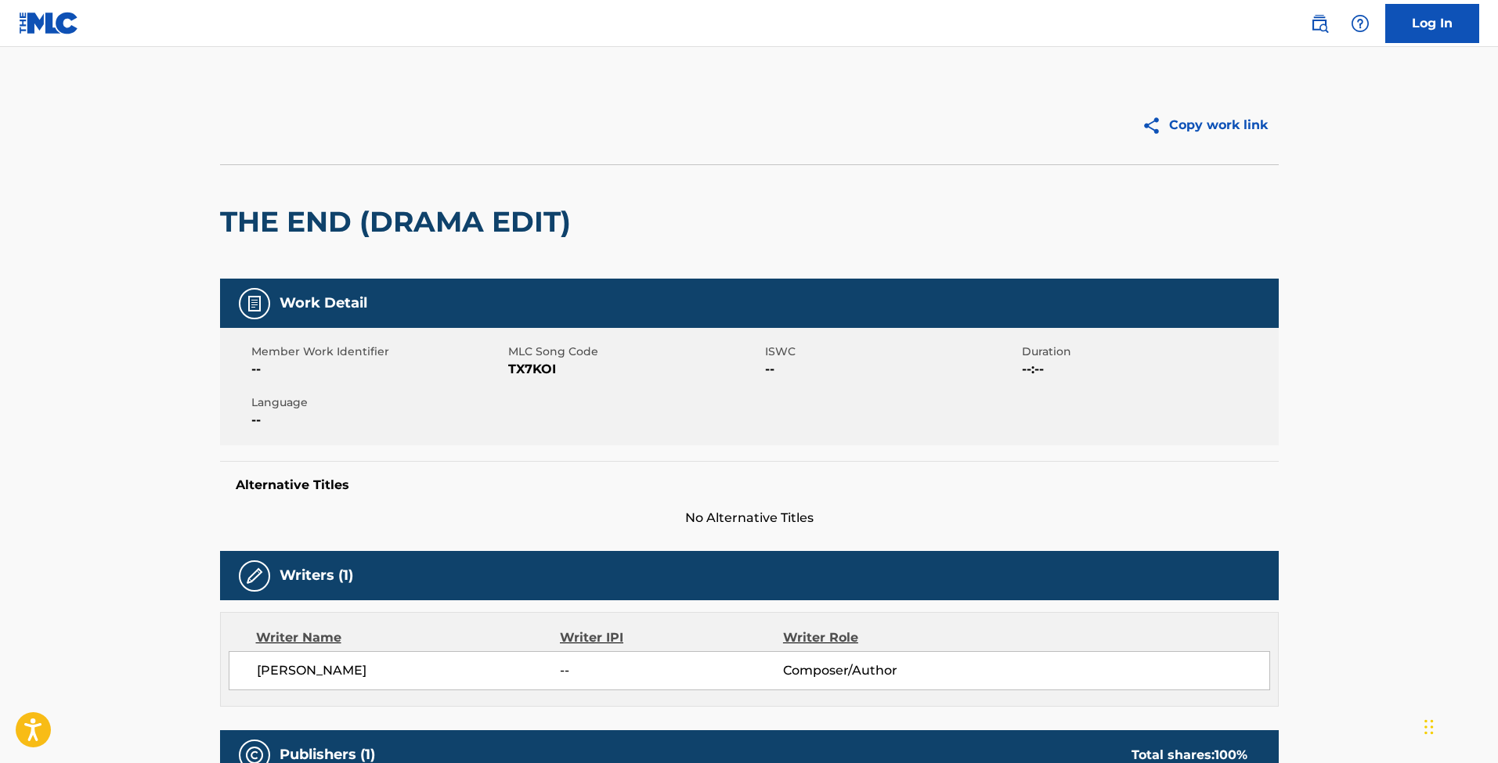
click at [60, 20] on img at bounding box center [49, 23] width 60 height 23
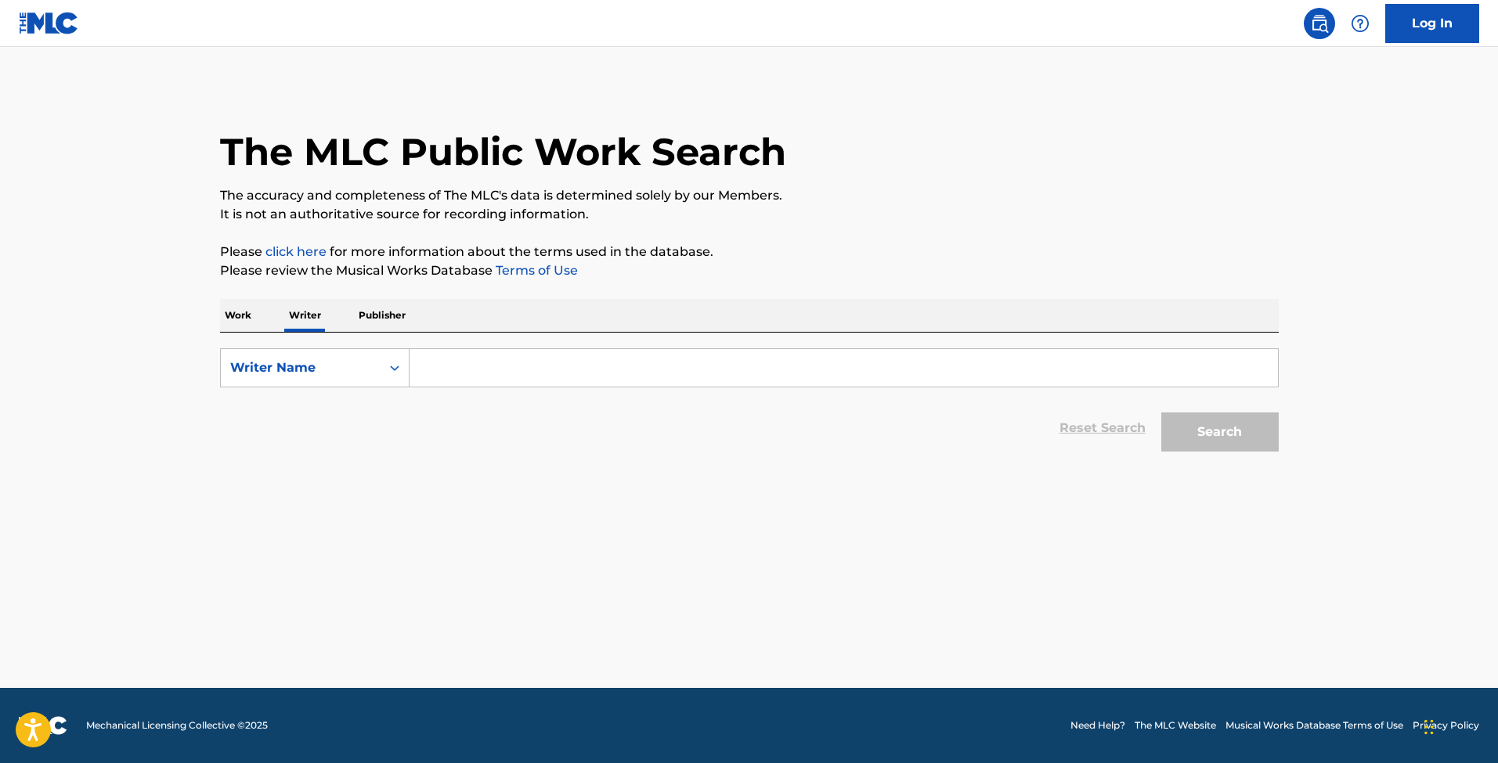
click at [439, 363] on input "Search Form" at bounding box center [844, 368] width 868 height 38
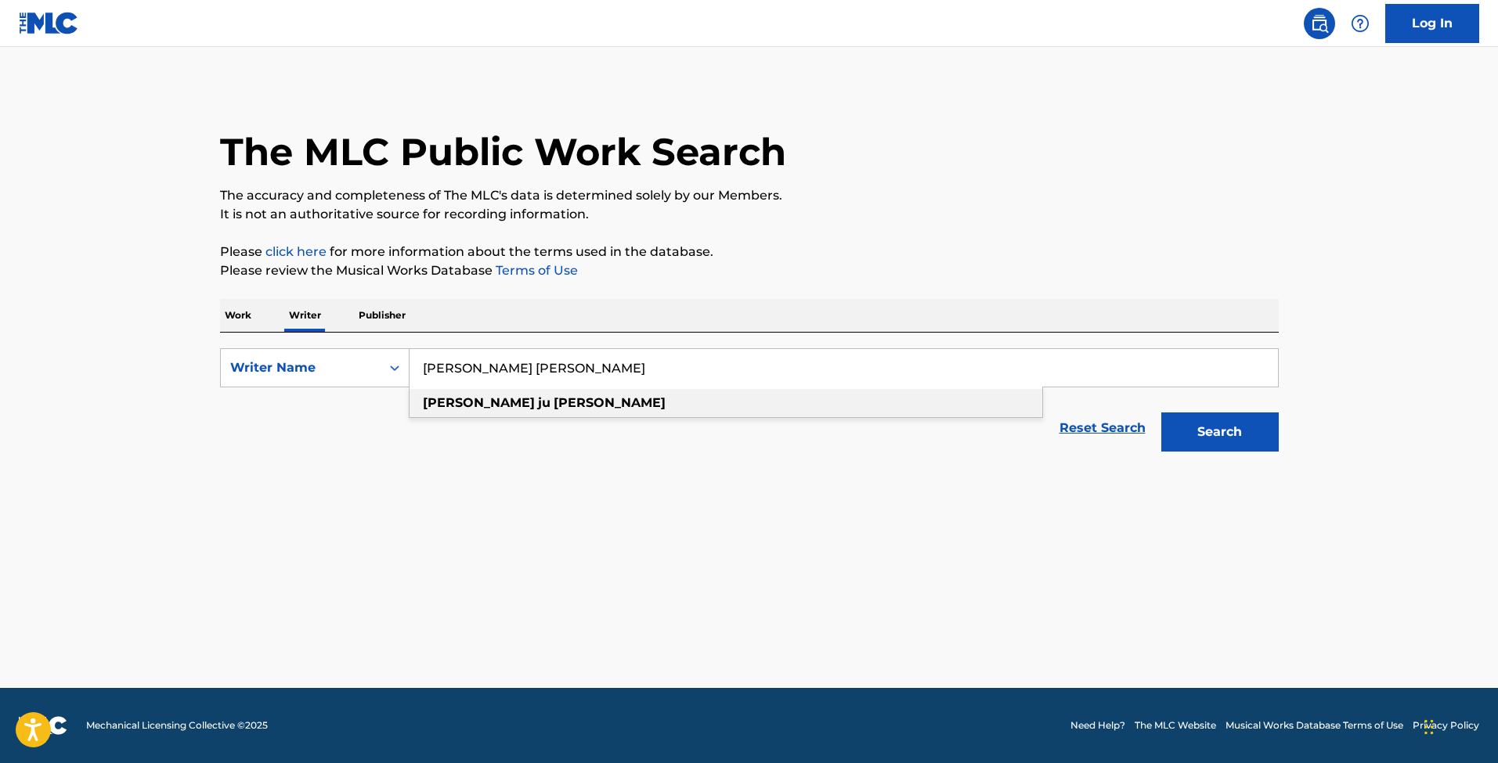
click at [446, 401] on strong "[PERSON_NAME]" at bounding box center [479, 402] width 112 height 15
type input "[PERSON_NAME] [PERSON_NAME]"
click at [1242, 421] on button "Search" at bounding box center [1219, 432] width 117 height 39
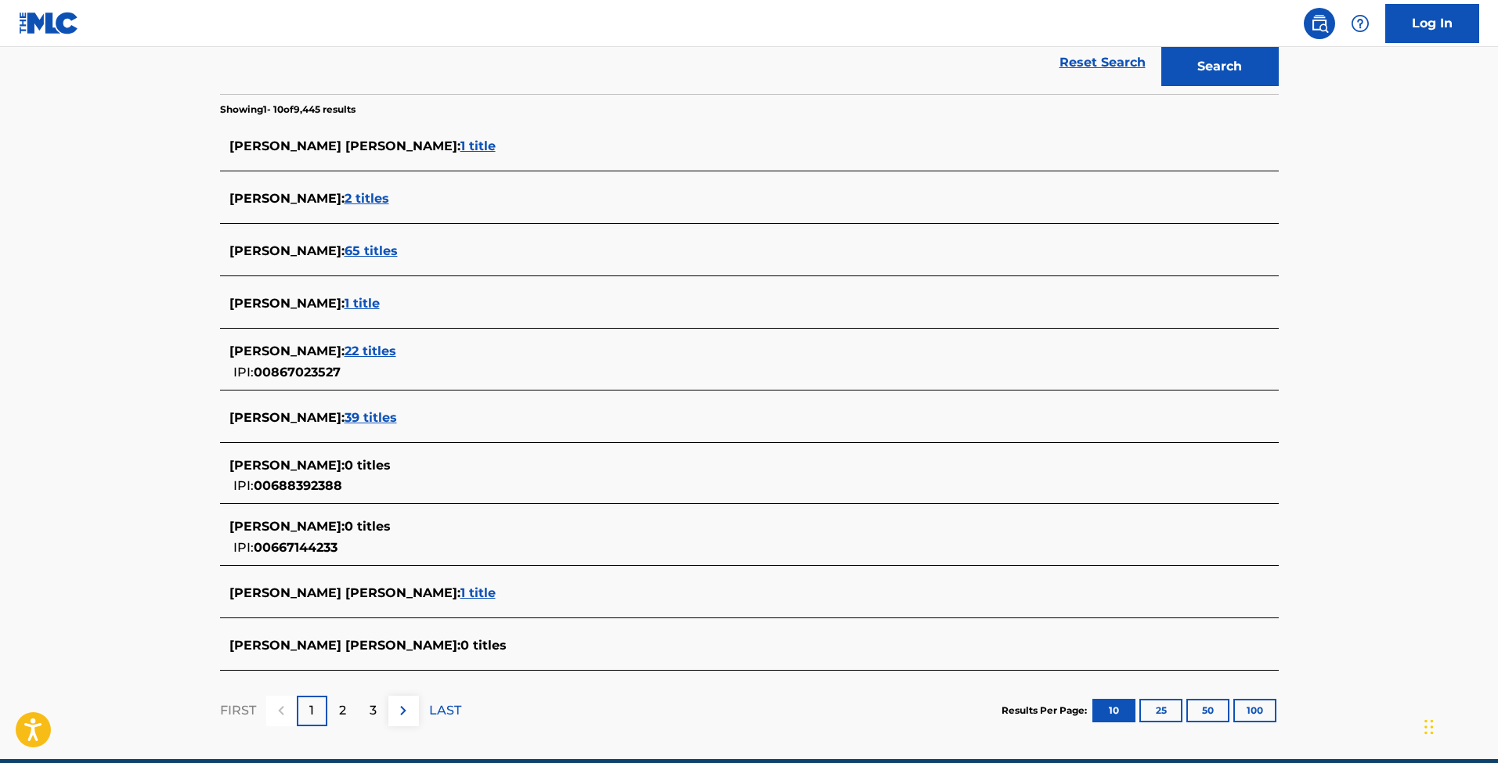
scroll to position [378, 0]
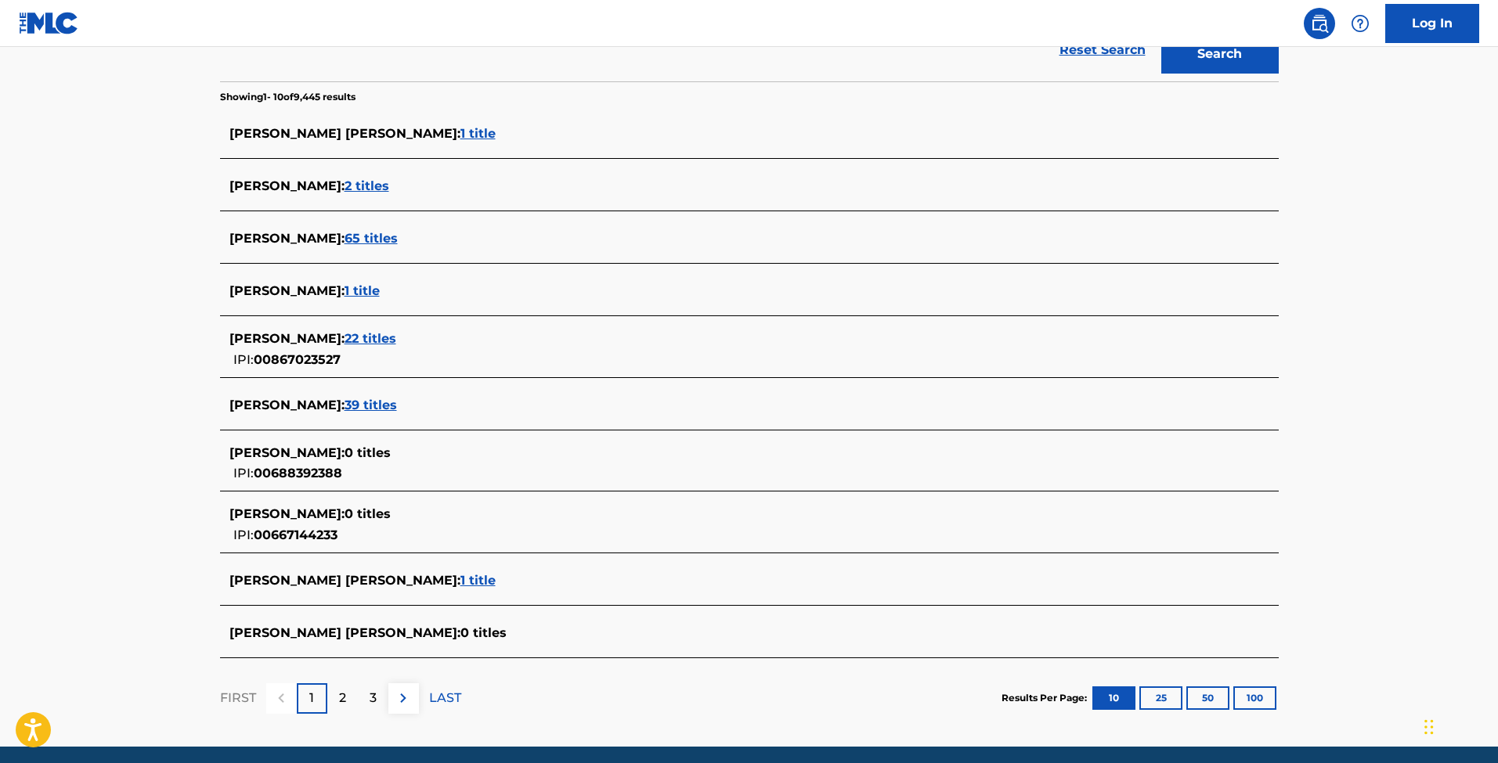
click at [341, 691] on p "2" at bounding box center [342, 698] width 7 height 19
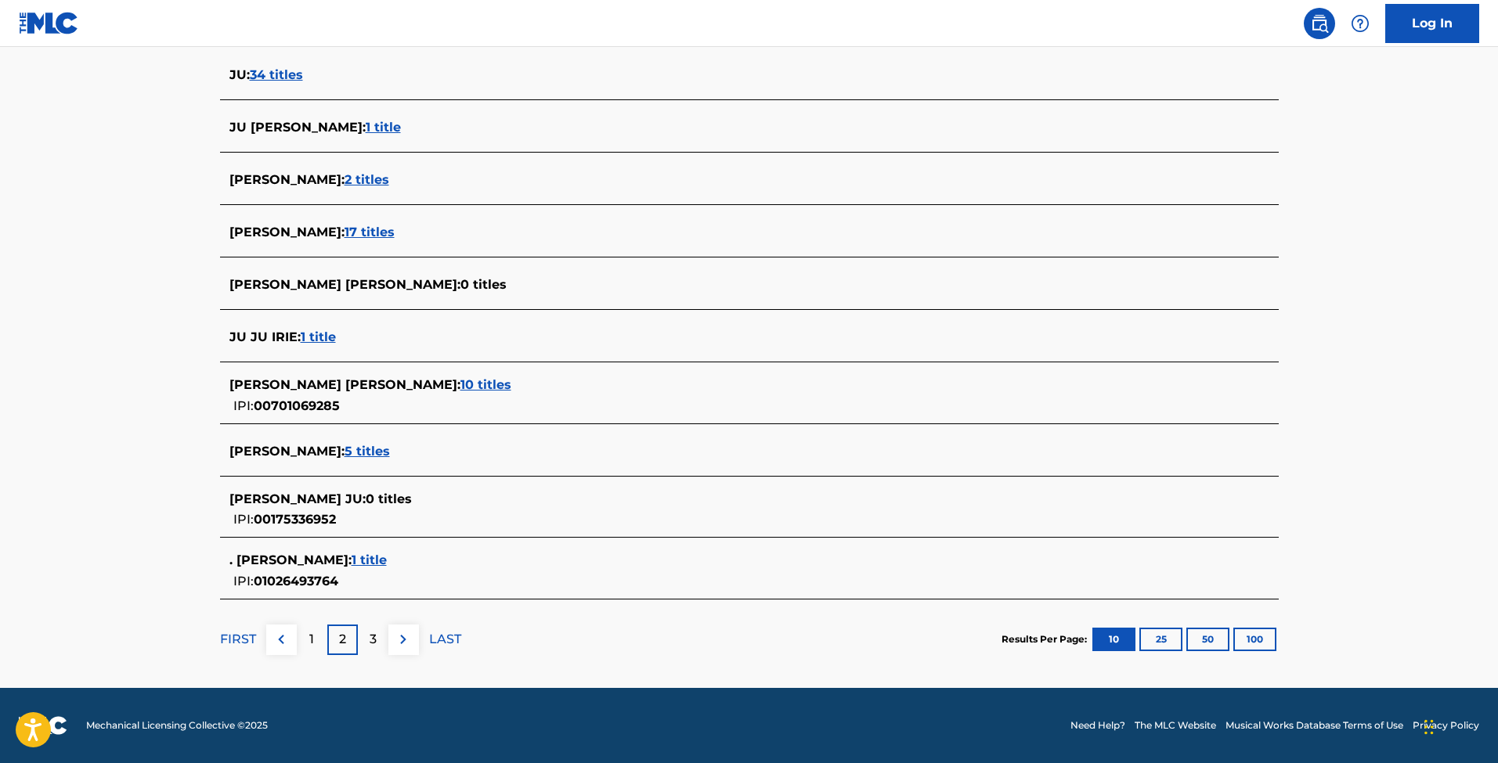
scroll to position [437, 0]
click at [371, 637] on p "3" at bounding box center [373, 639] width 7 height 19
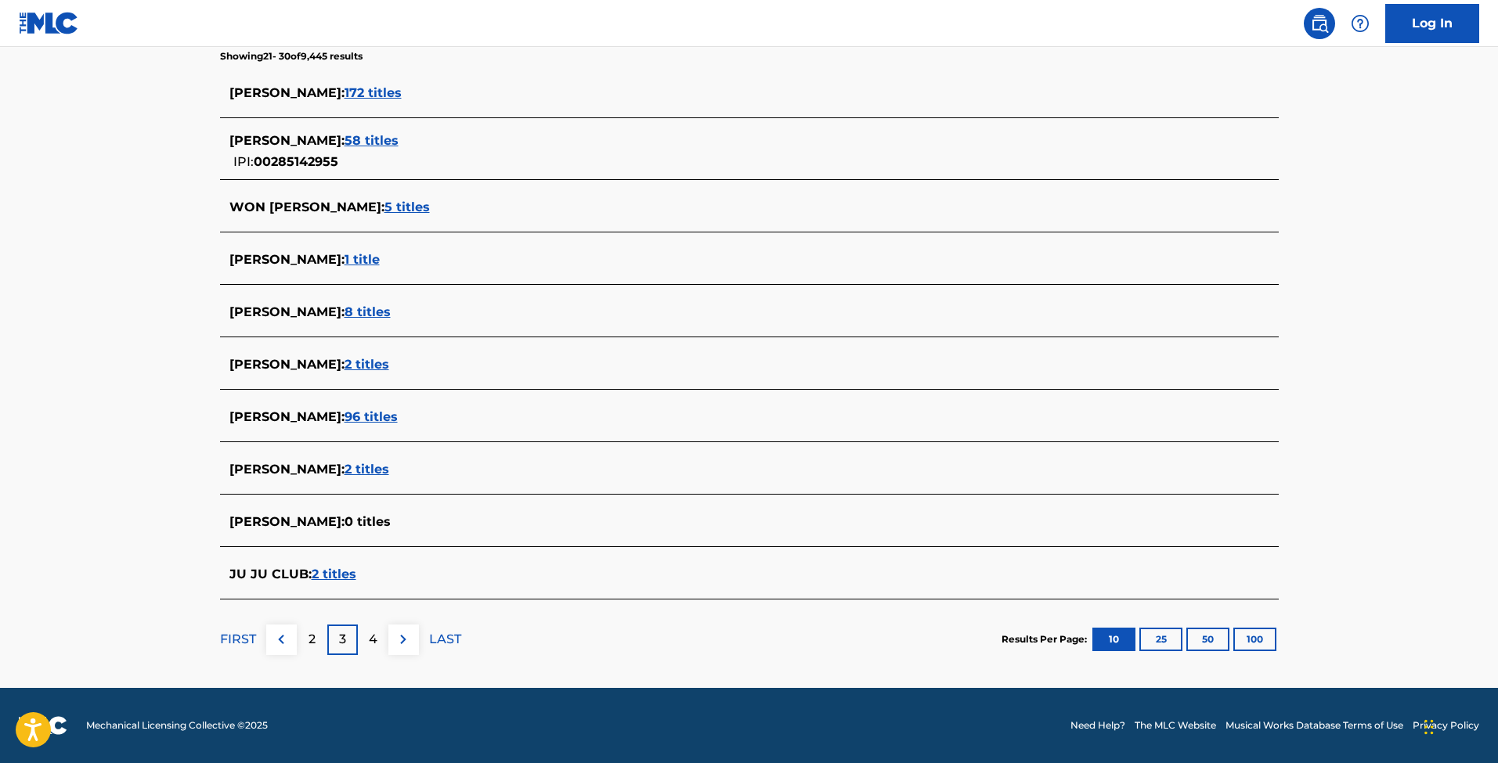
scroll to position [419, 0]
click at [372, 636] on p "4" at bounding box center [373, 639] width 9 height 19
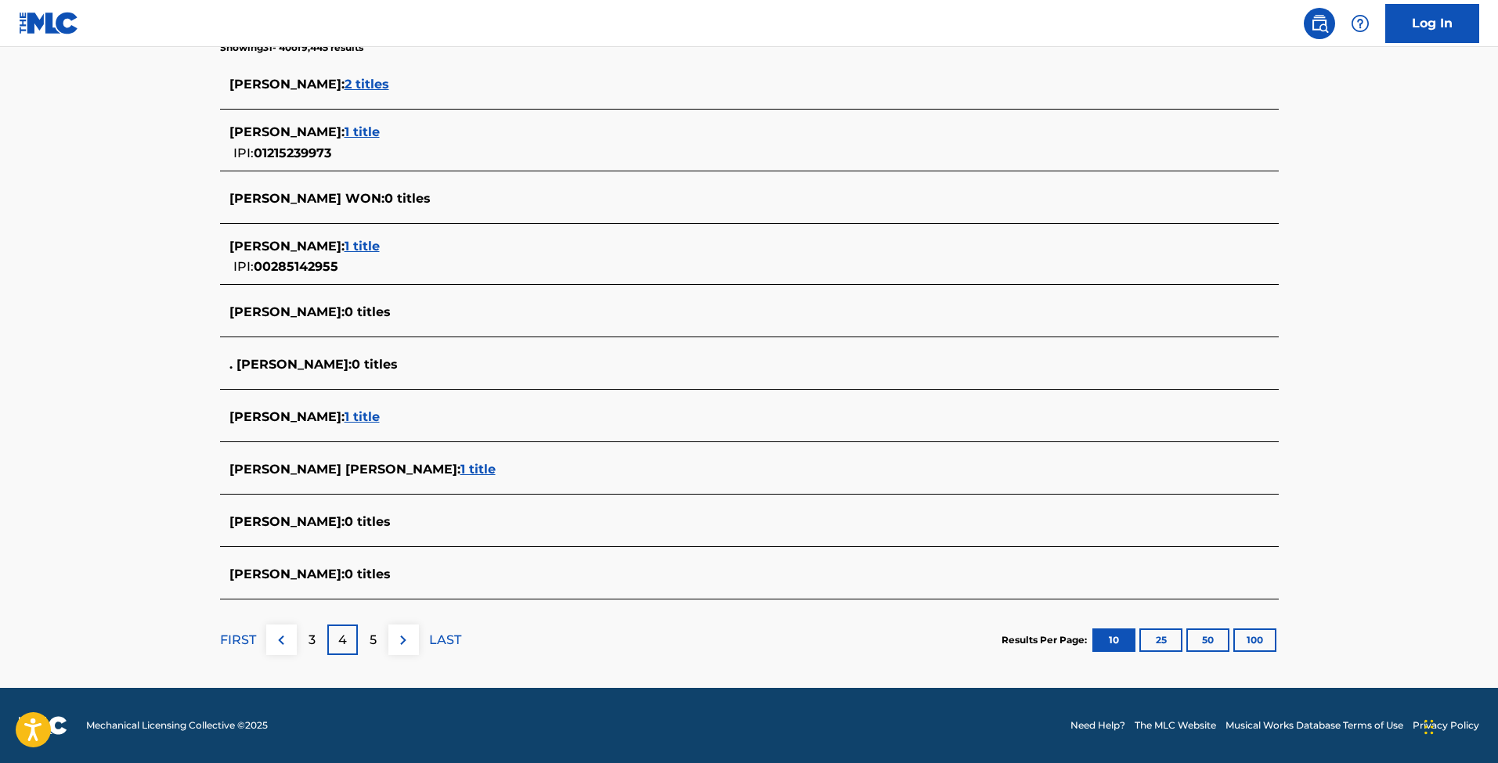
scroll to position [428, 0]
click at [289, 638] on img at bounding box center [281, 640] width 19 height 19
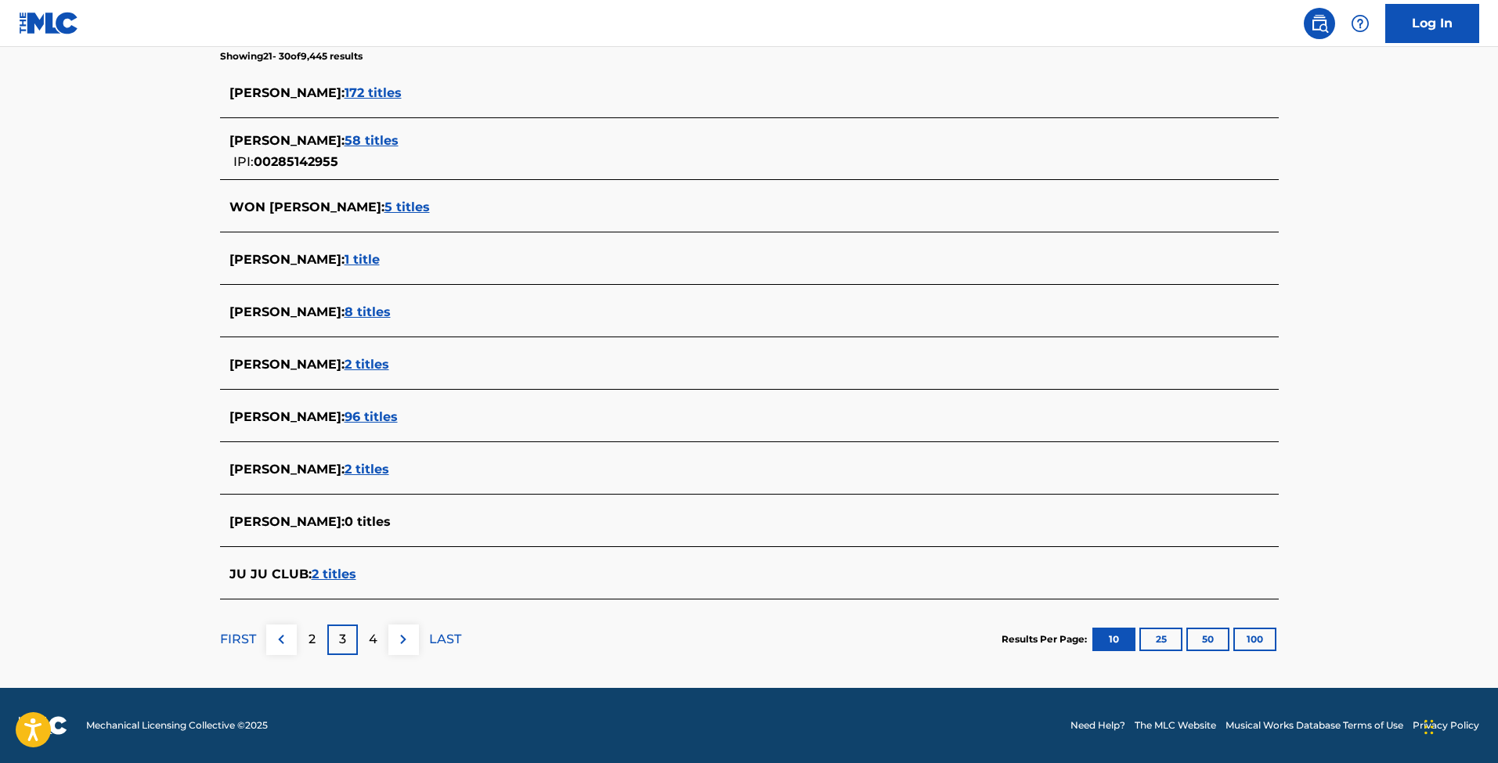
scroll to position [419, 0]
click at [313, 644] on p "2" at bounding box center [312, 639] width 7 height 19
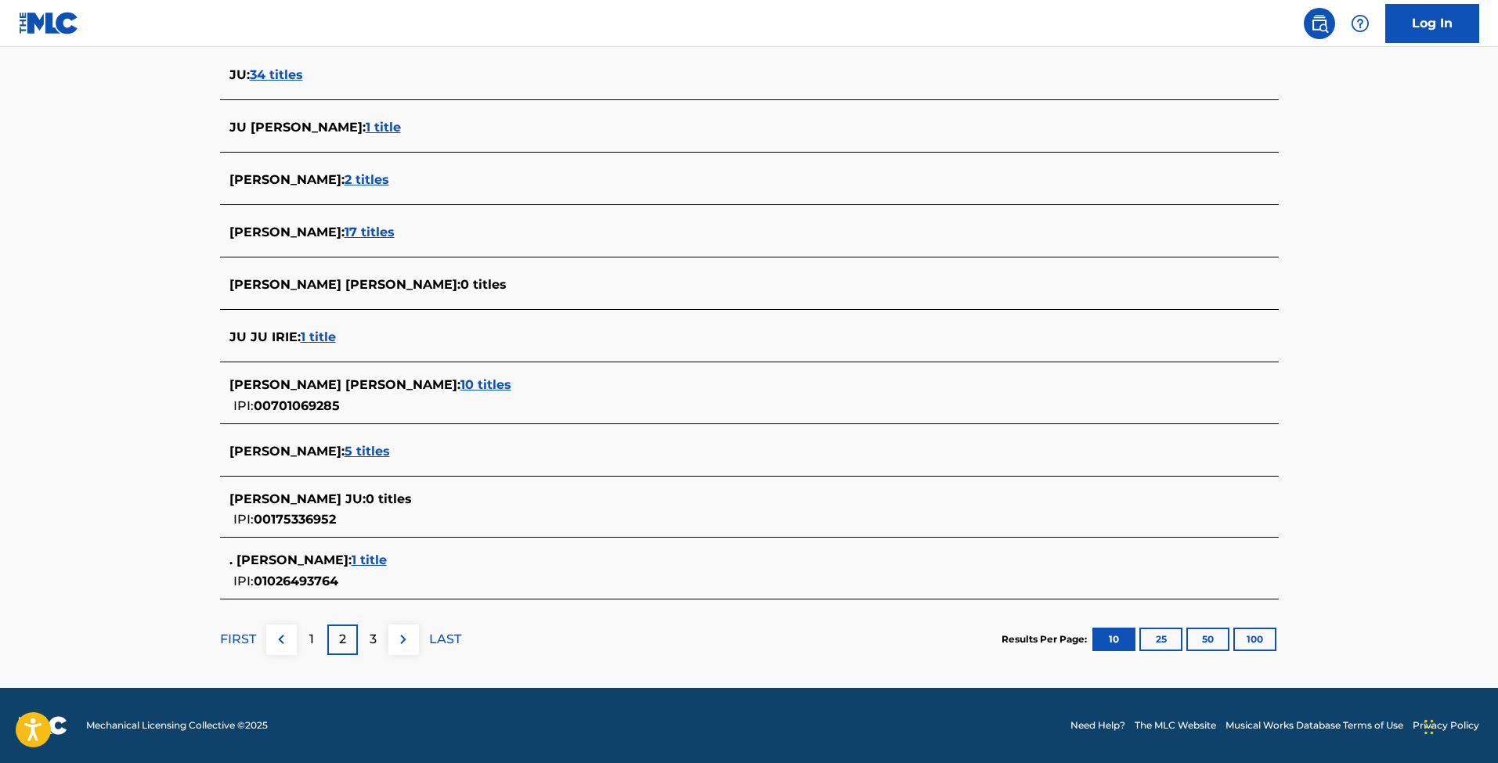
scroll to position [437, 0]
click at [460, 385] on span "10 titles" at bounding box center [485, 384] width 51 height 15
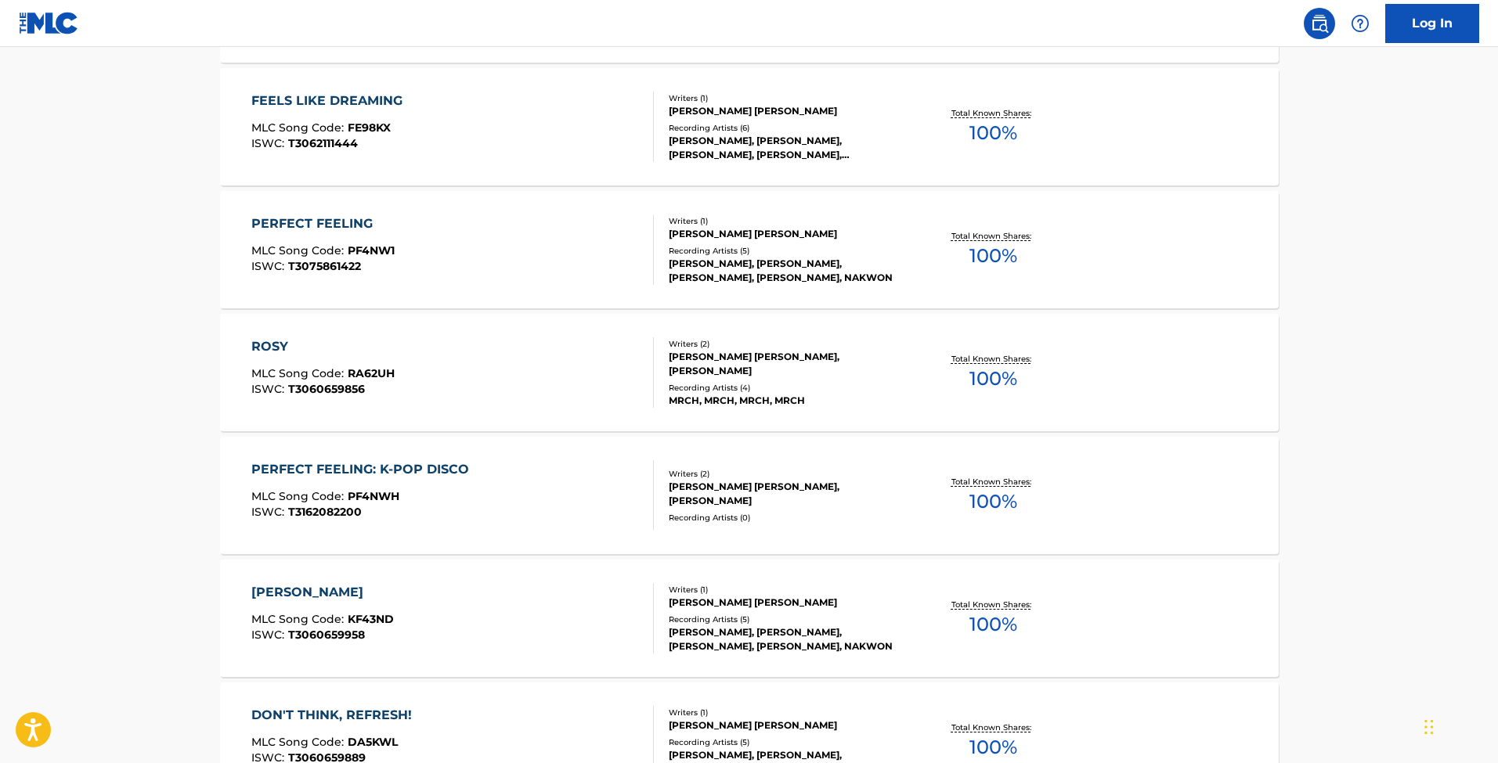
scroll to position [684, 0]
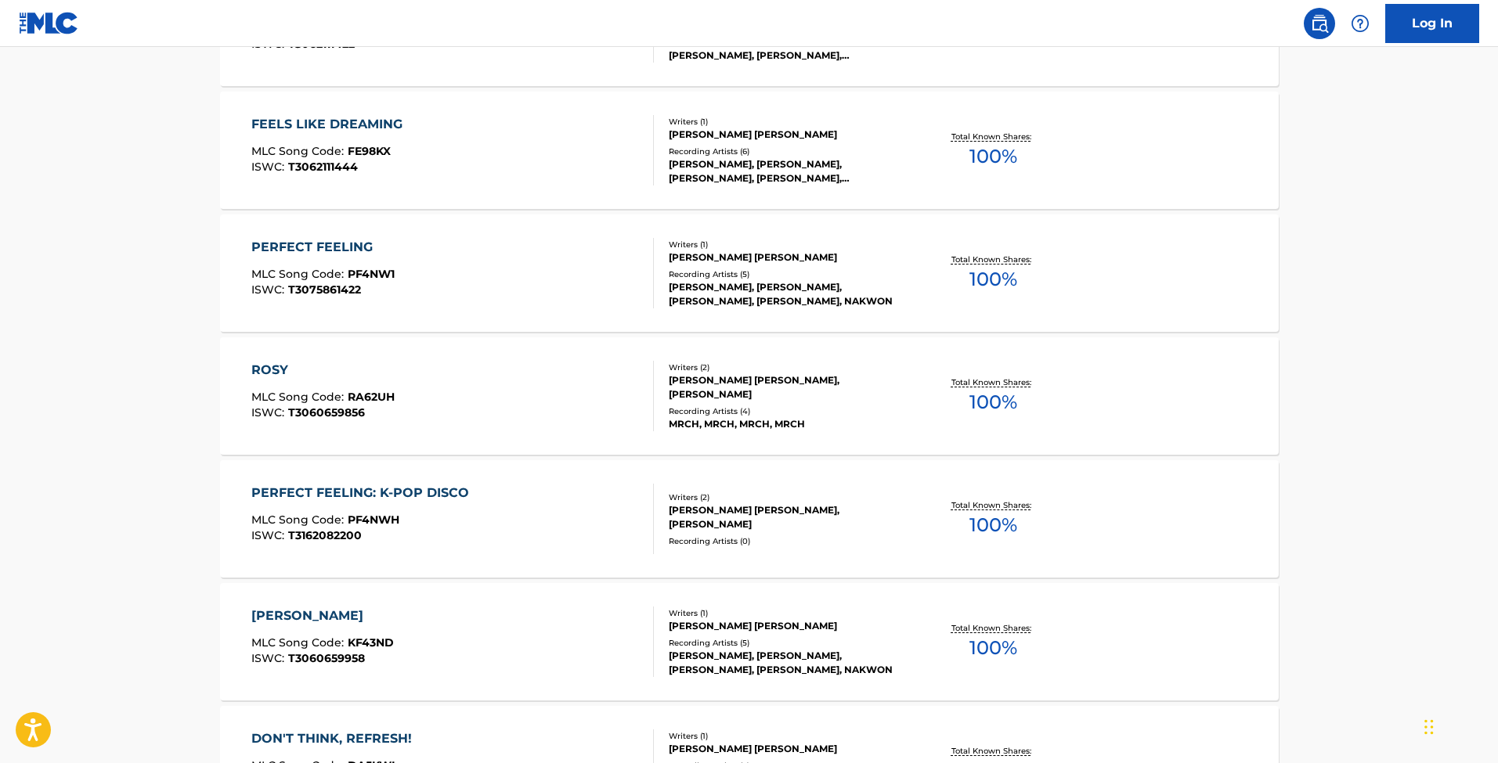
click at [691, 179] on div "JOE LAYNE, JOE LAYNE, JOE LAYNE, JOE LAYNE, JOE LAYNE" at bounding box center [787, 171] width 236 height 28
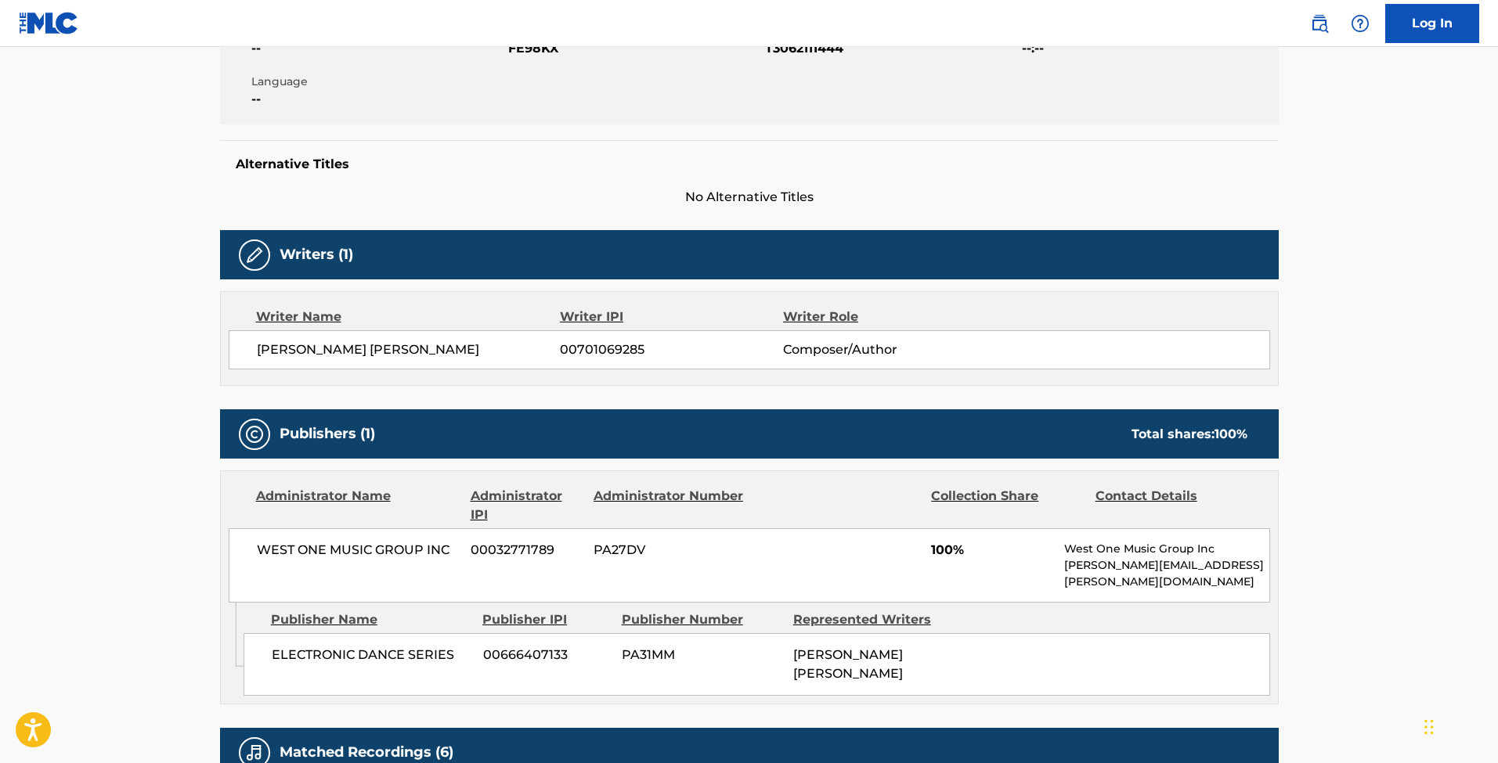
scroll to position [260, 0]
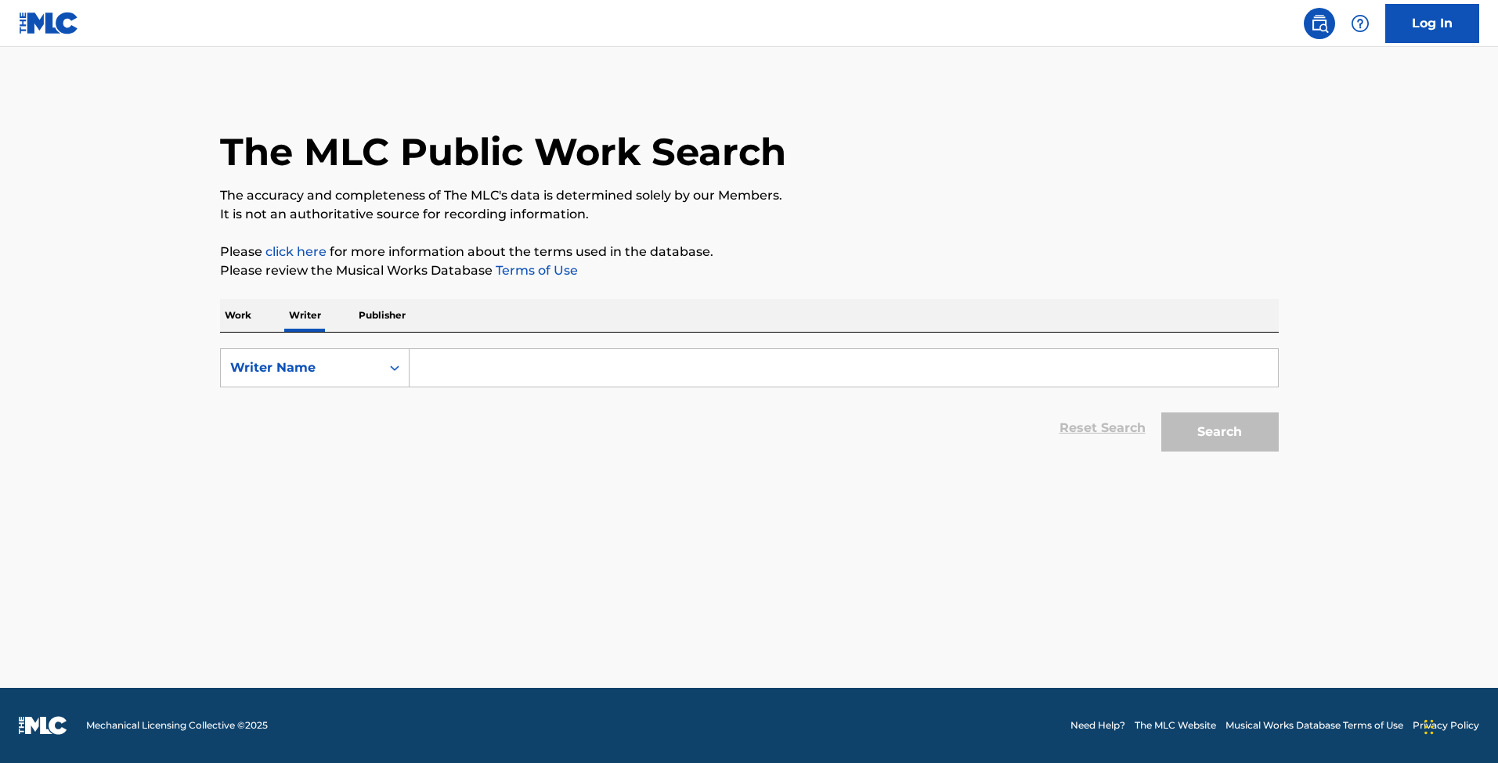
click at [472, 376] on input "Search Form" at bounding box center [844, 368] width 868 height 38
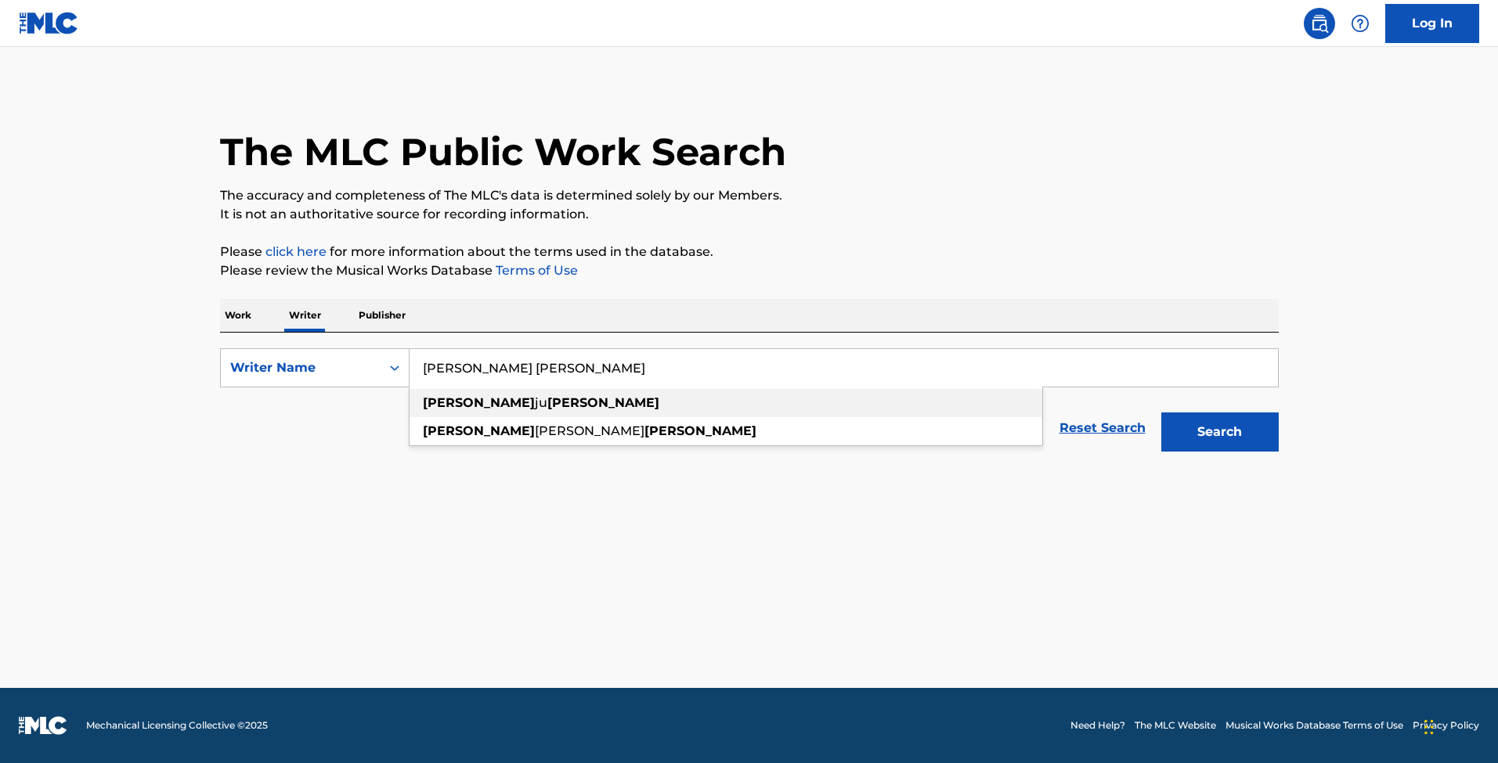
click at [464, 408] on strong "[PERSON_NAME]" at bounding box center [479, 402] width 112 height 15
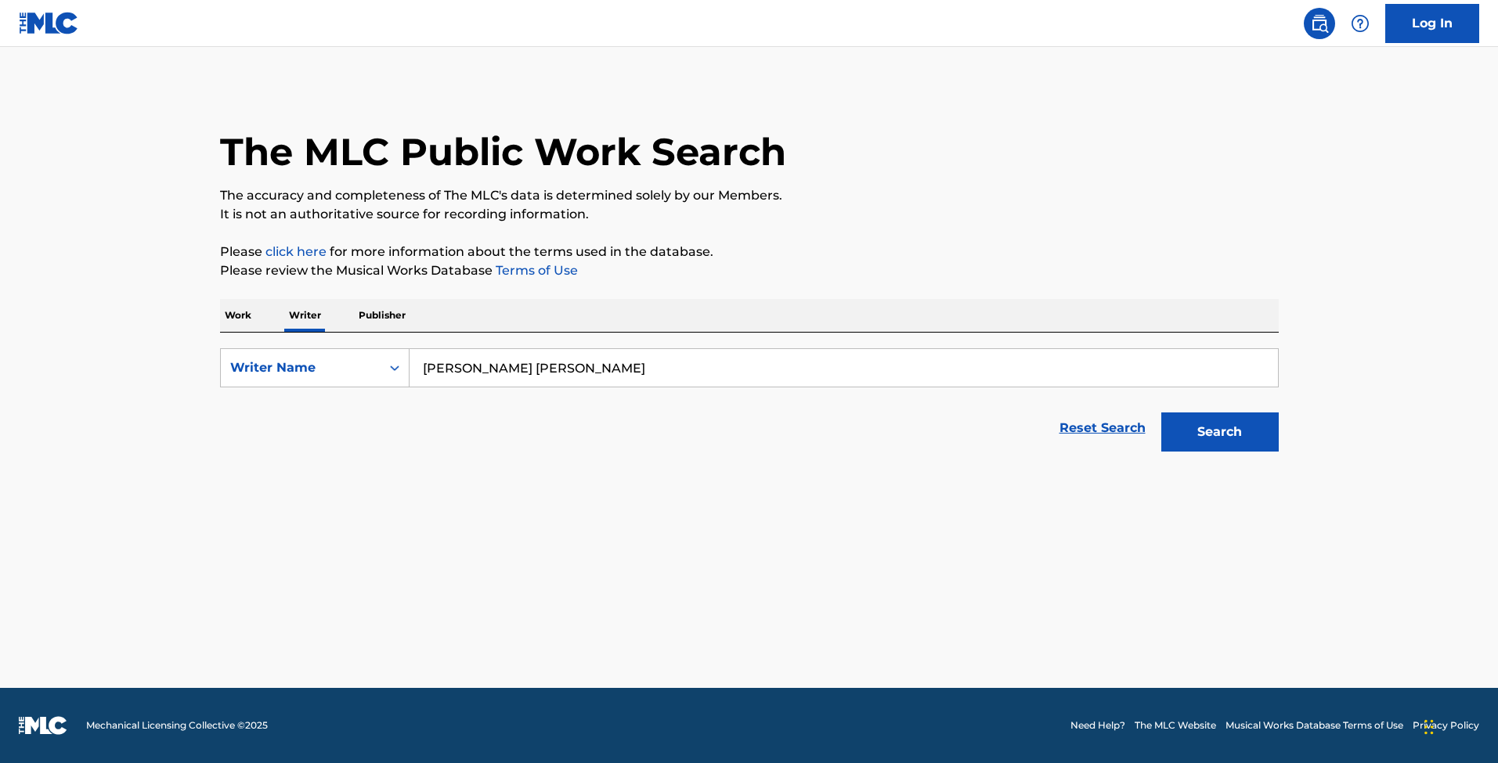
click at [1222, 435] on button "Search" at bounding box center [1219, 432] width 117 height 39
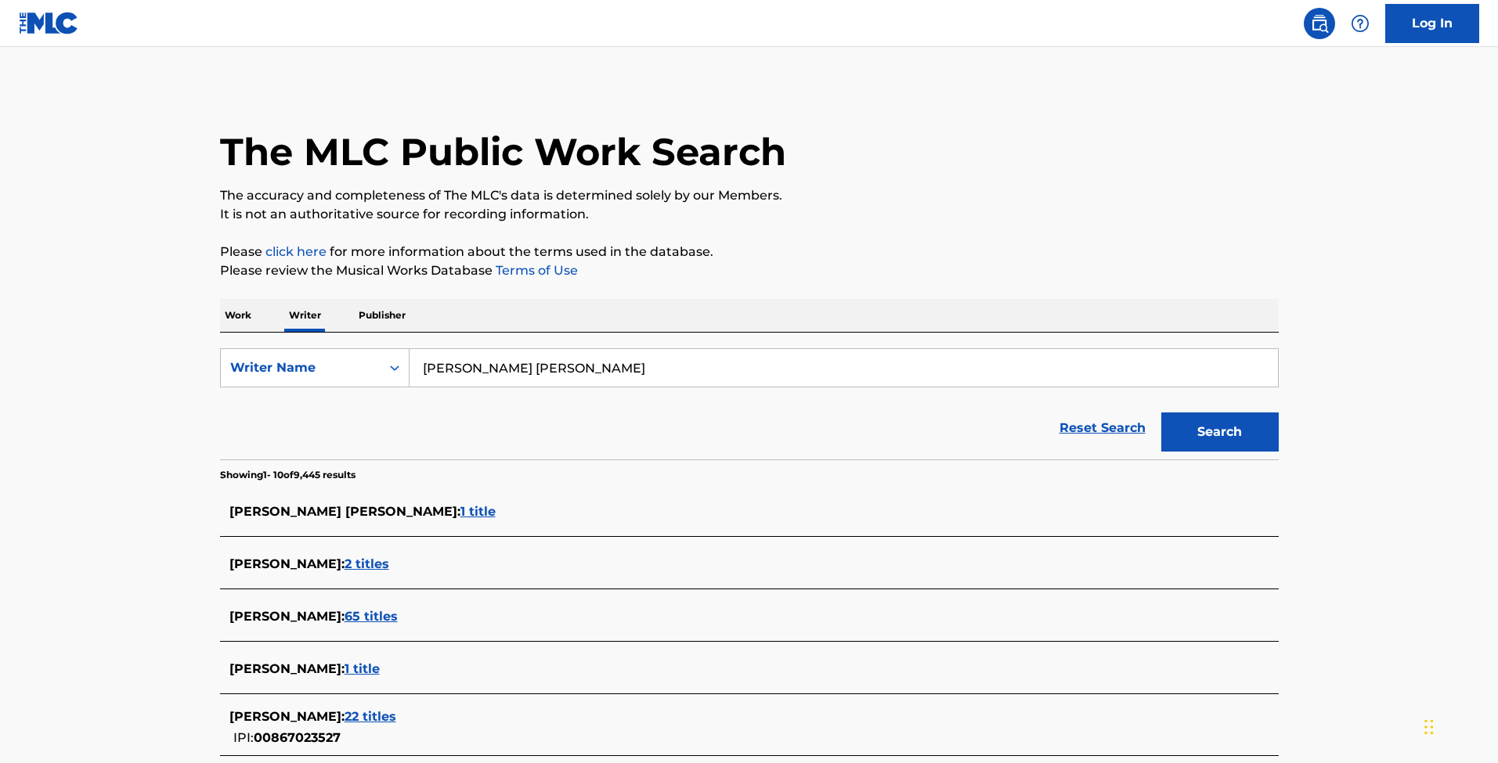
click at [548, 375] on input "[PERSON_NAME] [PERSON_NAME]" at bounding box center [844, 368] width 868 height 38
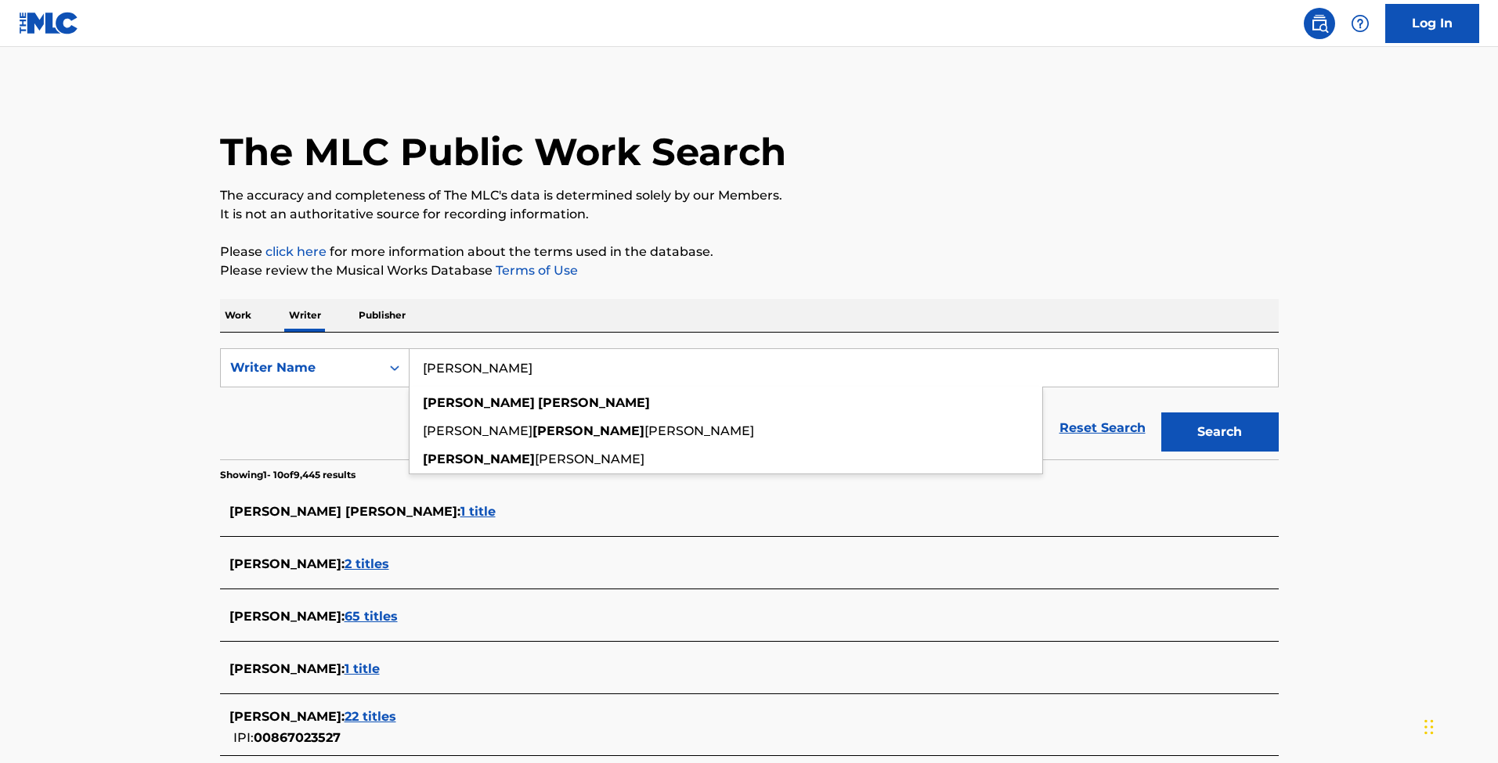
type input "[PERSON_NAME]"
click at [1219, 432] on button "Search" at bounding box center [1219, 432] width 117 height 39
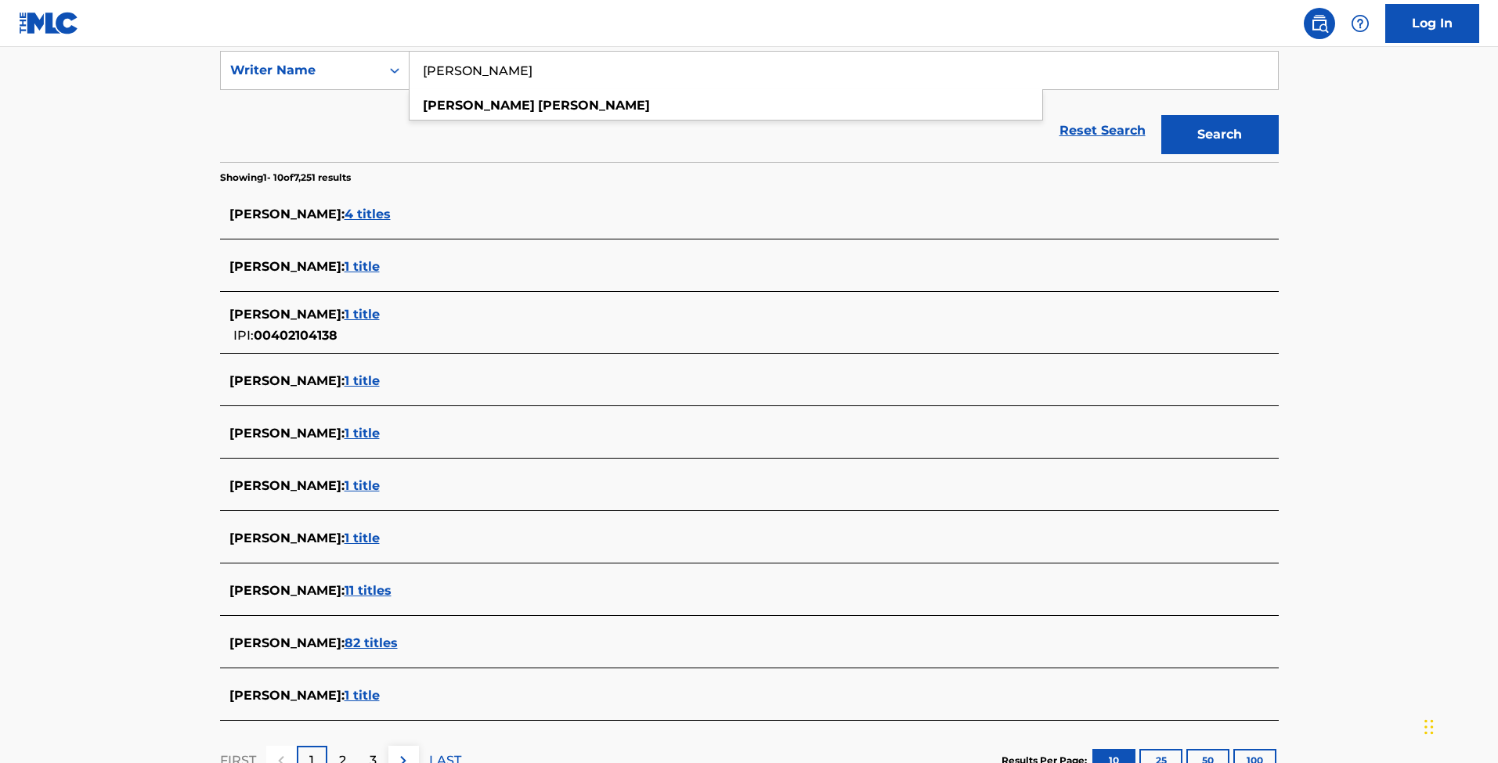
scroll to position [416, 0]
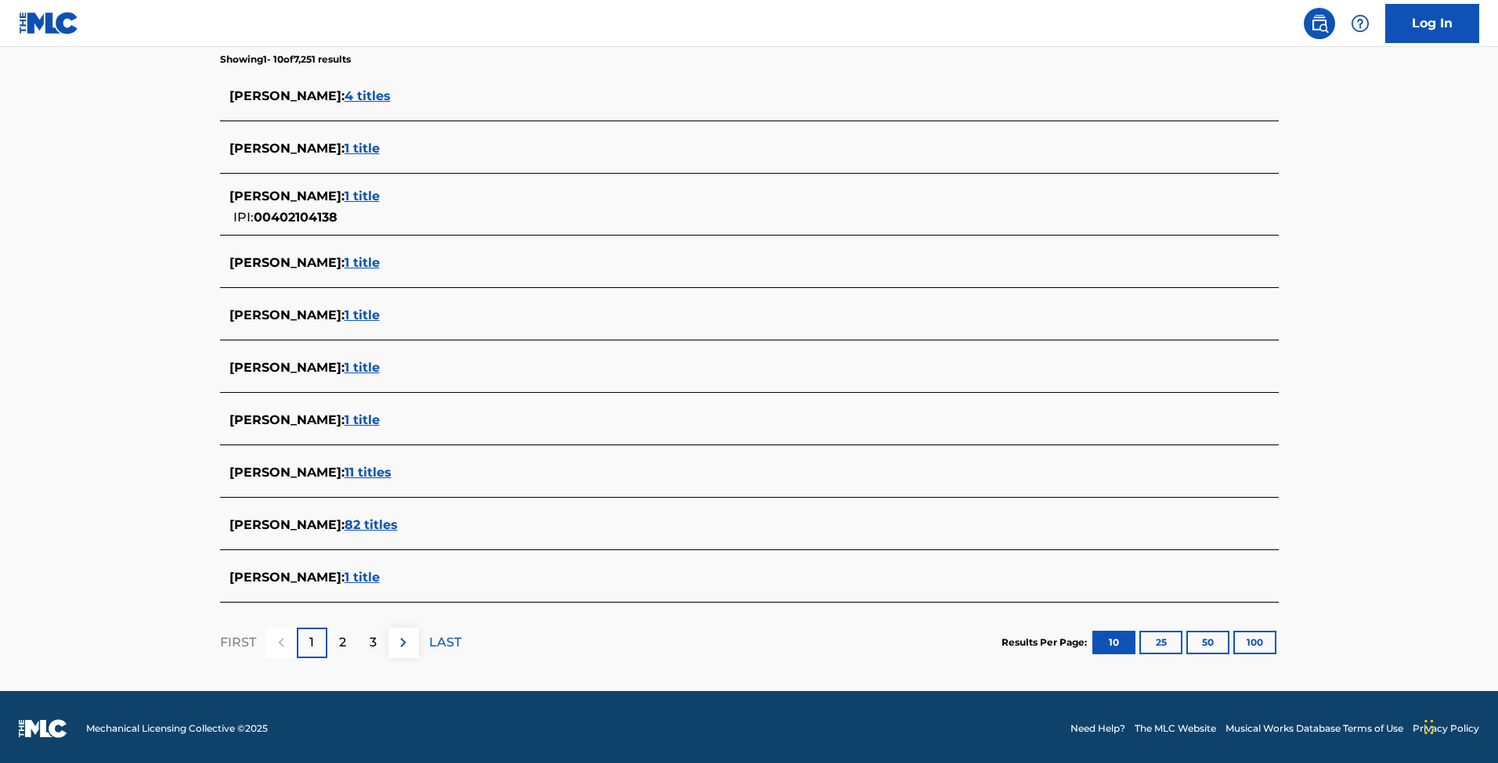
click at [1258, 641] on button "100" at bounding box center [1254, 642] width 43 height 23
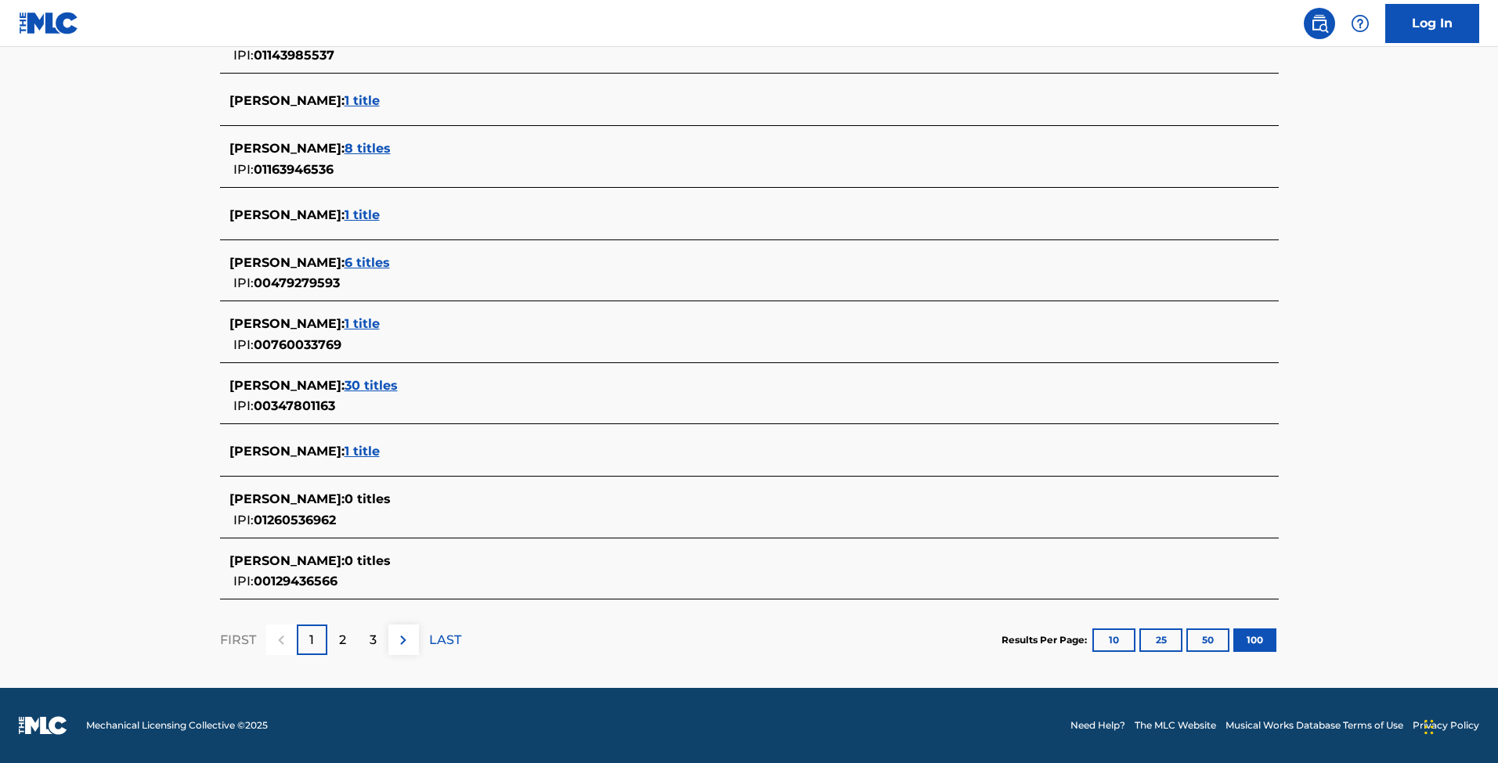
scroll to position [5365, 0]
